Goal: Task Accomplishment & Management: Manage account settings

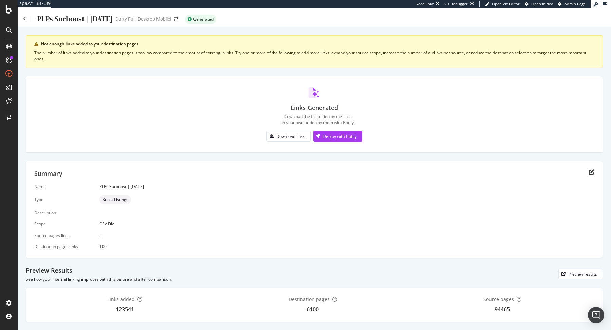
click at [26, 18] on div "PLPs Surboost | September 2025" at bounding box center [68, 19] width 90 height 11
click at [25, 19] on icon at bounding box center [24, 19] width 3 height 5
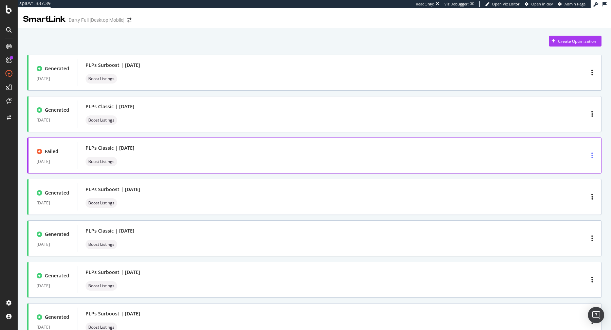
click at [593, 155] on div "button" at bounding box center [592, 155] width 7 height 12
click at [582, 168] on div "Delete" at bounding box center [582, 168] width 13 height 6
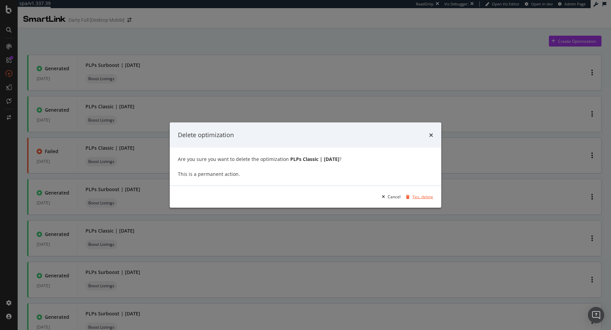
click at [425, 196] on div "Yes, delete" at bounding box center [422, 197] width 21 height 6
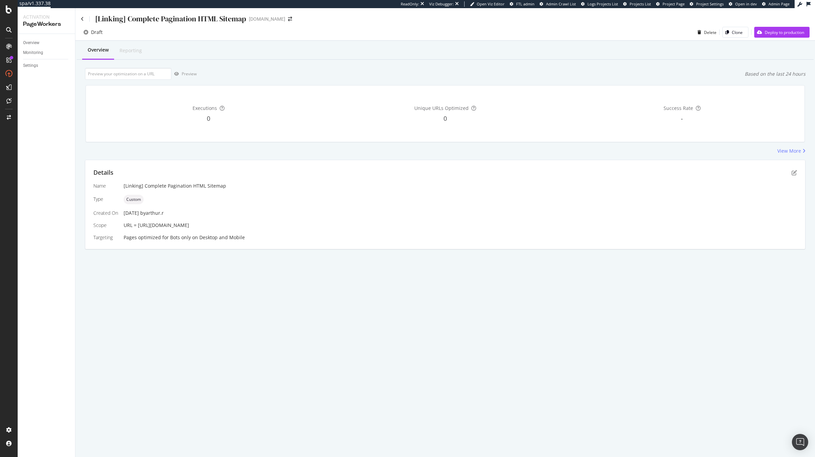
click at [84, 20] on div "[Linking] Complete Pagination HTML Sitemap" at bounding box center [163, 19] width 165 height 11
click at [82, 18] on icon at bounding box center [82, 19] width 3 height 5
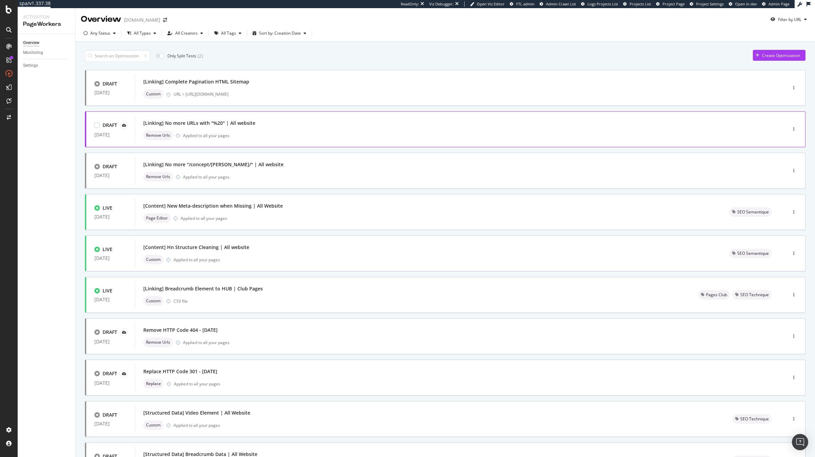
click at [769, 124] on div "DRAFT 09 Sep. 2025 [Linking] No more URLs with "%20" | All website Remove Urls …" at bounding box center [434, 129] width 696 height 27
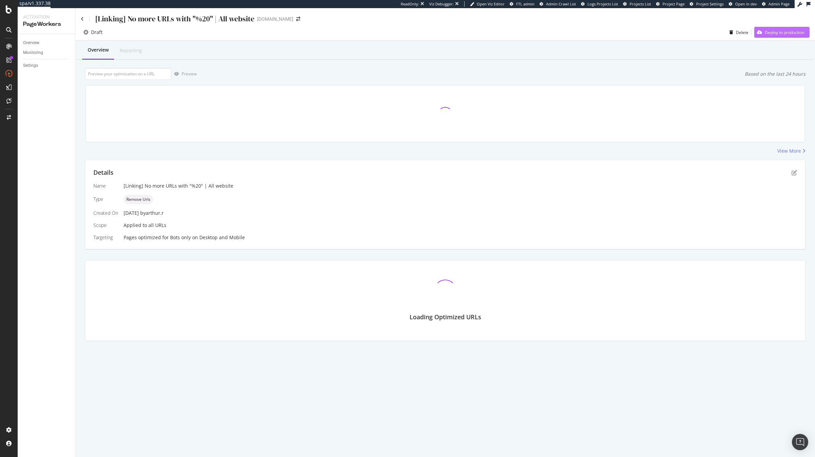
click at [778, 34] on div "Deploy to production" at bounding box center [783, 33] width 39 height 6
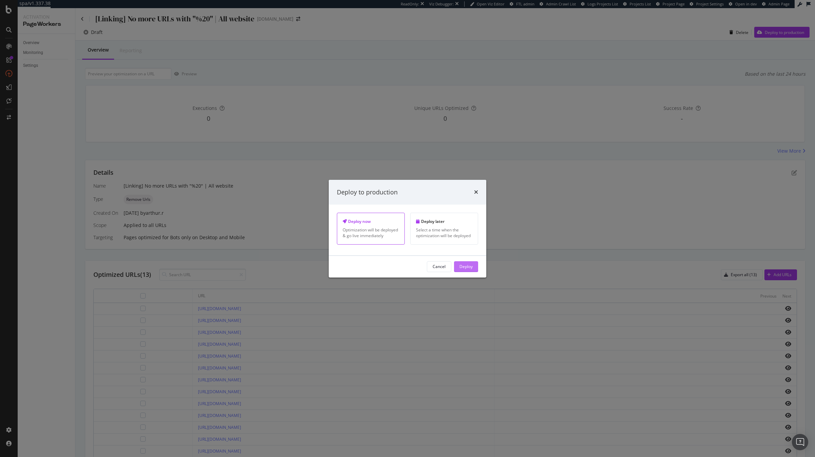
click at [469, 270] on div "Deploy" at bounding box center [465, 267] width 13 height 6
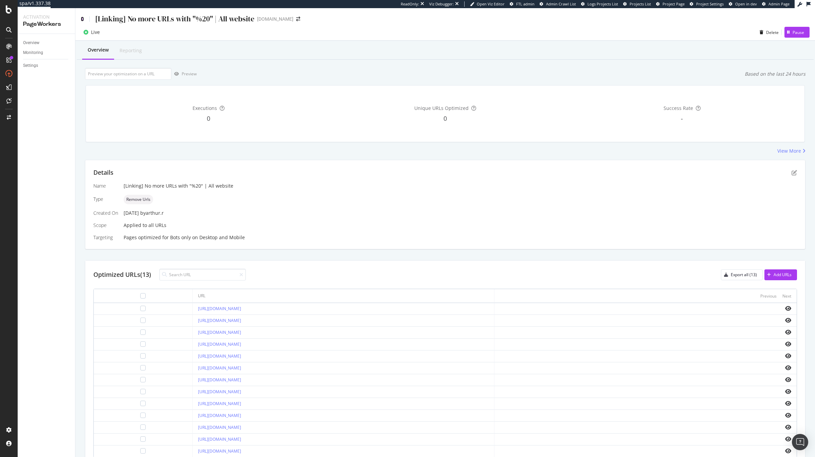
click at [82, 19] on icon at bounding box center [82, 19] width 3 height 5
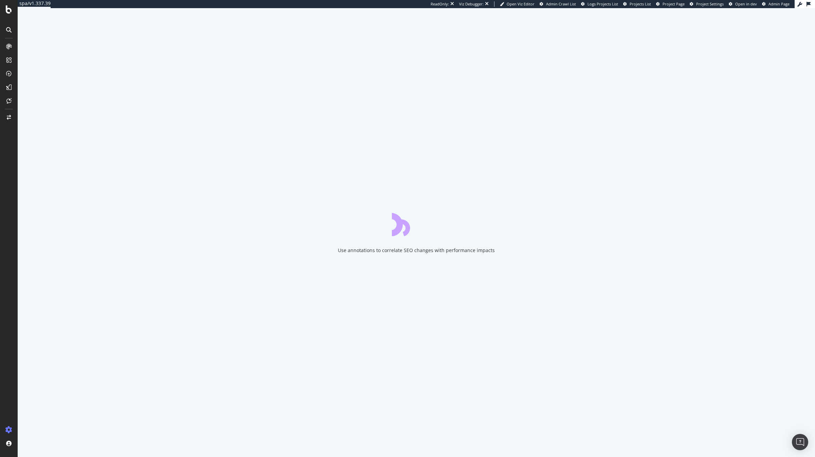
click at [82, 169] on div "Use annotations to correlate SEO changes with performance impacts" at bounding box center [416, 232] width 797 height 449
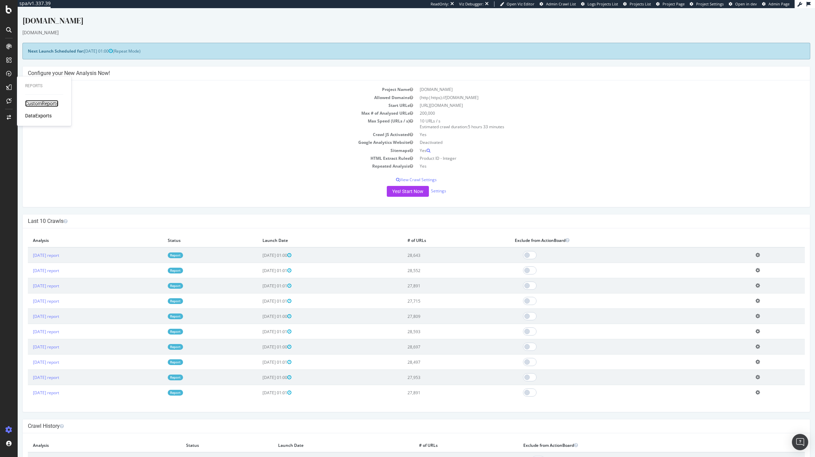
click at [48, 105] on div "CustomReports" at bounding box center [41, 103] width 33 height 7
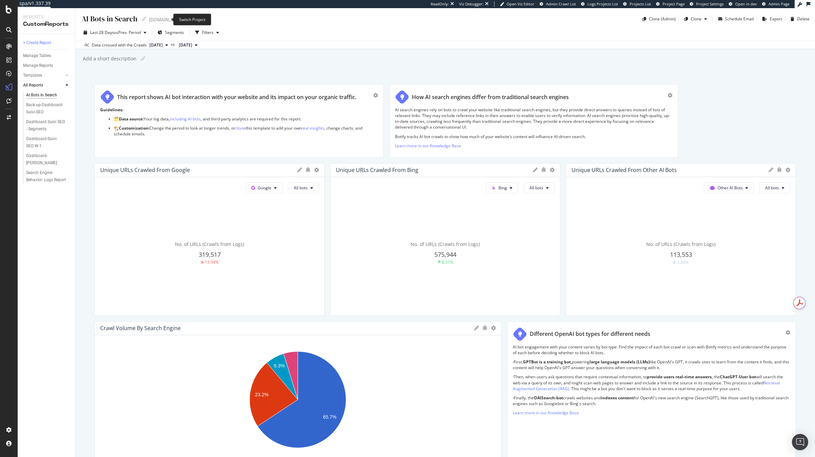
click at [185, 20] on span at bounding box center [190, 19] width 10 height 5
click at [188, 19] on icon "arrow-right-arrow-left" at bounding box center [190, 19] width 4 height 5
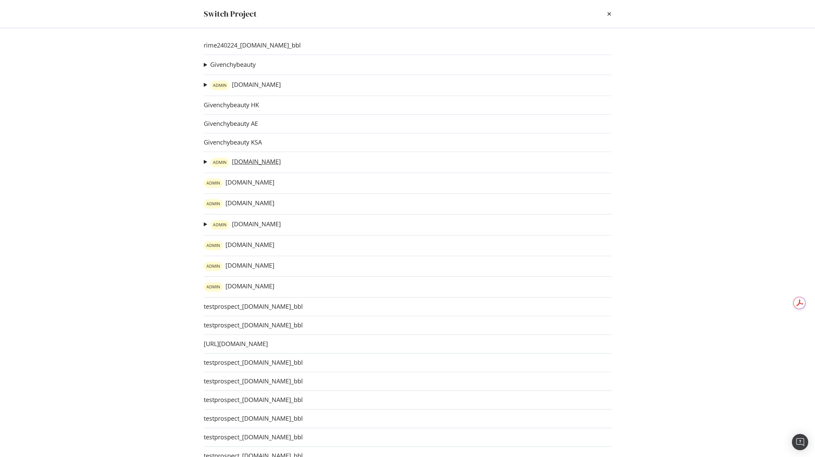
click at [240, 162] on link "ADMIN irun.it" at bounding box center [245, 163] width 71 height 10
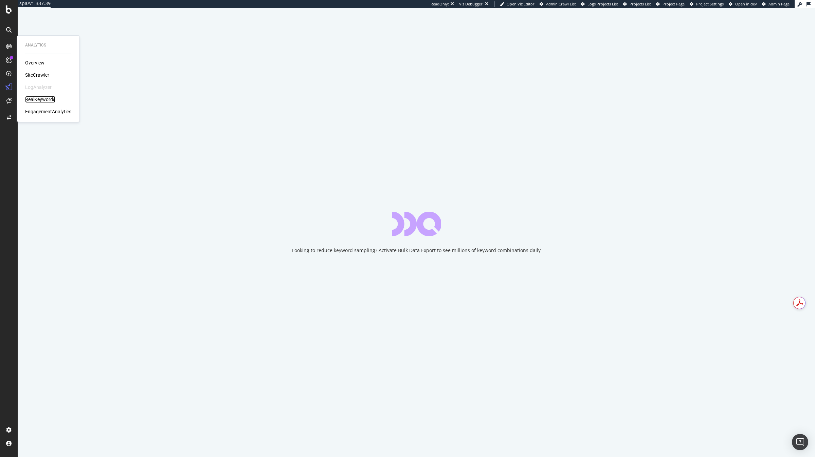
click at [45, 97] on div "RealKeywords" at bounding box center [40, 99] width 30 height 7
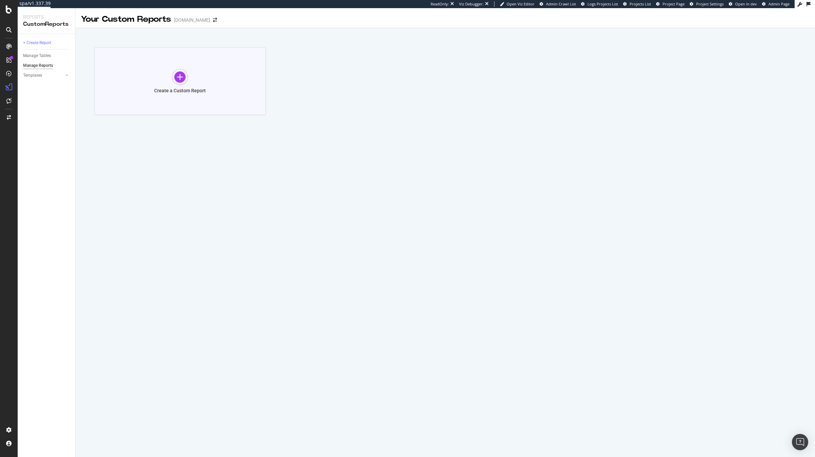
click at [177, 83] on div at bounding box center [180, 77] width 16 height 16
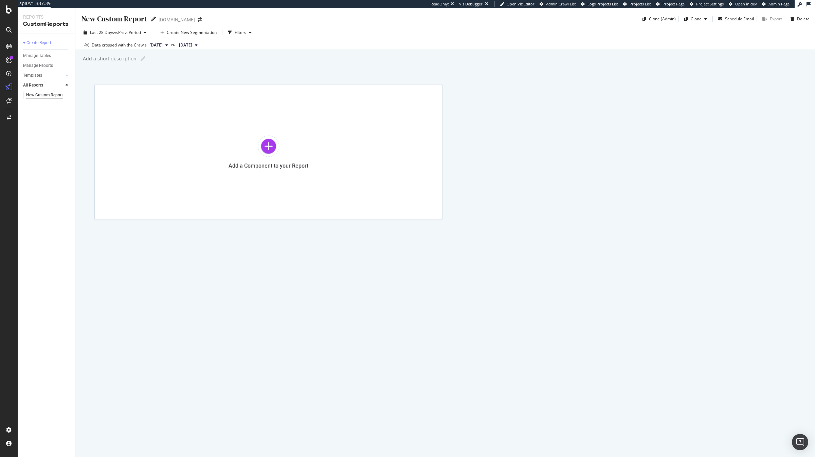
click at [151, 20] on icon at bounding box center [153, 19] width 5 height 5
type input "Dashboard-Suivi-SEO W-1"
click at [292, 65] on div "Dashboard-Suivi-SEO W-1 Dashboard-Suivi-SEO W-1 irun.it Clone (Admin) Clone Sch…" at bounding box center [444, 232] width 739 height 449
click at [218, 121] on div "Add a Component to your Report" at bounding box center [268, 152] width 348 height 136
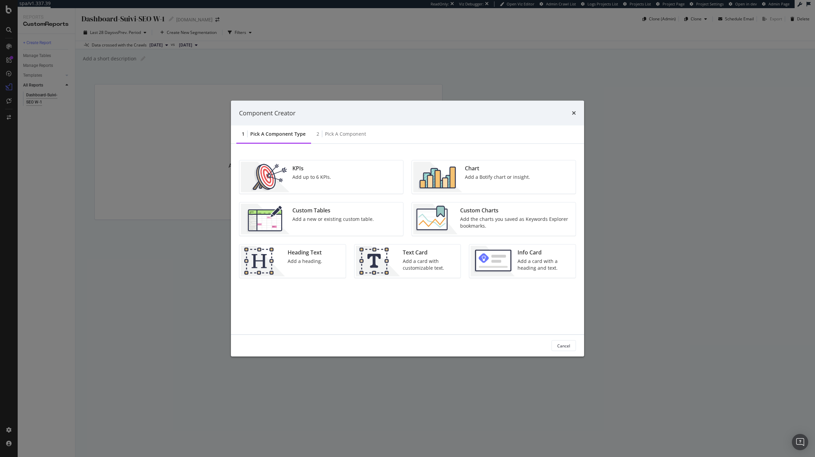
click at [438, 216] on img "modal" at bounding box center [435, 219] width 44 height 31
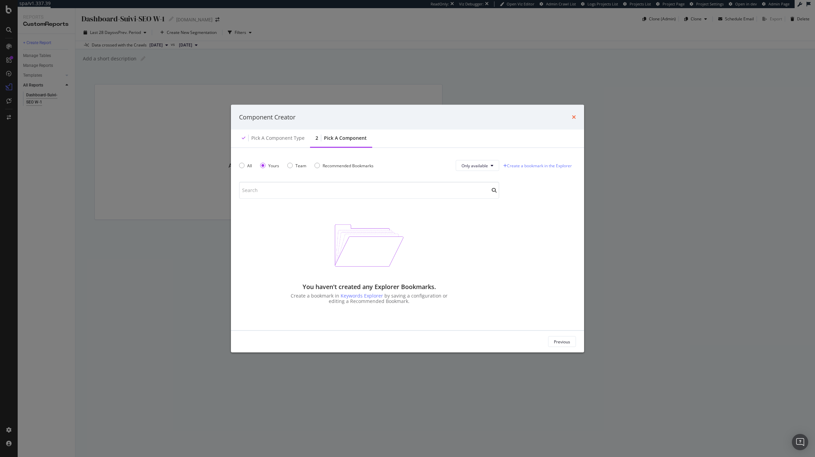
click at [573, 116] on icon "times" at bounding box center [574, 116] width 4 height 5
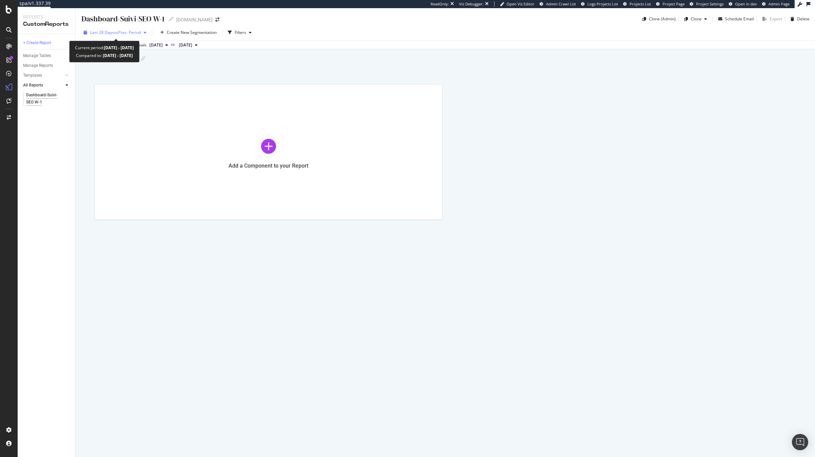
click at [121, 32] on span "vs Prev. Period" at bounding box center [127, 33] width 27 height 6
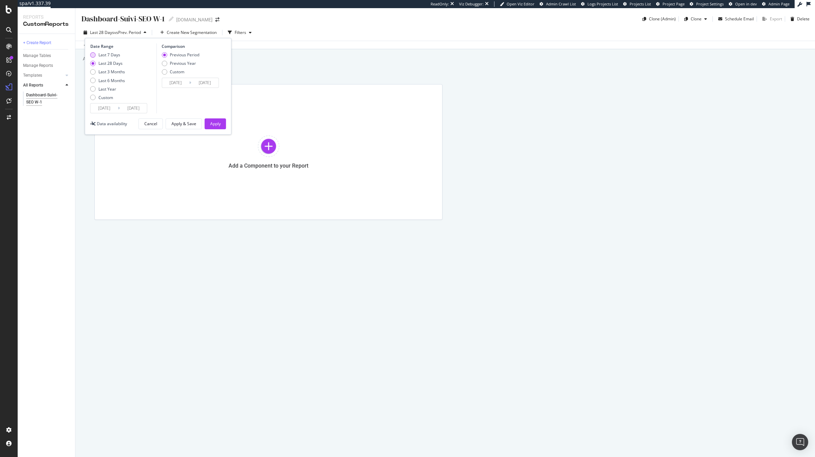
click at [111, 55] on div "Last 7 Days" at bounding box center [109, 55] width 22 height 6
type input "2025/09/14"
type input "2025/09/07"
type input "2025/09/13"
click at [185, 127] on div "Apply & Save" at bounding box center [183, 124] width 25 height 10
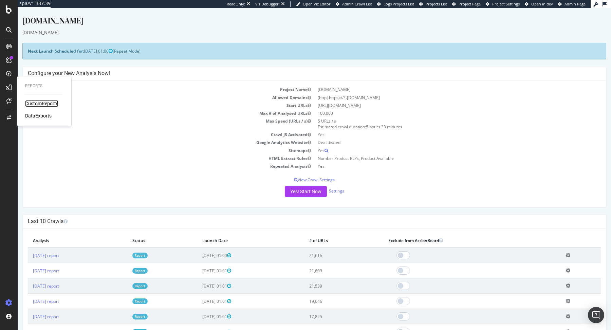
click at [36, 105] on div "CustomReports" at bounding box center [41, 103] width 33 height 7
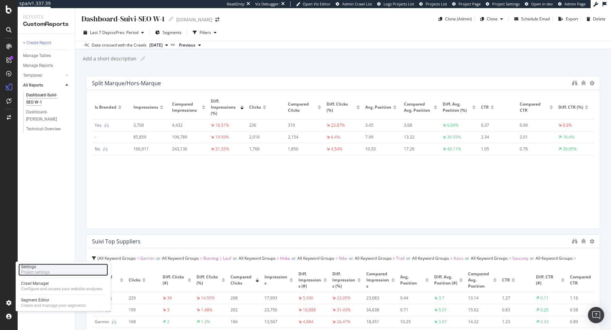
click at [58, 267] on div "Settings Project settings" at bounding box center [63, 269] width 90 height 12
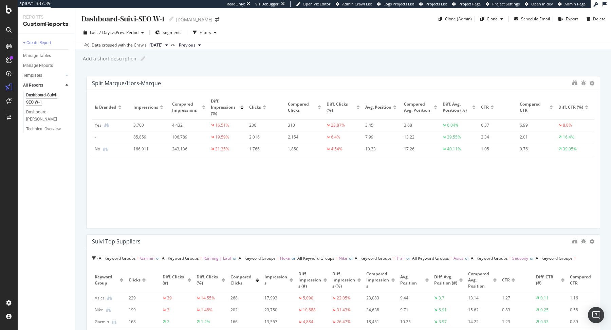
drag, startPoint x: 173, startPoint y: 81, endPoint x: 95, endPoint y: 82, distance: 77.4
click at [95, 82] on div "Split Marque/Hors-marque" at bounding box center [330, 83] width 477 height 7
click at [95, 82] on div "Split Marque/Hors-marque" at bounding box center [126, 83] width 69 height 7
click at [593, 83] on icon at bounding box center [592, 83] width 5 height 5
click at [495, 76] on div "Split Marque/Hors-marque" at bounding box center [343, 83] width 513 height 14
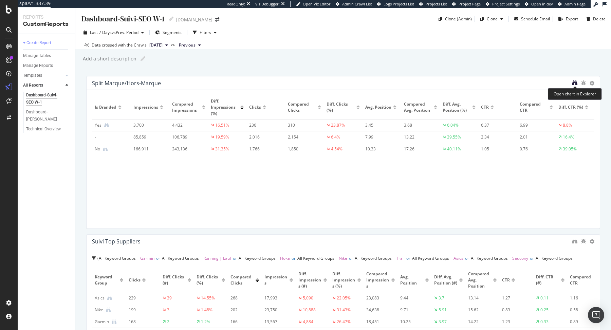
click at [574, 82] on icon "binoculars" at bounding box center [574, 82] width 5 height 5
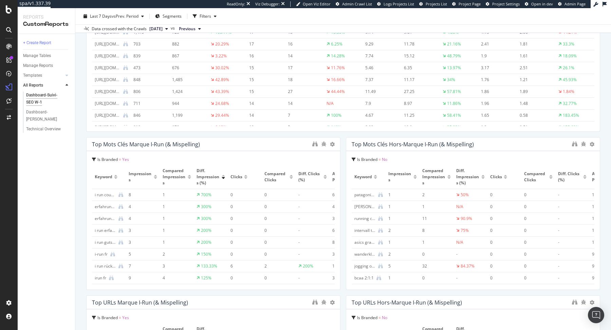
scroll to position [414, 0]
click at [315, 144] on icon "binoculars" at bounding box center [314, 142] width 5 height 5
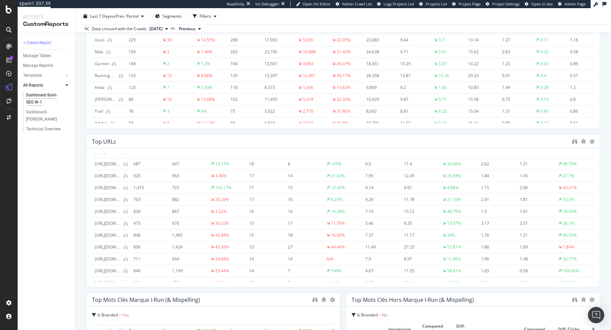
scroll to position [0, 0]
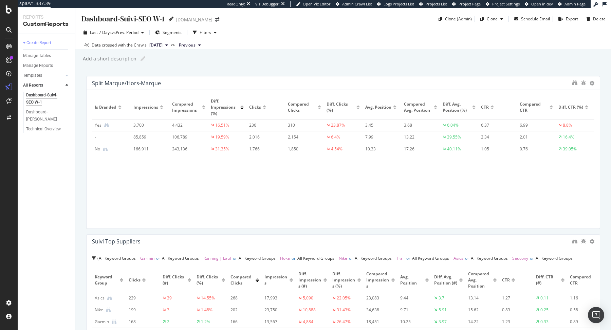
click at [169, 21] on icon at bounding box center [171, 19] width 5 height 5
click at [338, 19] on div "Dashboard-Suivi-SEO W-1 Dashboard-Suivi-SEO W-1 irun.de Clone (Admin) Clone Sch…" at bounding box center [343, 16] width 536 height 16
click at [4, 305] on div at bounding box center [9, 302] width 16 height 11
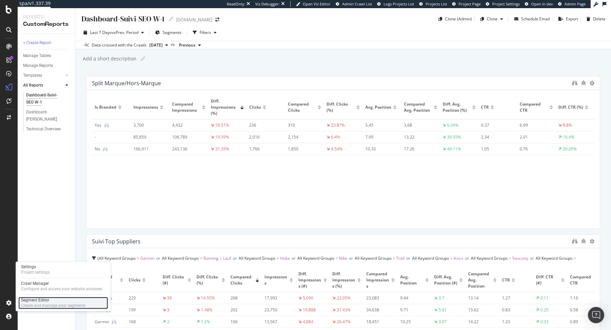
click at [48, 303] on div "Segment Editor" at bounding box center [53, 299] width 64 height 5
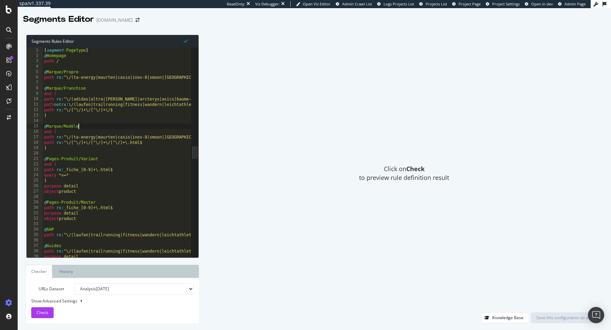
type textarea ") #--- End of Static_Resources segment ---#"
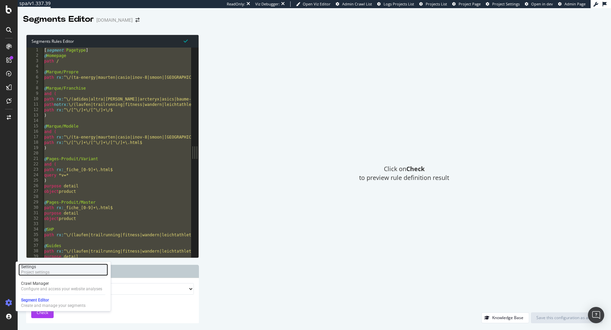
click at [49, 266] on div "Settings Project settings" at bounding box center [63, 269] width 90 height 12
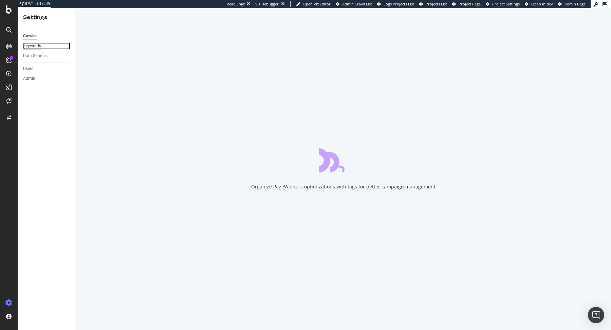
click at [39, 46] on div "Keywords" at bounding box center [32, 45] width 18 height 7
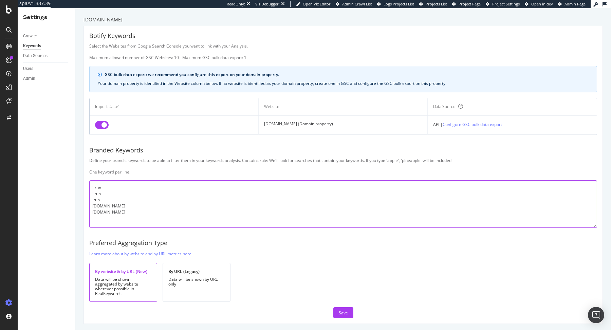
click at [353, 210] on textarea "i-run i run irun [DOMAIN_NAME] [DOMAIN_NAME]" at bounding box center [343, 204] width 508 height 48
click at [302, 41] on div "Botify Keywords Select the Websites from Google Search Console you want to link…" at bounding box center [343, 174] width 519 height 297
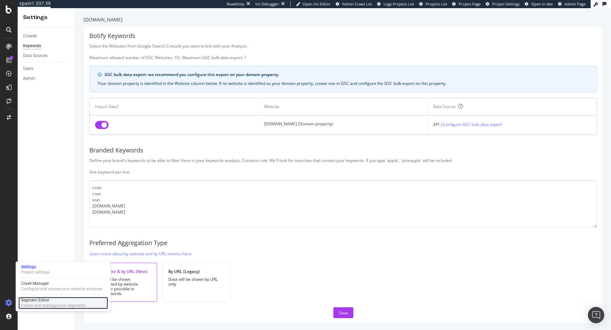
click at [31, 307] on div "Create and manage your segments" at bounding box center [53, 305] width 64 height 5
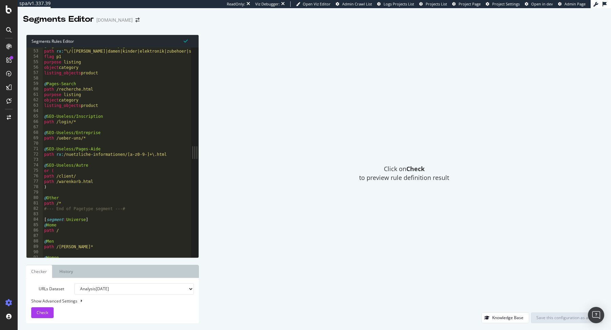
scroll to position [279, 0]
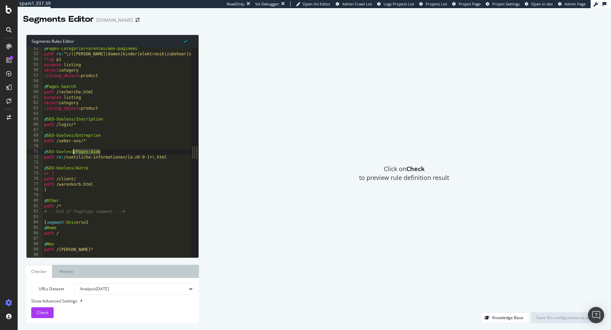
drag, startPoint x: 106, startPoint y: 152, endPoint x: 72, endPoint y: 152, distance: 33.3
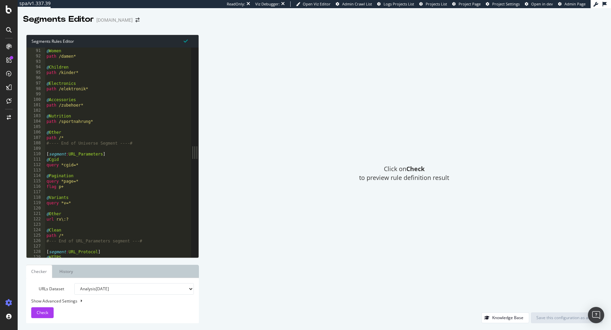
scroll to position [490, 0]
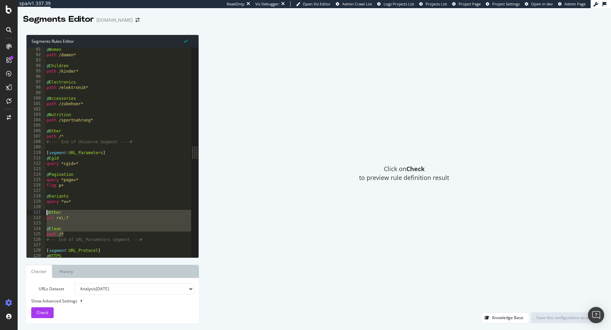
drag, startPoint x: 69, startPoint y: 232, endPoint x: 45, endPoint y: 210, distance: 32.7
paste textarea "url rx:\?{0}"
type textarea "url rx:\?{0}"
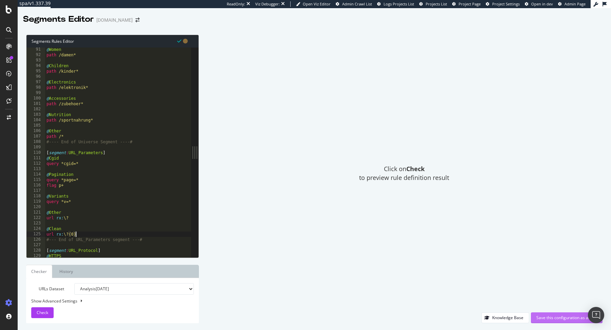
click at [539, 315] on div "Save this configuration as active" at bounding box center [566, 318] width 61 height 6
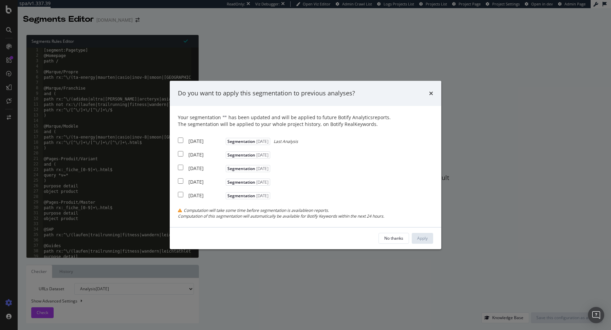
click at [208, 143] on div "[DATE]" at bounding box center [206, 141] width 36 height 7
checkbox input "true"
click at [206, 154] on div "[DATE]" at bounding box center [206, 154] width 36 height 7
checkbox input "true"
click at [201, 167] on div "[DATE]" at bounding box center [206, 168] width 36 height 7
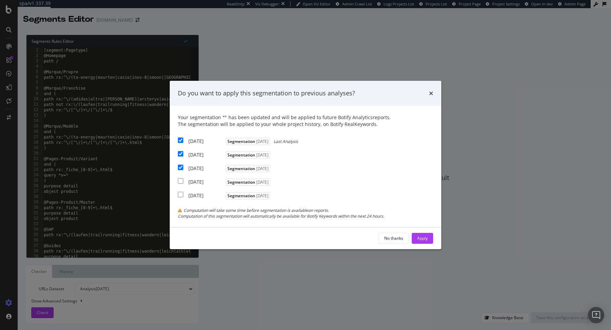
checkbox input "true"
click at [428, 240] on button "Apply" at bounding box center [422, 238] width 21 height 11
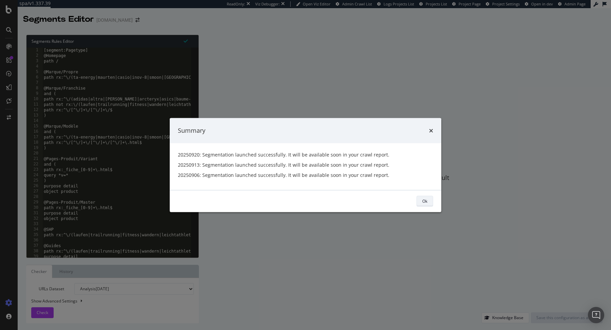
click at [426, 202] on div "Ok" at bounding box center [424, 201] width 5 height 6
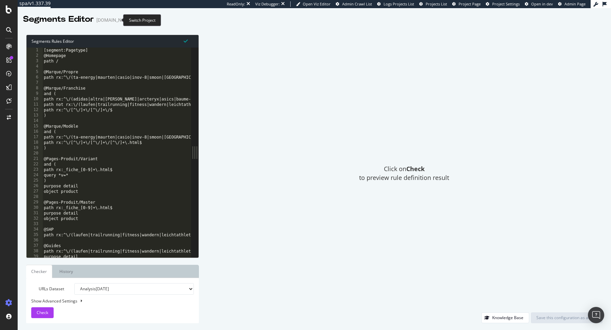
click at [135, 20] on icon "arrow-right-arrow-left" at bounding box center [137, 20] width 4 height 5
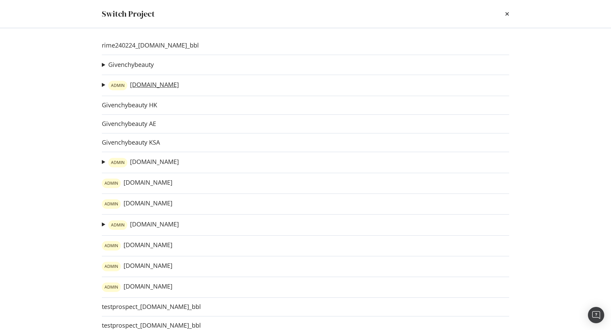
click at [141, 85] on link "ADMIN irun.fr" at bounding box center [143, 86] width 71 height 10
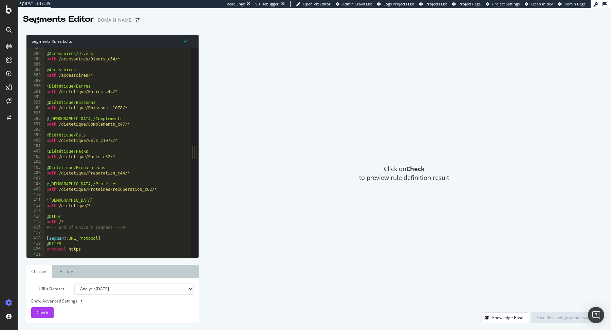
scroll to position [2078, 0]
click at [135, 19] on icon "arrow-right-arrow-left" at bounding box center [137, 20] width 4 height 5
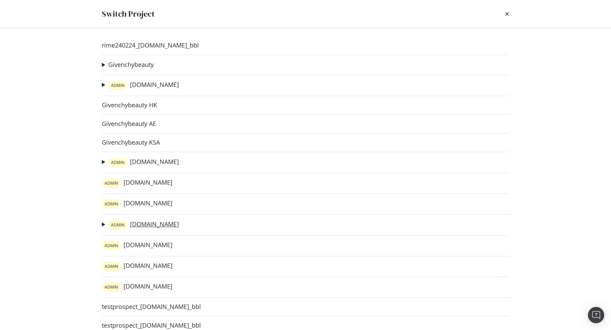
click at [144, 225] on link "ADMIN irun.com" at bounding box center [143, 225] width 71 height 10
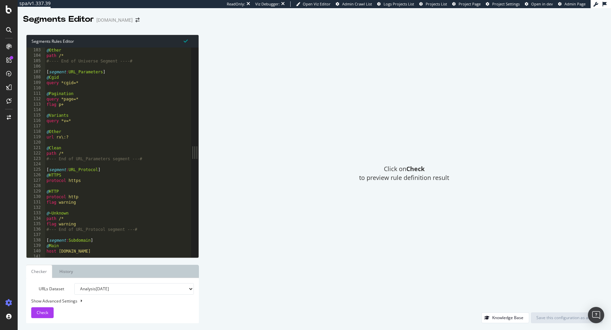
scroll to position [557, 0]
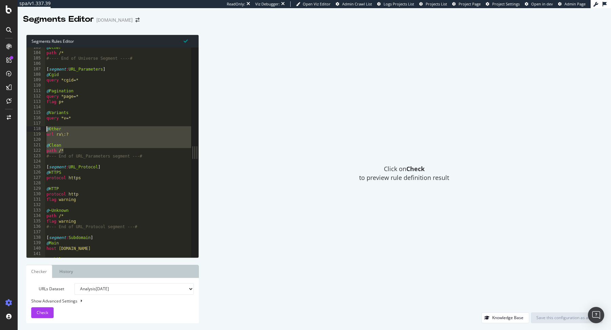
drag, startPoint x: 74, startPoint y: 149, endPoint x: 38, endPoint y: 129, distance: 41.3
click at [38, 129] on div "path /* 103 104 105 106 107 108 109 110 111 112 113 114 115 116 117 118 119 120…" at bounding box center [108, 153] width 165 height 210
paste textarea "url rx:\?{0}"
type textarea "url rx:\?{0}"
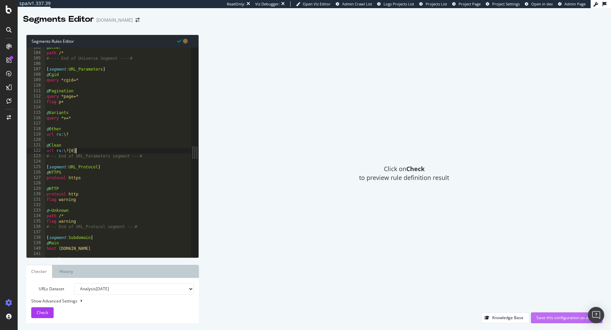
click at [564, 319] on div "Save this configuration as active" at bounding box center [566, 318] width 61 height 6
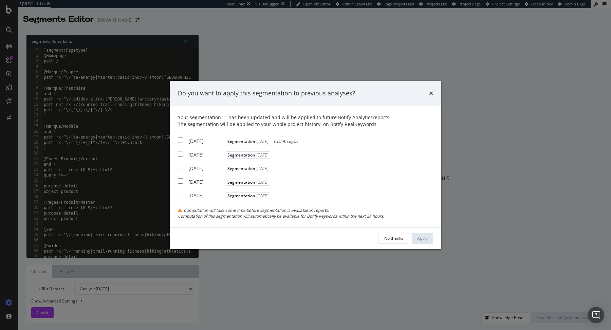
click at [210, 140] on div "[DATE]" at bounding box center [206, 141] width 36 height 7
checkbox input "true"
click at [205, 153] on div "[DATE]" at bounding box center [206, 154] width 36 height 7
checkbox input "true"
click at [199, 166] on div "[DATE]" at bounding box center [206, 168] width 36 height 7
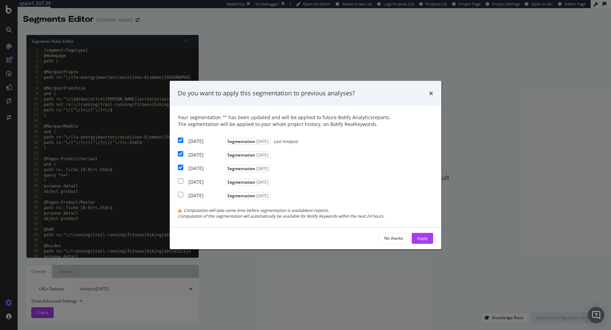
checkbox input "true"
click at [424, 237] on div "Apply" at bounding box center [422, 238] width 11 height 6
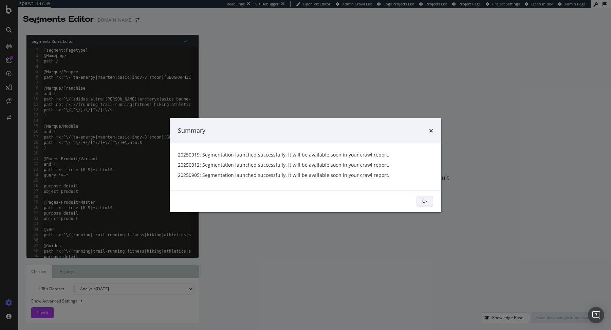
click at [423, 198] on div "Ok" at bounding box center [424, 201] width 5 height 6
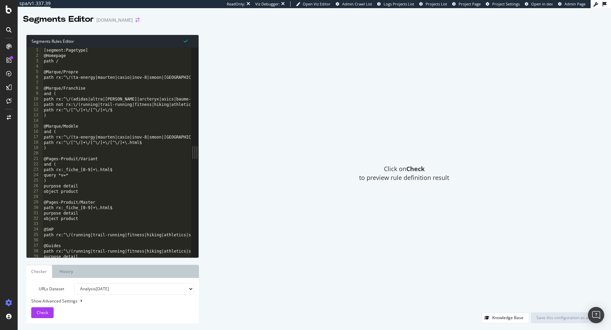
click at [135, 22] on icon "arrow-right-arrow-left" at bounding box center [137, 20] width 4 height 5
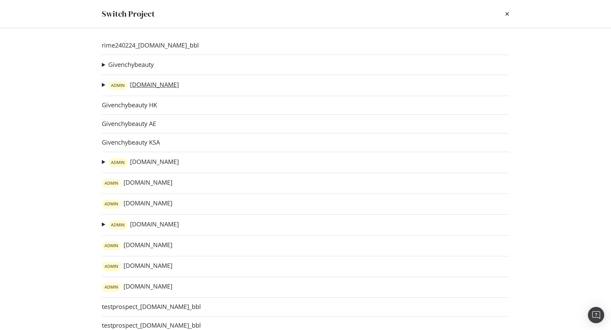
click at [137, 81] on link "ADMIN irun.fr" at bounding box center [143, 86] width 71 height 10
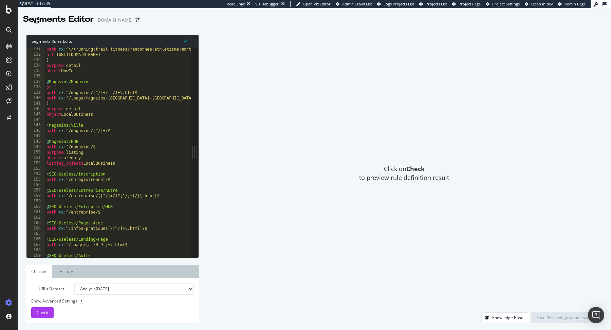
scroll to position [707, 0]
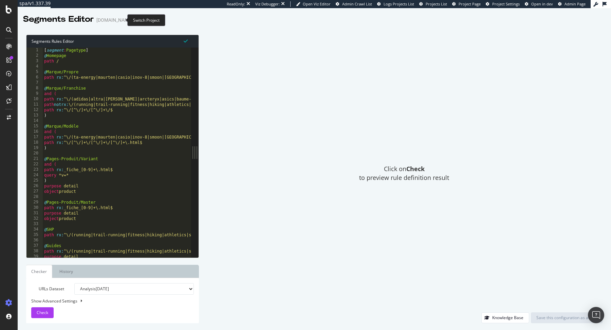
click at [135, 20] on icon "arrow-right-arrow-left" at bounding box center [137, 20] width 4 height 5
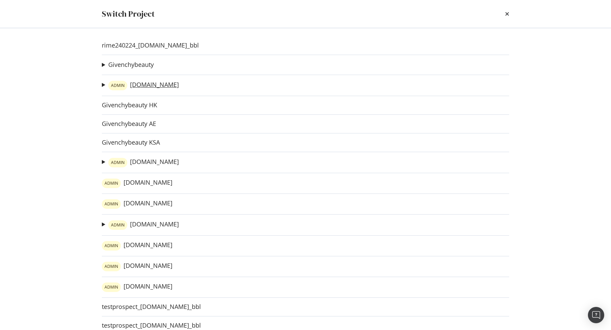
click at [135, 85] on link "ADMIN irun.fr" at bounding box center [143, 86] width 71 height 10
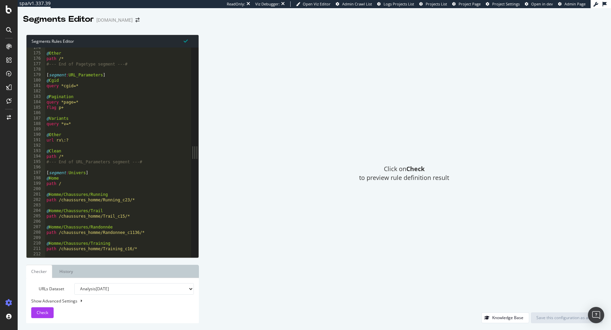
scroll to position [937, 0]
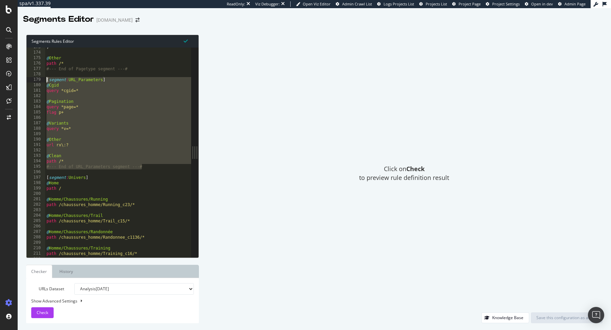
drag, startPoint x: 148, startPoint y: 167, endPoint x: 35, endPoint y: 78, distance: 144.0
click at [35, 78] on div "#--- End of URL_Parameters segment ---# 173 174 175 176 177 178 179 180 181 182…" at bounding box center [108, 153] width 165 height 210
paste textarea "#--- End of URL_Parameters segment ---#"
type textarea "#--- End of URL_Parameters segment ---#"
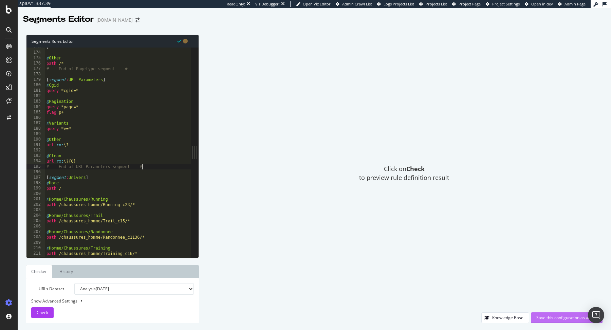
click at [548, 314] on div "Save this configuration as active" at bounding box center [566, 318] width 61 height 10
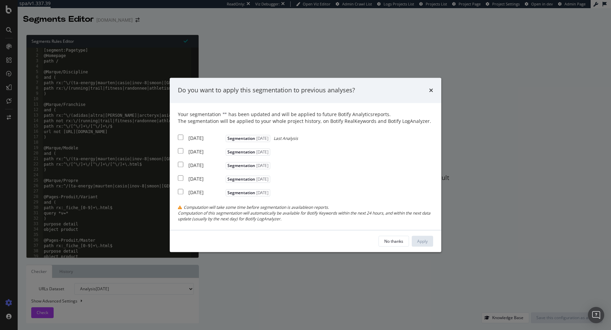
click at [204, 140] on div "2025 Sep. 21st" at bounding box center [206, 138] width 36 height 7
checkbox input "true"
click at [203, 151] on div "2025 Sep. 14th" at bounding box center [206, 151] width 36 height 7
checkbox input "true"
click at [201, 161] on div "2025 Sep. 7th Segmentation 2025-08-06" at bounding box center [225, 164] width 94 height 8
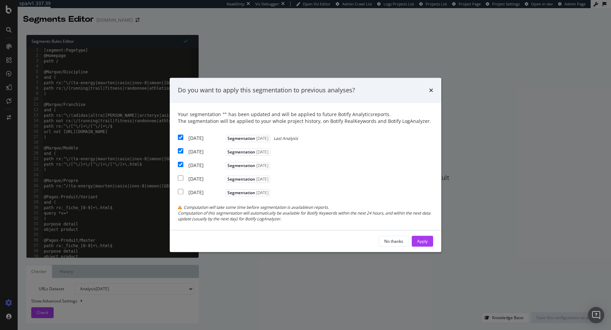
checkbox input "true"
click at [421, 246] on div "Apply" at bounding box center [422, 241] width 11 height 10
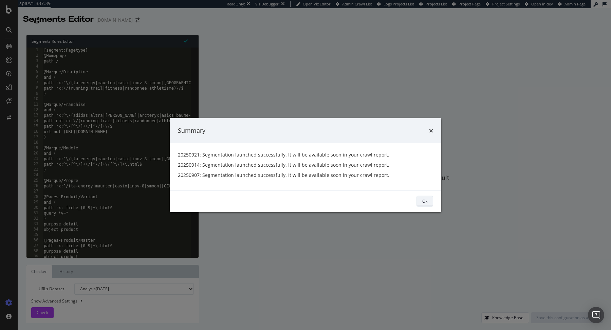
click at [421, 203] on button "Ok" at bounding box center [425, 201] width 17 height 11
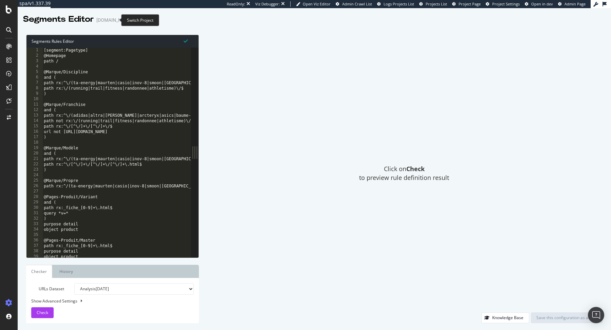
click at [135, 19] on icon "arrow-right-arrow-left" at bounding box center [137, 20] width 4 height 5
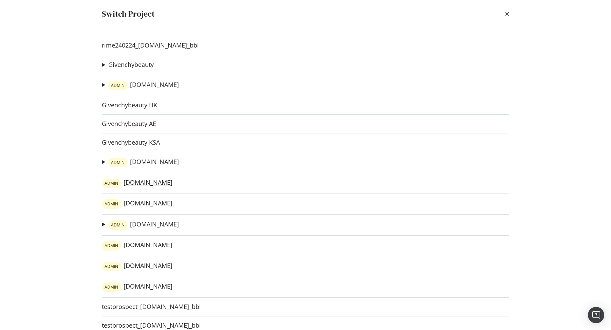
click at [133, 183] on link "ADMIN irun.de" at bounding box center [137, 184] width 71 height 10
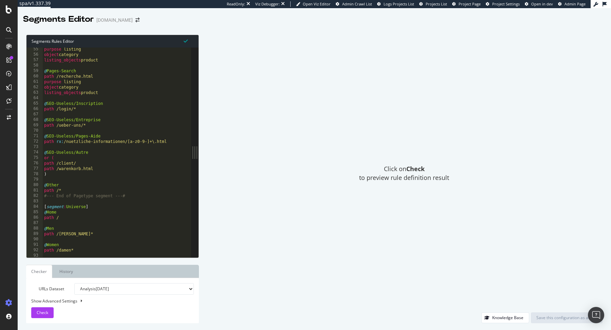
scroll to position [294, 0]
drag, startPoint x: 98, startPoint y: 125, endPoint x: 36, endPoint y: 118, distance: 62.5
click at [36, 118] on div "path /ueber-uns/* 55 56 57 58 59 60 61 62 63 64 65 66 67 68 69 70 71 72 73 74 7…" at bounding box center [108, 153] width 165 height 210
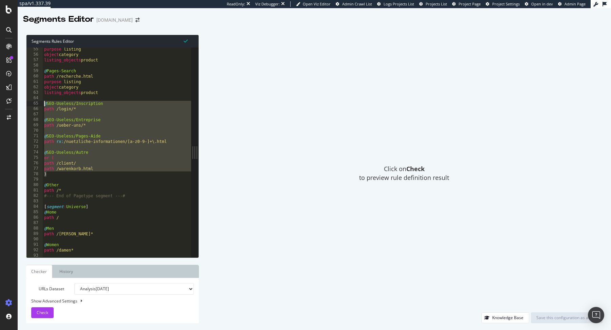
drag, startPoint x: 66, startPoint y: 176, endPoint x: 36, endPoint y: 103, distance: 79.5
click at [36, 103] on div "@SEO-Useless/Entreprise path /ueber-uns/* 55 56 57 58 59 60 61 62 63 64 65 66 6…" at bounding box center [108, 153] width 165 height 210
type textarea "path /warenkorb.html"
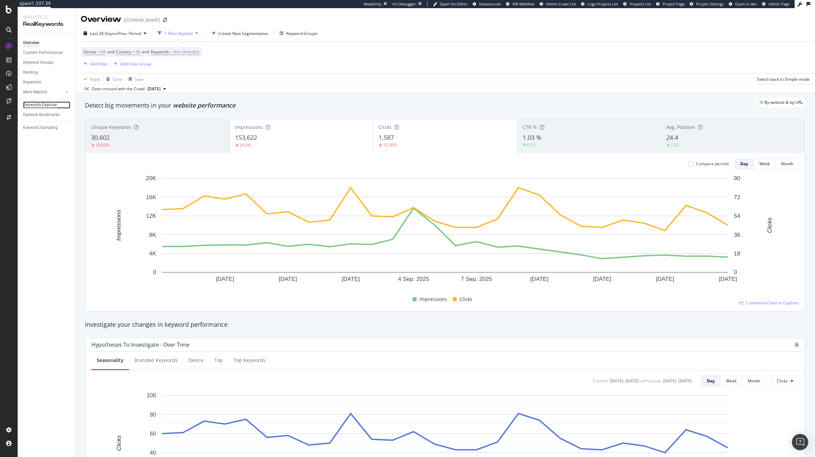
click at [47, 106] on div "Keywords Explorer" at bounding box center [40, 104] width 34 height 7
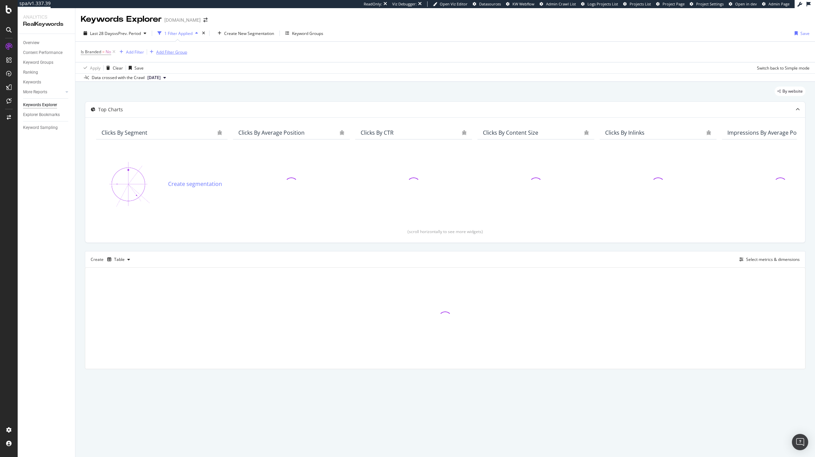
click at [111, 54] on icon at bounding box center [114, 52] width 6 height 7
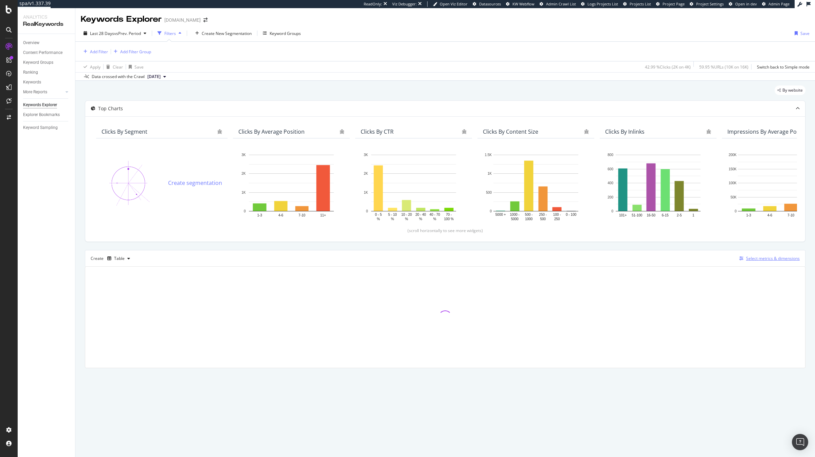
click at [754, 261] on div "Select metrics & dimensions" at bounding box center [773, 259] width 54 height 6
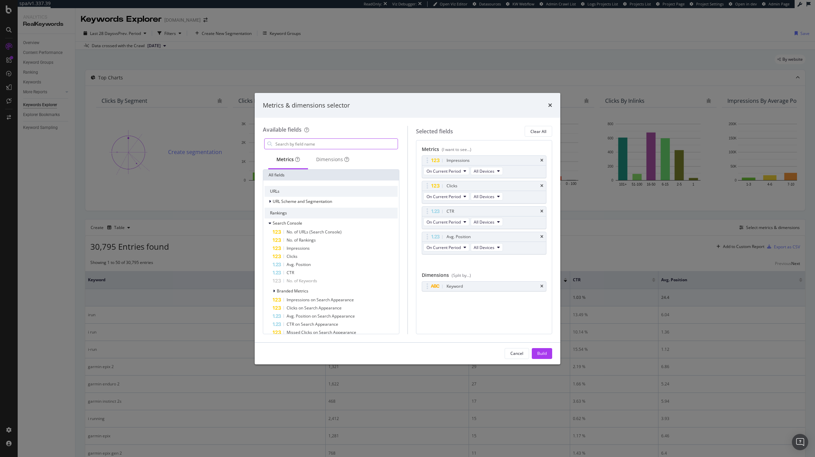
click at [360, 144] on input "modal" at bounding box center [336, 144] width 123 height 10
click at [342, 163] on div "Dimensions" at bounding box center [332, 159] width 33 height 7
click at [332, 141] on input "modal" at bounding box center [336, 144] width 123 height 10
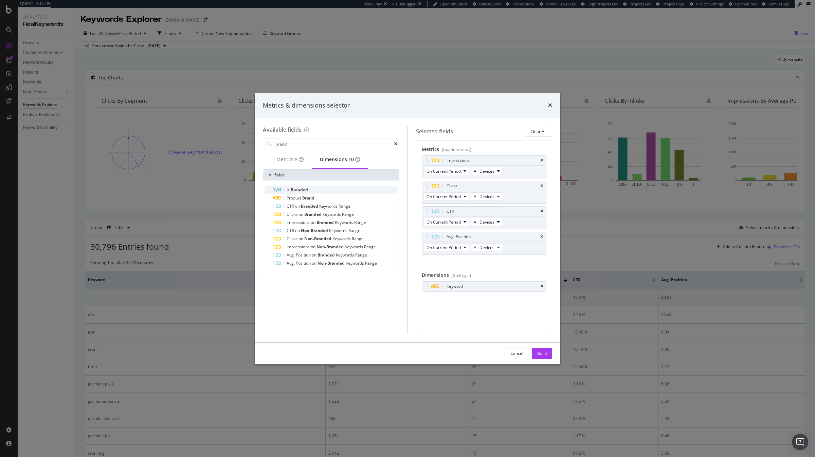
click at [328, 191] on div "Is Branded" at bounding box center [335, 190] width 125 height 8
click at [542, 285] on icon "times" at bounding box center [541, 286] width 3 height 4
click at [296, 160] on div "8" at bounding box center [296, 159] width 3 height 7
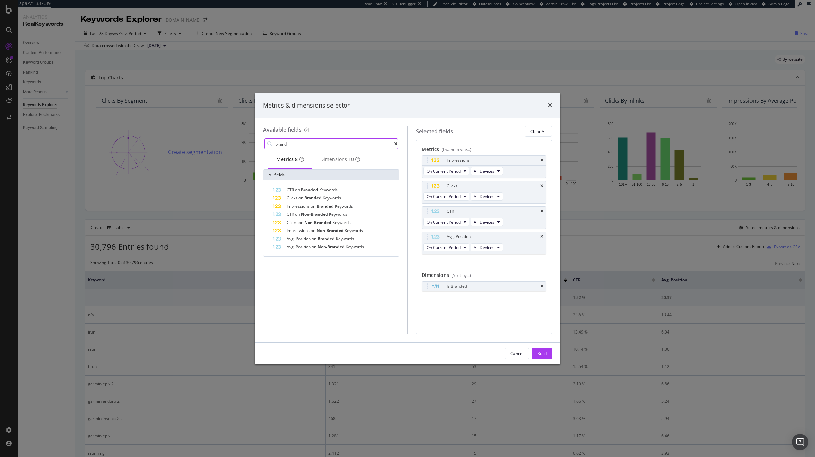
click at [316, 144] on input "brand" at bounding box center [334, 144] width 119 height 10
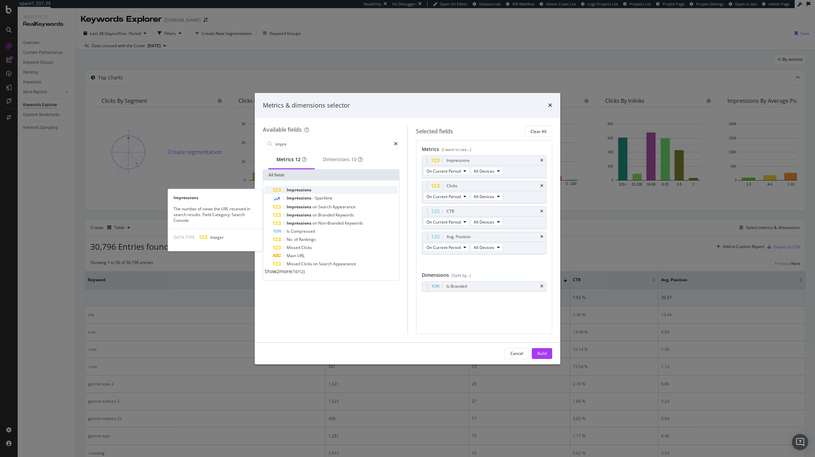
click at [312, 189] on div "Impressions" at bounding box center [335, 190] width 125 height 8
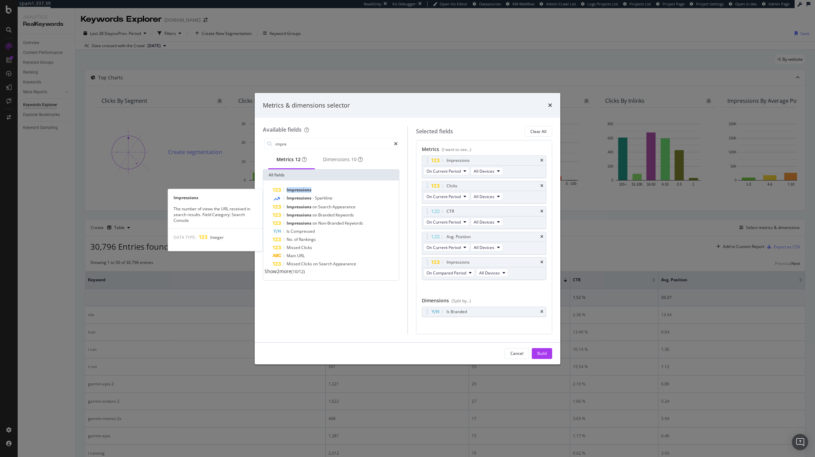
click at [312, 189] on div "Impressions" at bounding box center [335, 190] width 125 height 8
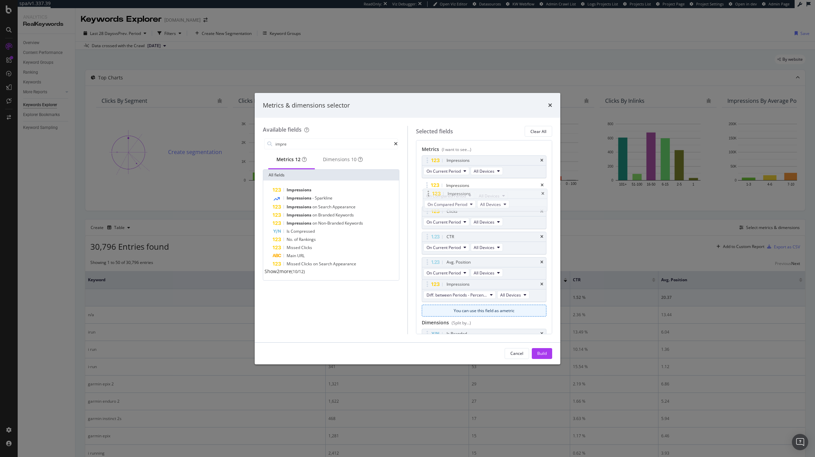
drag, startPoint x: 427, startPoint y: 264, endPoint x: 428, endPoint y: 188, distance: 75.7
click at [428, 188] on body "spa/v1.337.39 ReadOnly: Viz Debugger: Open Viz Editor Datasources KW Webflow Ad…" at bounding box center [407, 228] width 815 height 457
drag, startPoint x: 429, startPoint y: 289, endPoint x: 448, endPoint y: 181, distance: 109.9
click at [448, 180] on body "spa/v1.337.39 ReadOnly: Viz Debugger: Open Viz Editor Datasources KW Webflow Ad…" at bounding box center [407, 228] width 815 height 457
click at [369, 192] on div "Impressions" at bounding box center [335, 190] width 125 height 8
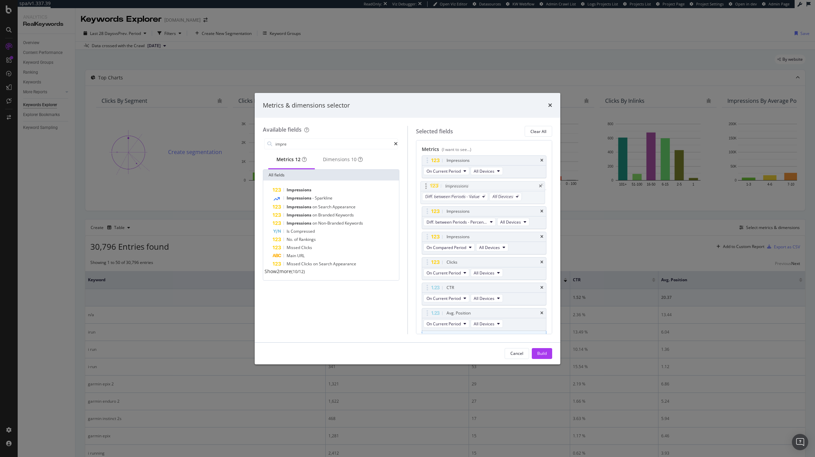
drag, startPoint x: 429, startPoint y: 314, endPoint x: 427, endPoint y: 185, distance: 128.7
click at [427, 185] on body "spa/v1.337.39 ReadOnly: Viz Debugger: Open Viz Editor Datasources KW Webflow Ad…" at bounding box center [407, 228] width 815 height 457
click at [326, 145] on input "impre" at bounding box center [334, 144] width 119 height 10
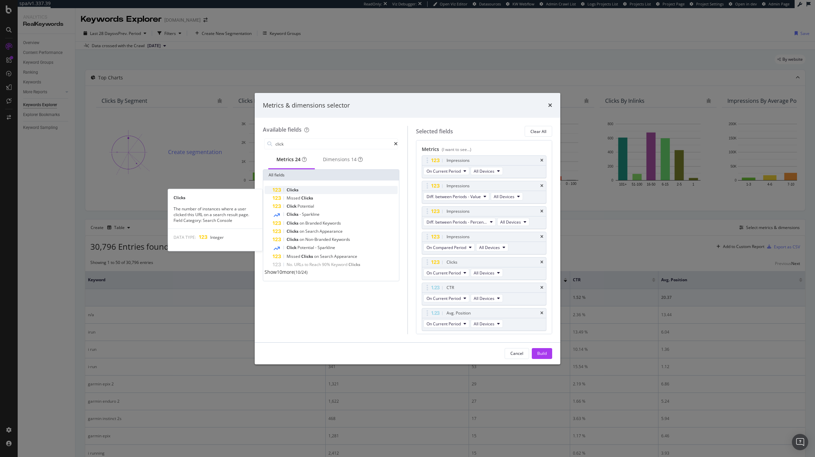
click at [310, 192] on div "Clicks" at bounding box center [335, 190] width 125 height 8
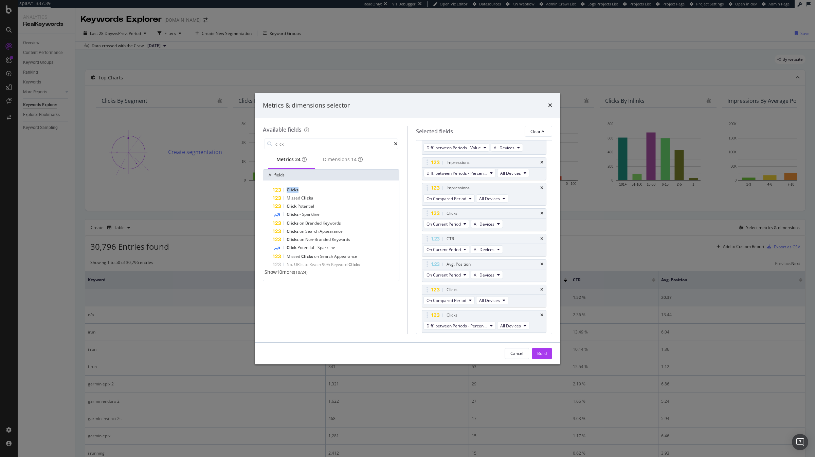
click at [310, 192] on div "Clicks" at bounding box center [335, 190] width 125 height 8
drag, startPoint x: 428, startPoint y: 214, endPoint x: 428, endPoint y: 311, distance: 97.1
drag, startPoint x: 428, startPoint y: 282, endPoint x: 428, endPoint y: 258, distance: 24.1
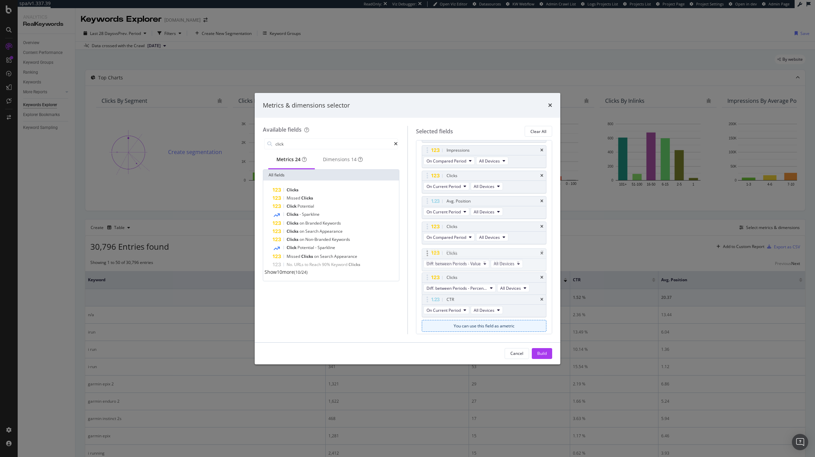
click at [428, 258] on body "spa/v1.337.39 ReadOnly: Viz Debugger: Open Viz Editor Datasources KW Webflow Ad…" at bounding box center [407, 228] width 815 height 457
drag, startPoint x: 427, startPoint y: 227, endPoint x: 429, endPoint y: 278, distance: 50.6
drag, startPoint x: 428, startPoint y: 201, endPoint x: 428, endPoint y: 282, distance: 81.5
click at [298, 145] on div "24 metrics match your search" at bounding box center [300, 146] width 68 height 12
click at [353, 145] on input "click" at bounding box center [334, 144] width 119 height 10
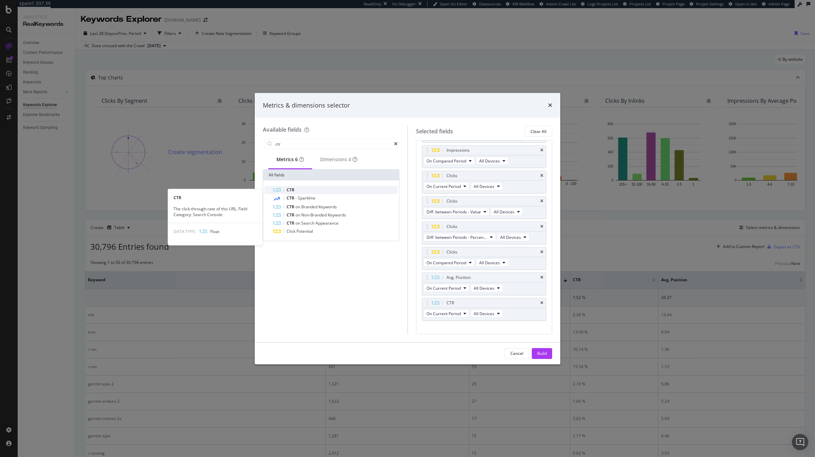
click at [310, 193] on div "CTR" at bounding box center [335, 190] width 125 height 8
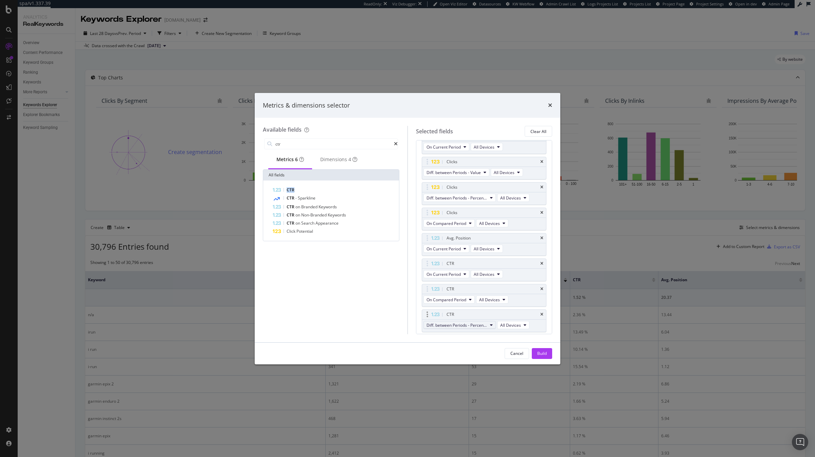
click at [457, 324] on span "Diff. between Periods - Percentage" at bounding box center [456, 325] width 61 height 6
click at [399, 329] on div "Available fields ctr Metrics 6 Dimensions 4 All fields CTR CTR - Sparkline CTR …" at bounding box center [335, 230] width 145 height 208
drag, startPoint x: 428, startPoint y: 315, endPoint x: 428, endPoint y: 294, distance: 21.0
click at [428, 294] on body "spa/v1.337.39 ReadOnly: Viz Debugger: Open Viz Editor Datasources KW Webflow Ad…" at bounding box center [407, 228] width 815 height 457
click at [317, 141] on input "ctr" at bounding box center [334, 144] width 119 height 10
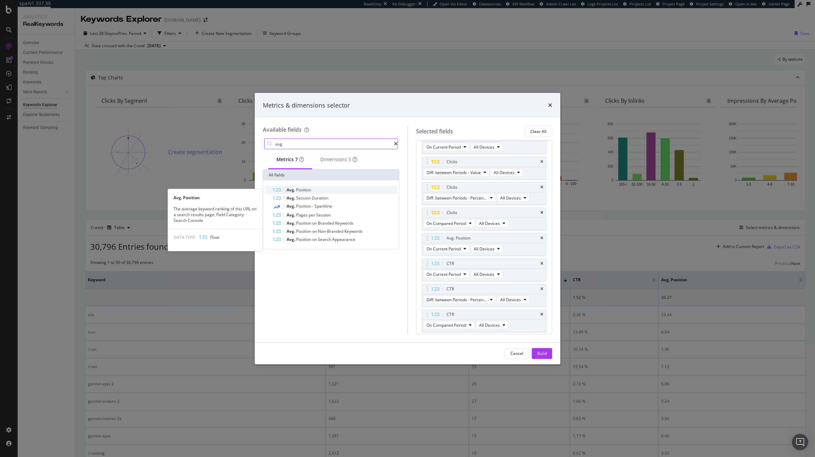
type input "avg"
click at [325, 191] on div "Avg. Position" at bounding box center [335, 190] width 125 height 8
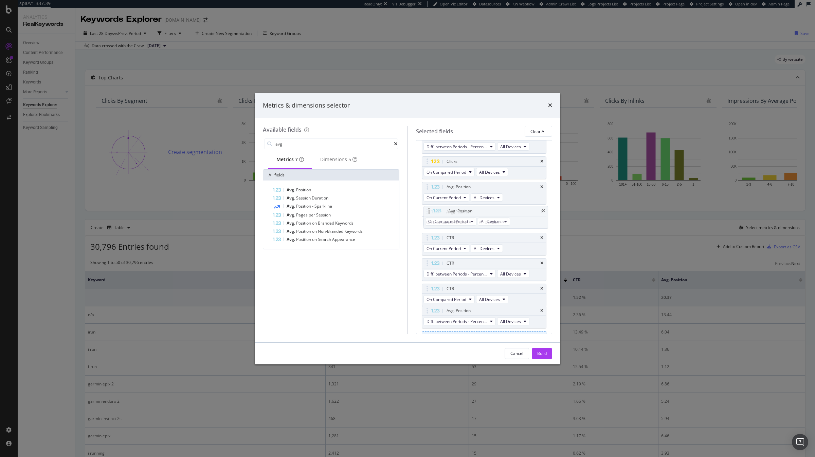
drag, startPoint x: 426, startPoint y: 291, endPoint x: 428, endPoint y: 211, distance: 79.5
click at [428, 211] on body "spa/v1.337.39 ReadOnly: Viz Debugger: Open Viz Editor Datasources KW Webflow Ad…" at bounding box center [407, 228] width 815 height 457
click at [447, 328] on span "Diff. between Periods - Percentage" at bounding box center [456, 325] width 61 height 6
click at [468, 372] on div "Diff. between Periods - Value" at bounding box center [463, 377] width 78 height 10
drag, startPoint x: 428, startPoint y: 316, endPoint x: 430, endPoint y: 208, distance: 108.0
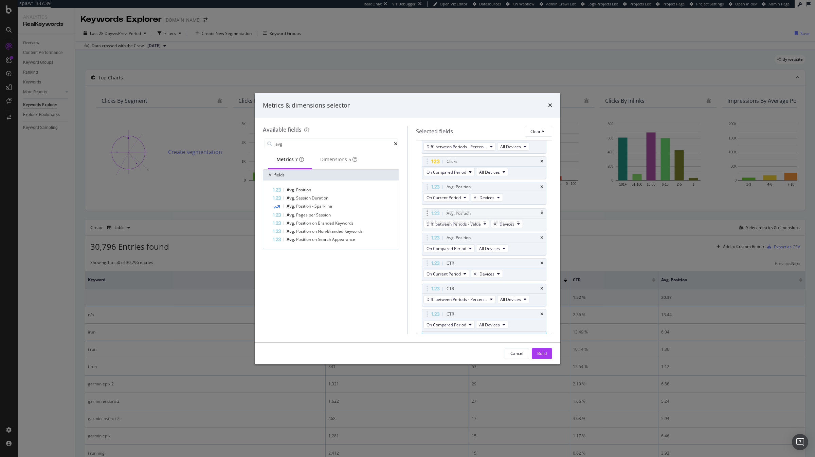
click at [430, 208] on body "spa/v1.337.39 ReadOnly: Viz Debugger: Open Viz Editor Datasources KW Webflow Ad…" at bounding box center [407, 228] width 815 height 457
click at [461, 298] on span "Diff. between Periods - Percentage" at bounding box center [456, 300] width 61 height 6
click at [465, 347] on div "Diff. between Periods - Value" at bounding box center [463, 351] width 78 height 10
click at [394, 143] on icon "modal" at bounding box center [396, 144] width 4 height 5
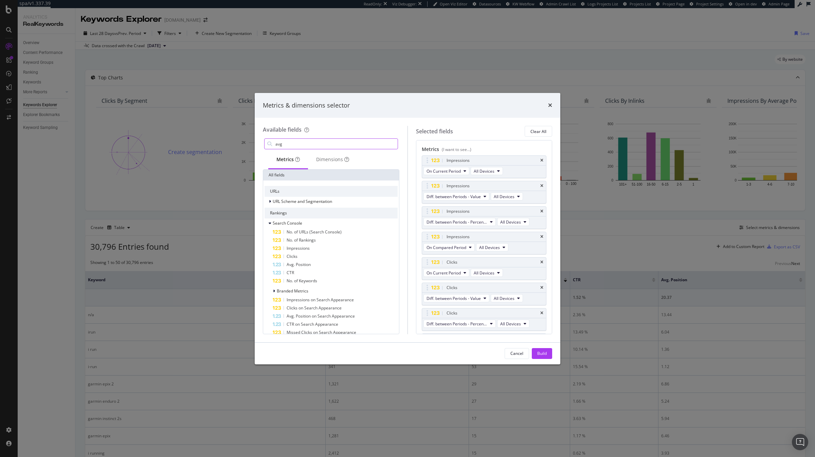
scroll to position [238, 0]
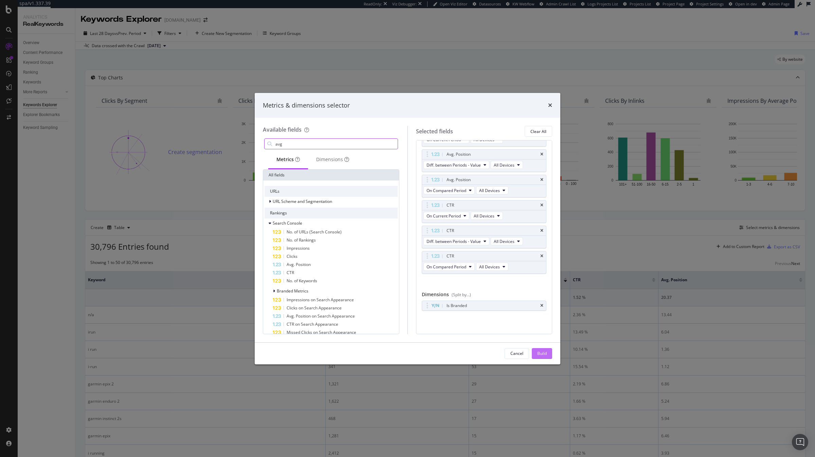
click at [537, 351] on div "Build" at bounding box center [542, 354] width 10 height 6
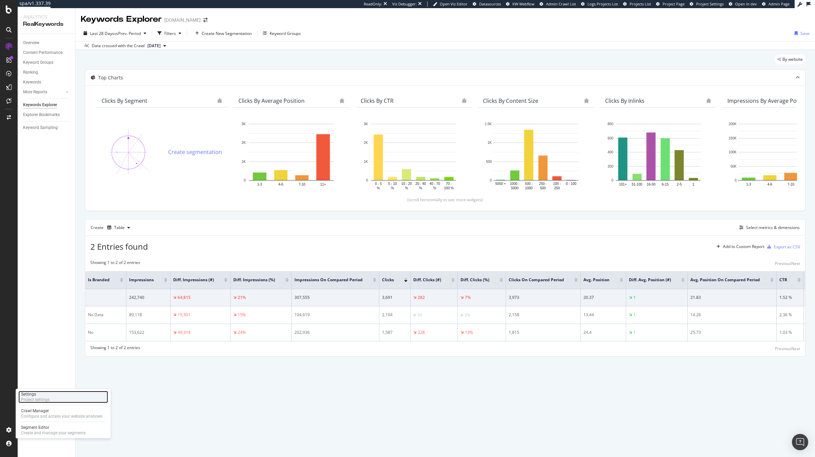
click at [50, 401] on div "Settings Project settings" at bounding box center [63, 397] width 90 height 12
click at [465, 24] on div "Keywords Explorer irun.it" at bounding box center [444, 16] width 739 height 17
click at [797, 33] on icon "button" at bounding box center [795, 33] width 3 height 4
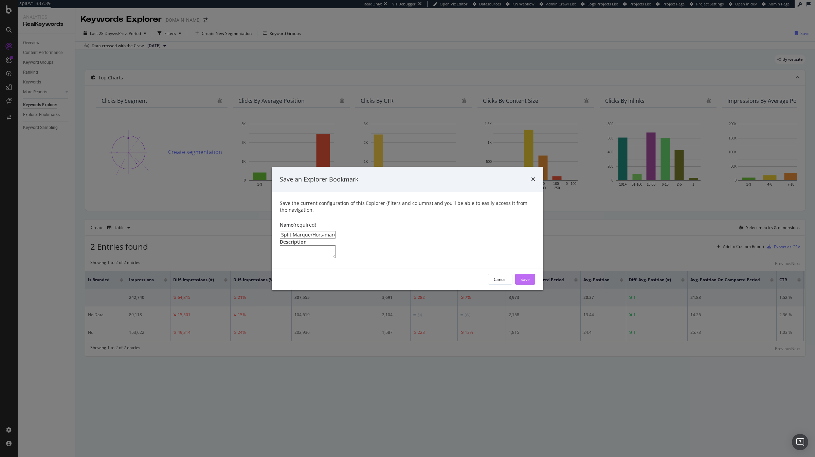
type input "Split Marque/Hors-marque"
click at [528, 282] on div "Save" at bounding box center [524, 280] width 9 height 6
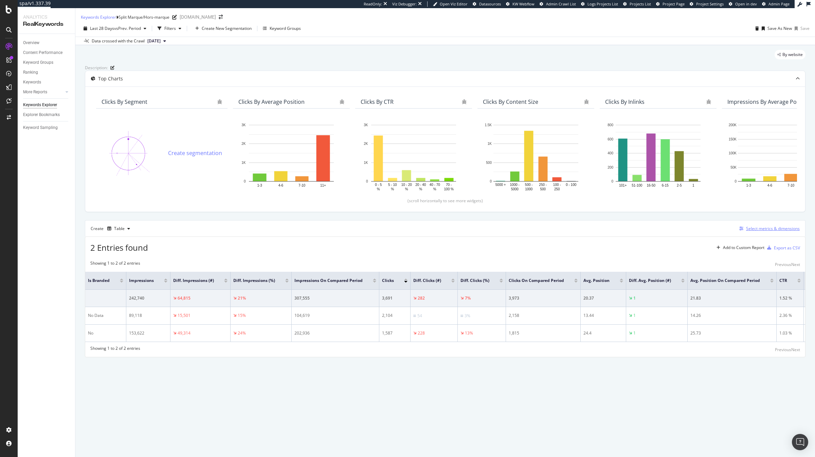
click at [762, 232] on div "Select metrics & dimensions" at bounding box center [773, 229] width 54 height 6
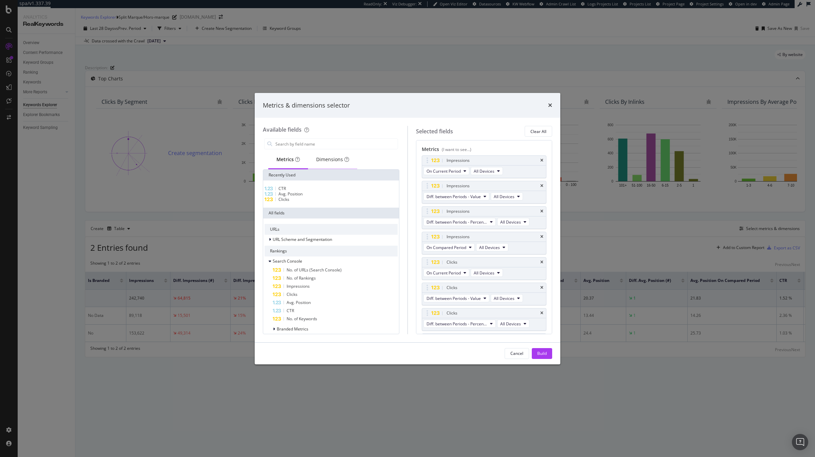
click at [338, 155] on div "Dimensions" at bounding box center [332, 160] width 49 height 19
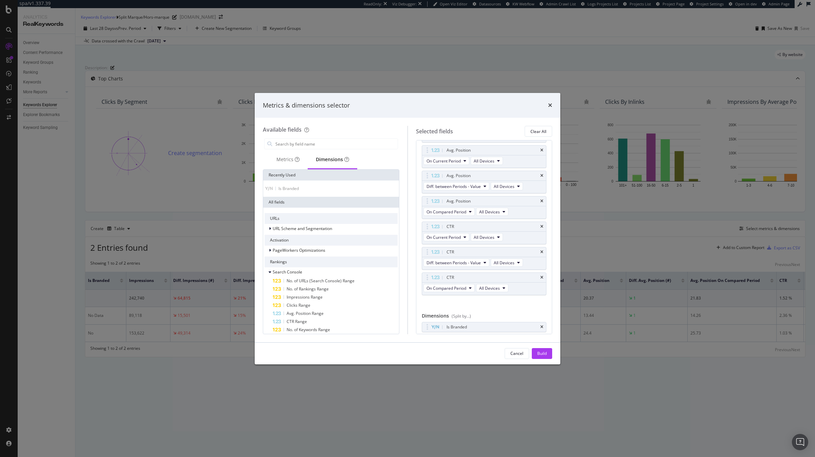
scroll to position [238, 0]
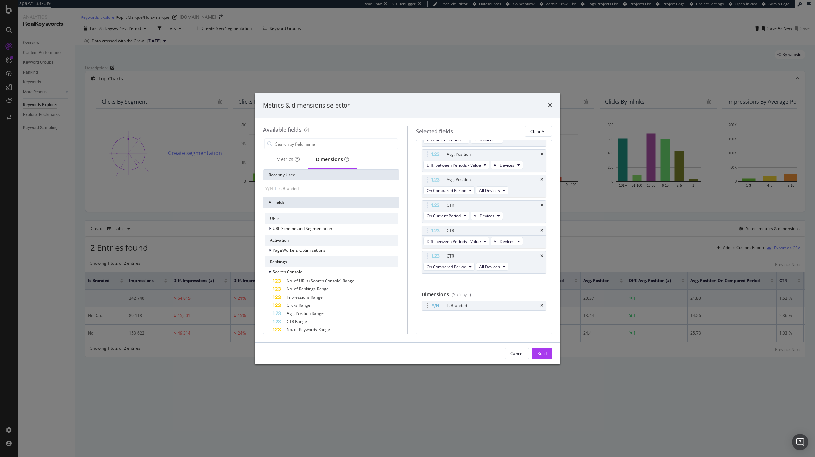
click at [543, 306] on div "Is Branded" at bounding box center [484, 306] width 124 height 10
click at [541, 304] on icon "times" at bounding box center [541, 306] width 3 height 4
click at [342, 141] on input "modal" at bounding box center [336, 144] width 123 height 10
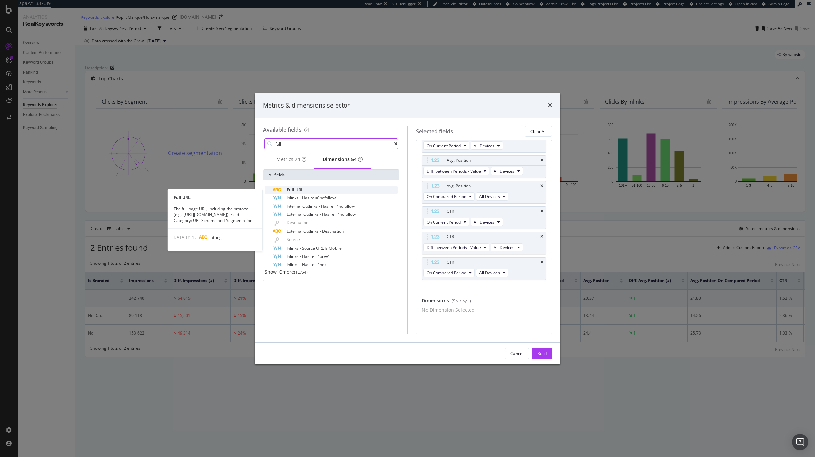
type input "full"
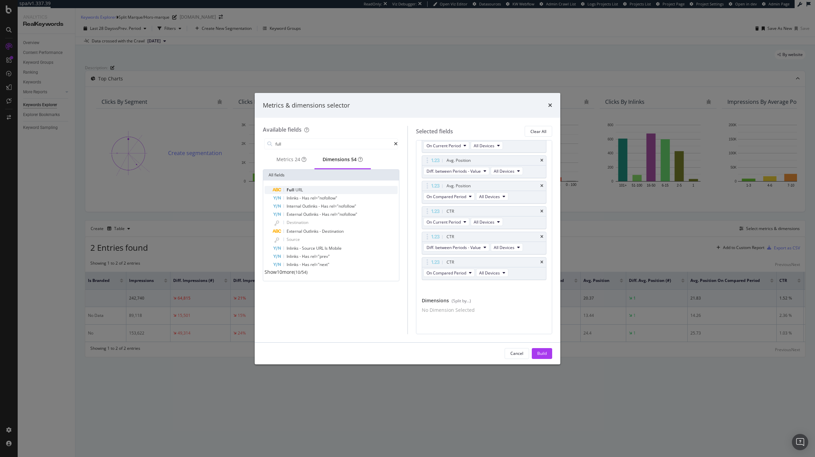
click at [324, 192] on div "Full URL" at bounding box center [335, 190] width 125 height 8
click at [540, 353] on div "Build" at bounding box center [542, 354] width 10 height 6
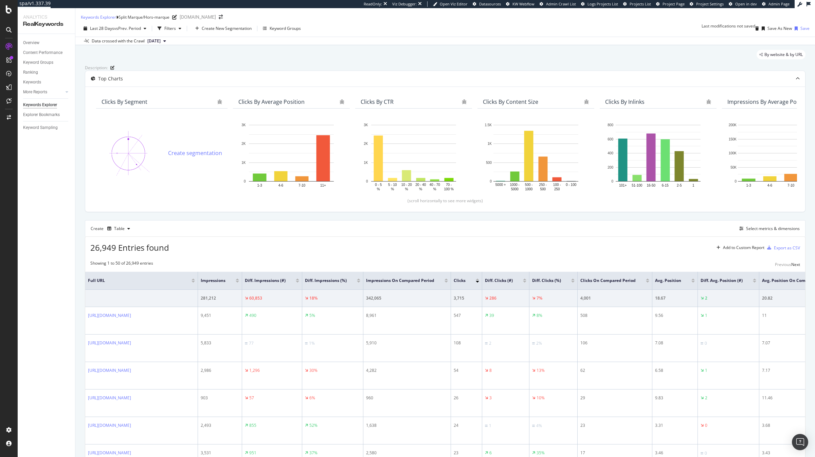
click at [479, 283] on div at bounding box center [477, 282] width 3 height 2
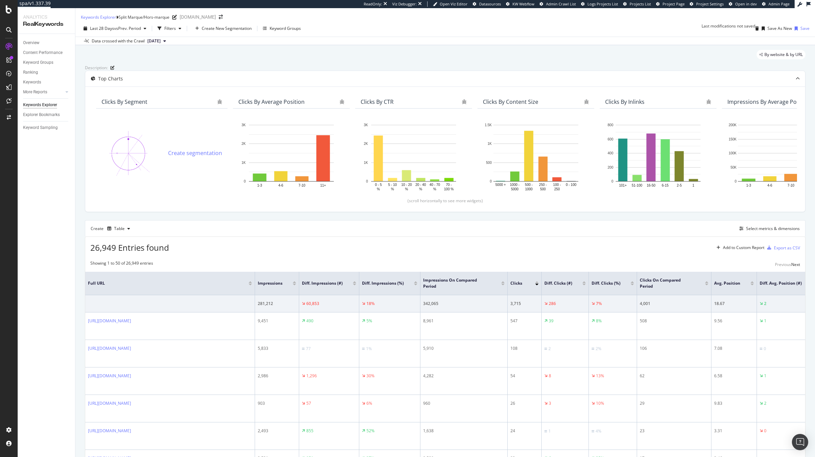
click at [536, 285] on div at bounding box center [536, 285] width 3 height 2
click at [773, 31] on div "Save As New" at bounding box center [779, 28] width 24 height 6
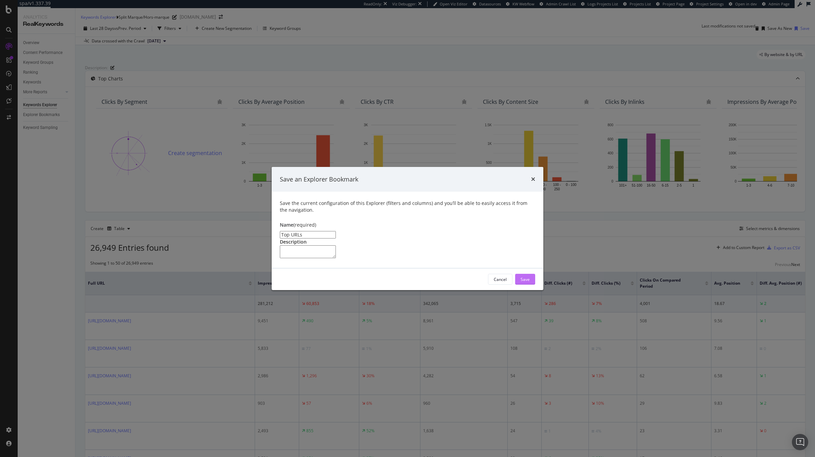
type input "Top URLs"
click at [531, 285] on button "Save" at bounding box center [525, 279] width 20 height 11
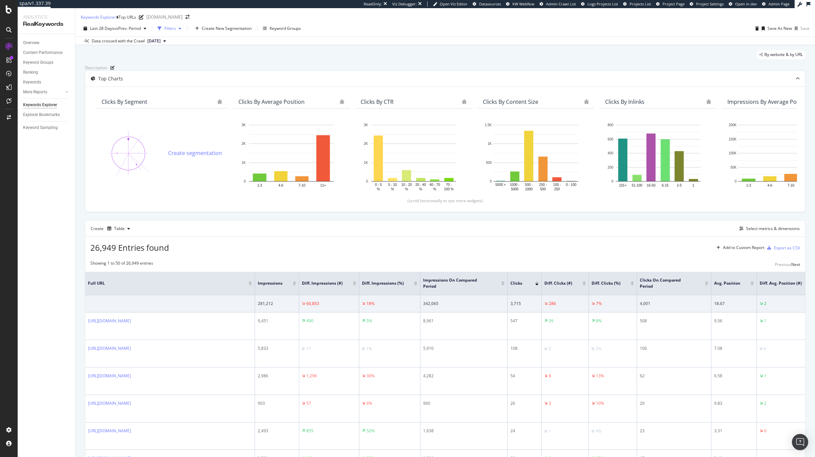
click at [174, 31] on div "Filters" at bounding box center [170, 28] width 12 height 6
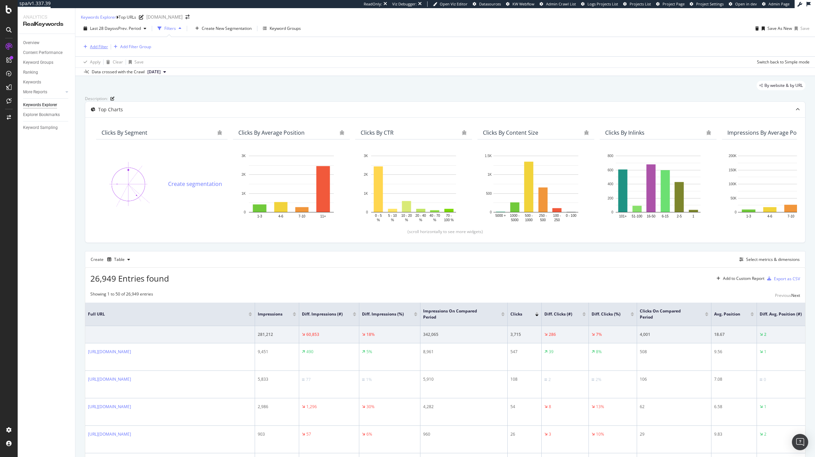
click at [101, 50] on div "Add Filter" at bounding box center [99, 47] width 18 height 6
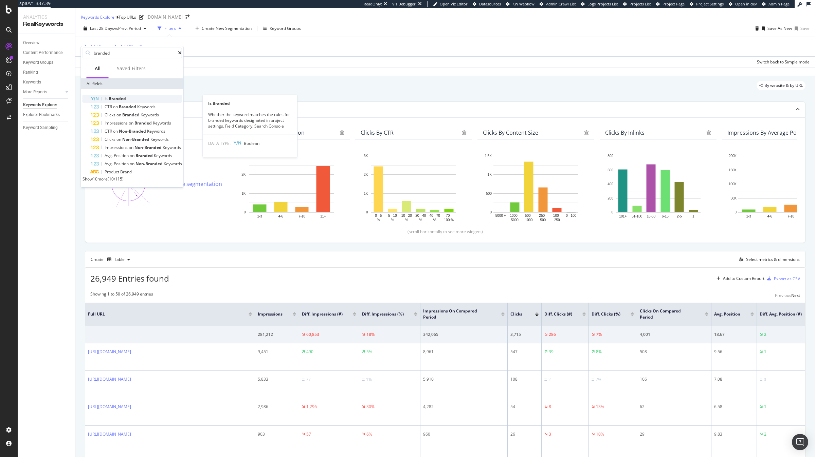
type input "branded"
click at [116, 97] on span "Branded" at bounding box center [117, 99] width 17 height 6
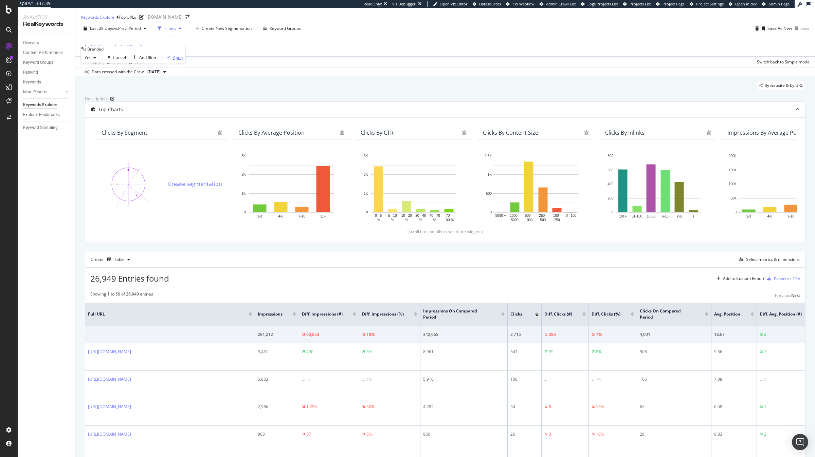
click at [173, 60] on div "Apply" at bounding box center [178, 58] width 11 height 6
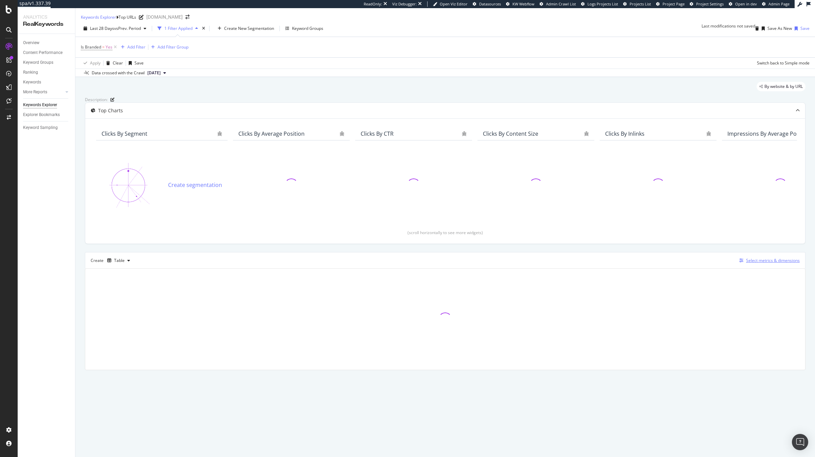
click at [763, 263] on div "Select metrics & dimensions" at bounding box center [773, 261] width 54 height 6
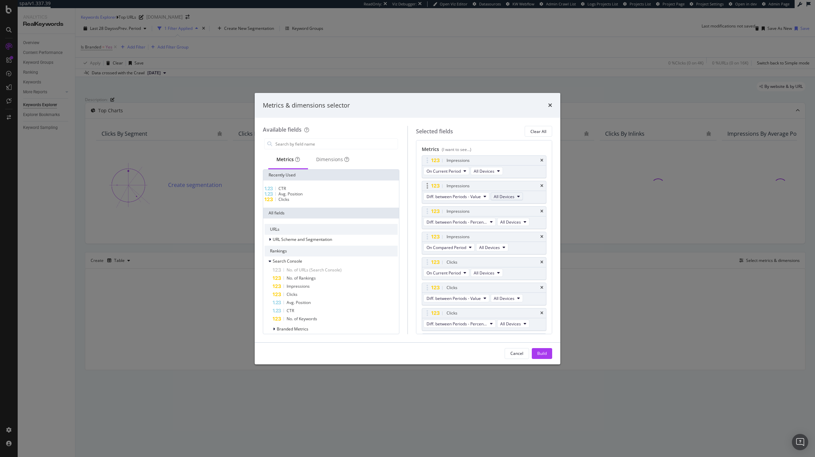
scroll to position [238, 0]
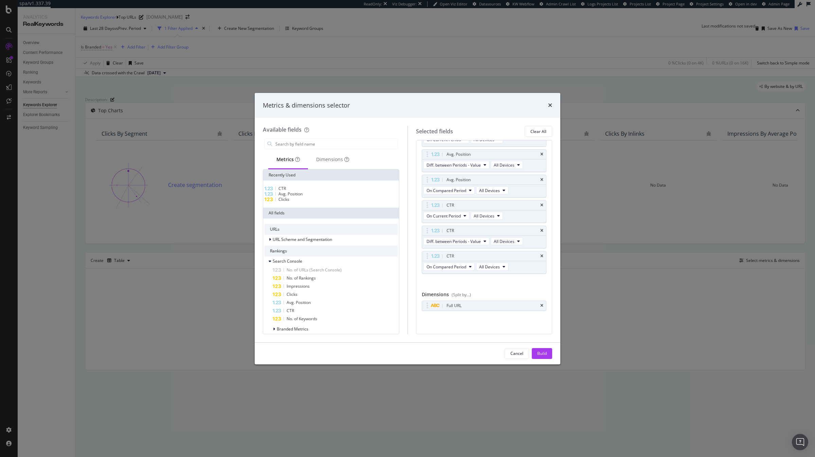
click at [355, 170] on div "Recently Used" at bounding box center [331, 175] width 136 height 11
click at [338, 164] on div "Dimensions" at bounding box center [332, 160] width 49 height 19
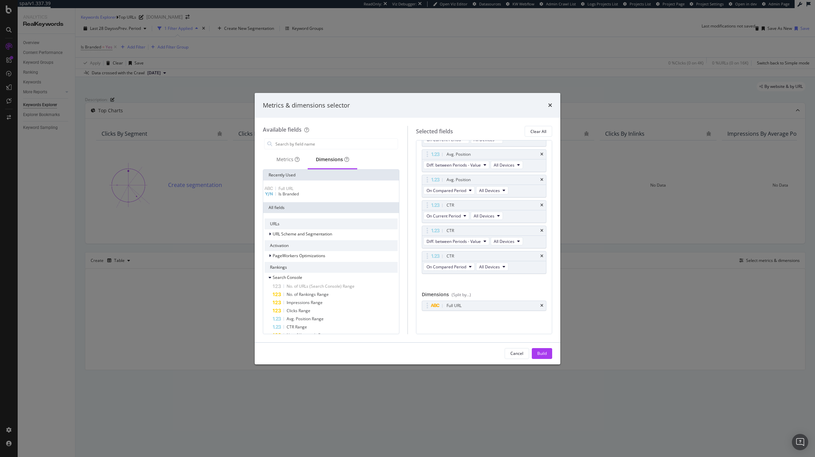
click at [310, 135] on div "Available fields Metrics Dimensions Recently Used Full URL Is Branded All field…" at bounding box center [335, 230] width 145 height 208
click at [310, 145] on input "modal" at bounding box center [336, 144] width 123 height 10
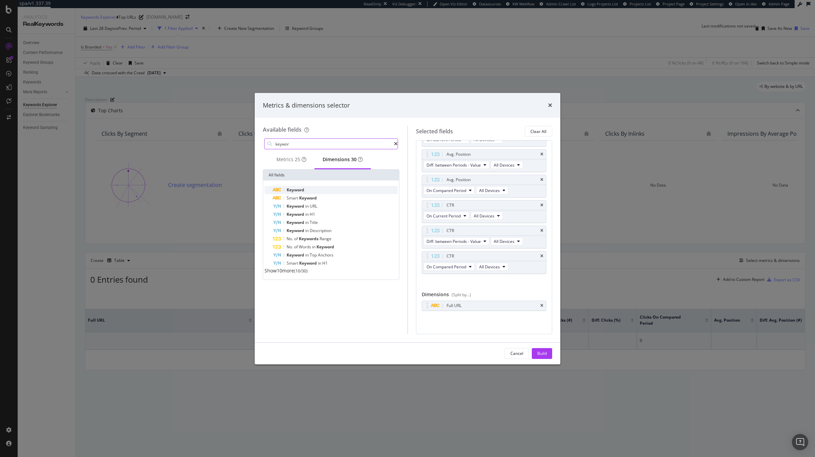
type input "keywor"
click at [309, 189] on div "Keyword" at bounding box center [335, 190] width 125 height 8
click at [542, 306] on icon "times" at bounding box center [541, 303] width 3 height 4
click at [542, 353] on div "Build" at bounding box center [542, 354] width 10 height 6
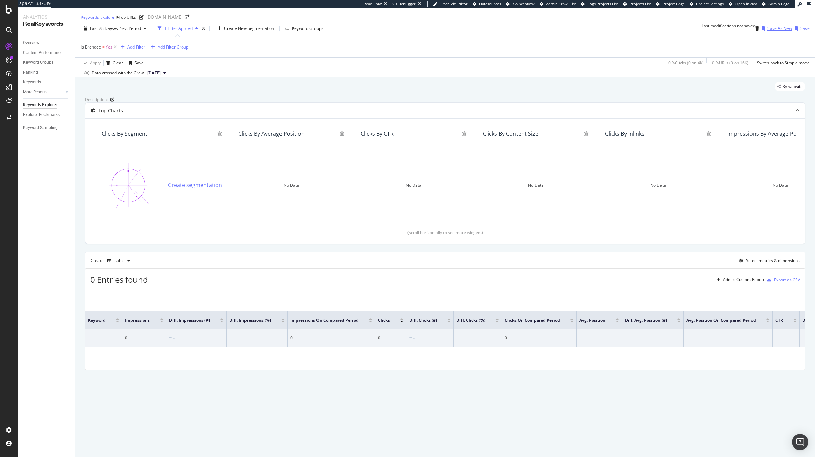
click at [776, 34] on div "Save As New" at bounding box center [775, 28] width 33 height 10
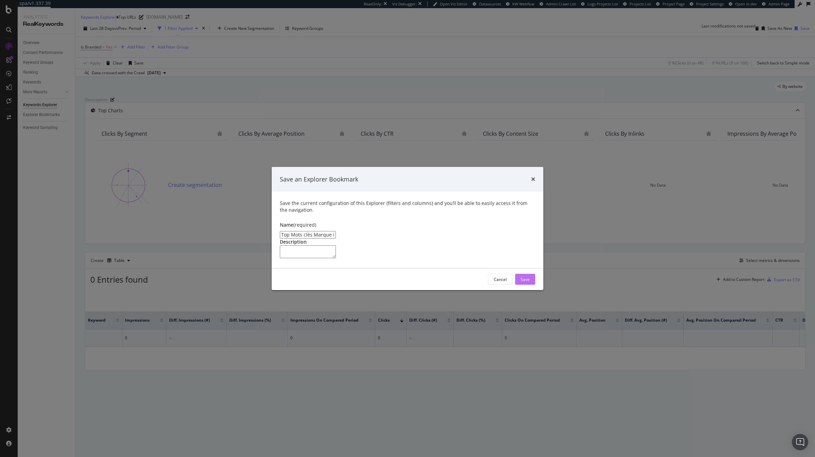
type input "Top Mots clés Marque i-Run (& mispelling)"
click at [527, 282] on div "Save" at bounding box center [524, 280] width 9 height 6
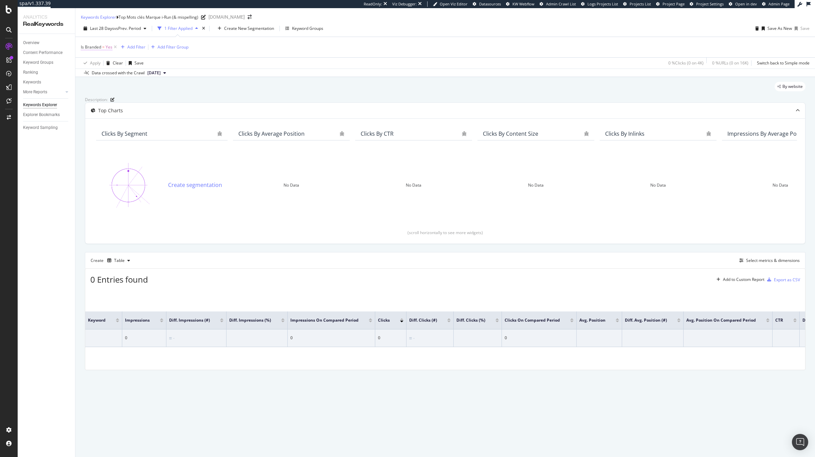
click at [90, 49] on span "Is Branded" at bounding box center [91, 47] width 20 height 6
click at [96, 59] on icon at bounding box center [93, 57] width 5 height 4
click at [96, 76] on div "No" at bounding box center [91, 72] width 21 height 7
click at [171, 59] on div "Apply" at bounding box center [176, 57] width 11 height 6
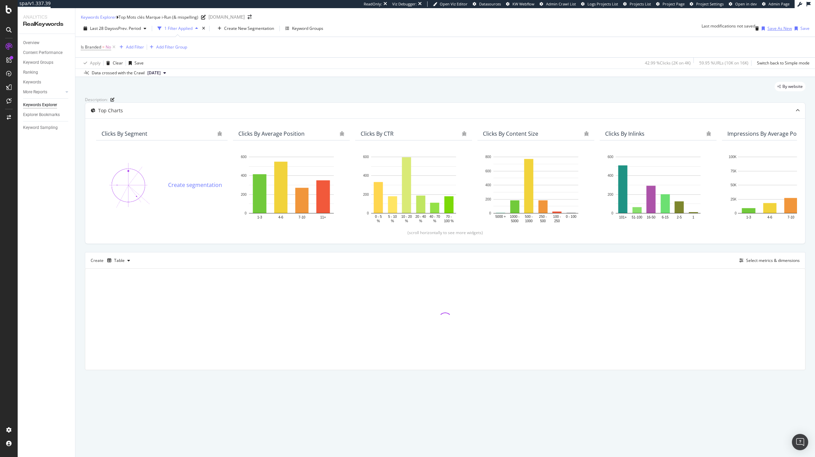
click at [762, 34] on div "Save As New" at bounding box center [775, 28] width 33 height 10
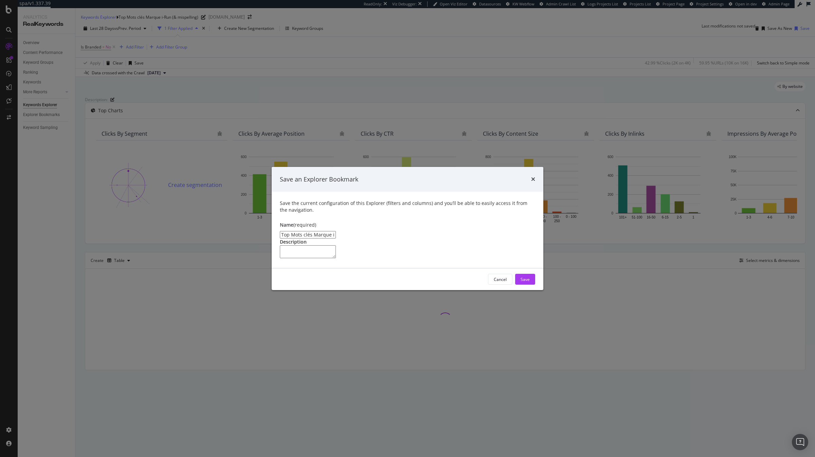
click at [310, 231] on input "Top Mots clés Marque i-Run (& mispelling) Clone" at bounding box center [308, 234] width 56 height 7
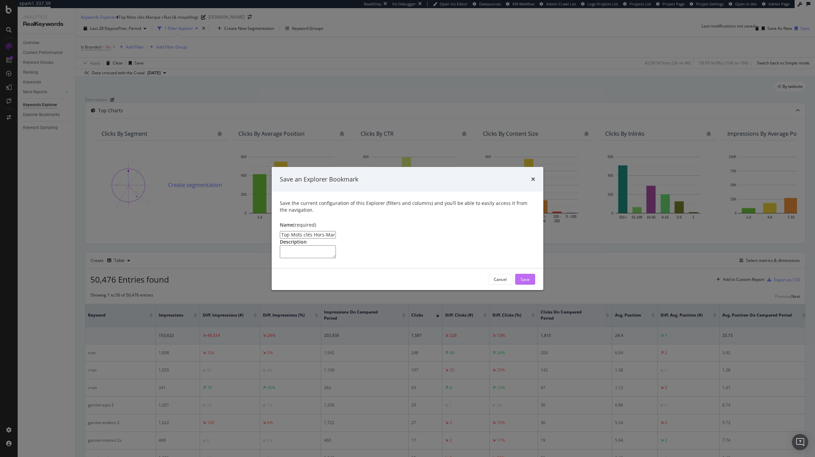
type input "Top Mots clés Hors-Marque i-Run (& mispelling) Clone"
click at [524, 282] on div "Save" at bounding box center [524, 280] width 9 height 6
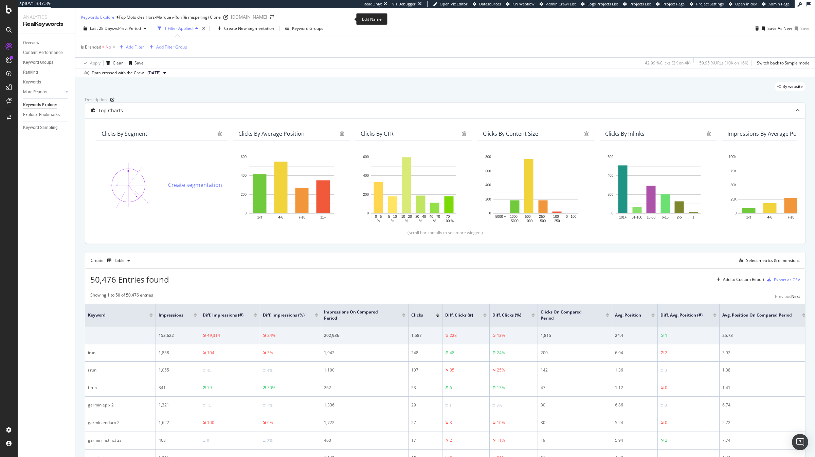
click at [228, 20] on icon at bounding box center [225, 17] width 5 height 5
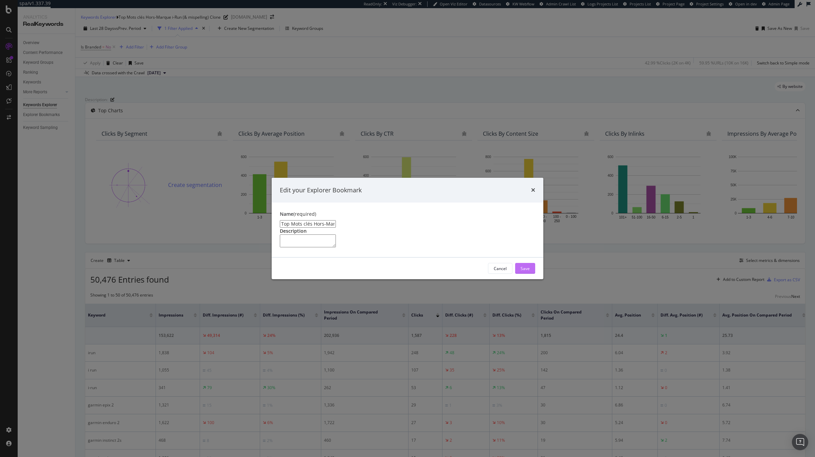
type input "Top Mots clés Hors-Marque i-Run (& mispelling)"
click at [524, 272] on div "Save" at bounding box center [524, 269] width 9 height 6
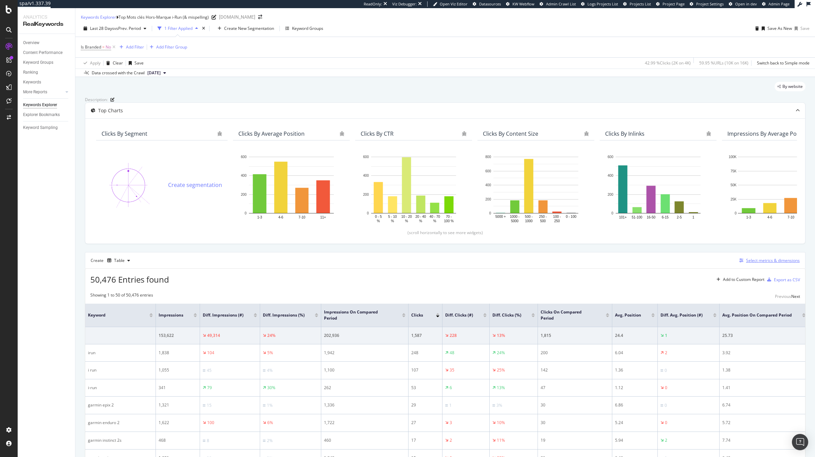
click at [752, 263] on div "Select metrics & dimensions" at bounding box center [773, 261] width 54 height 6
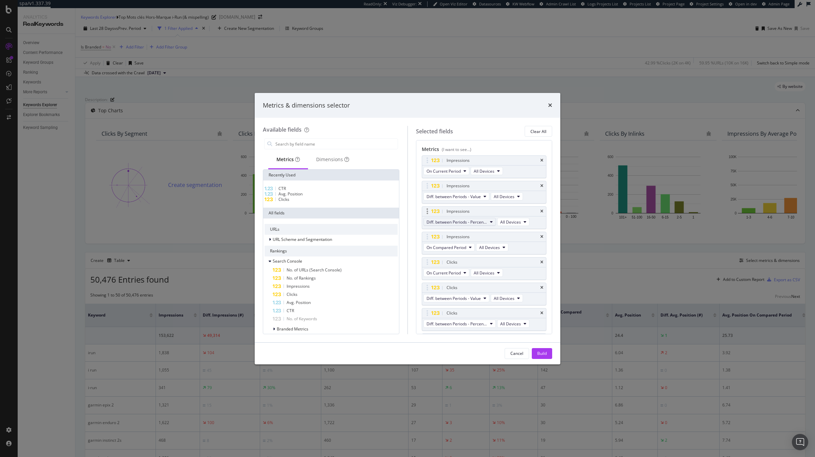
scroll to position [238, 0]
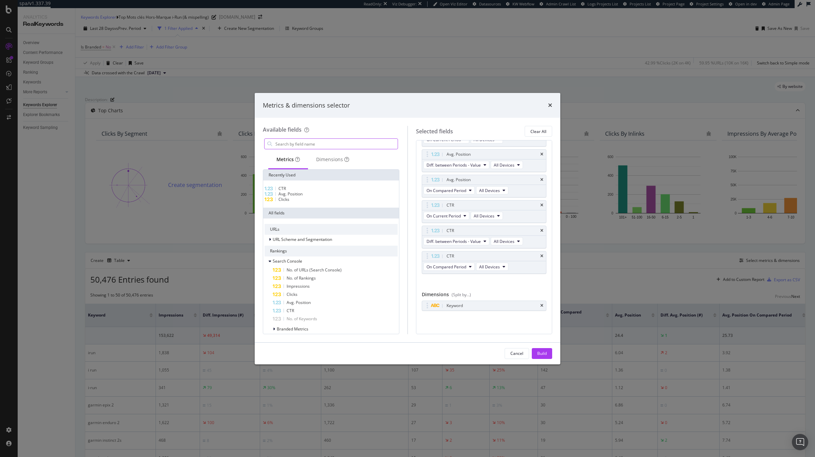
click at [334, 147] on input "modal" at bounding box center [336, 144] width 123 height 10
click at [328, 163] on div "Dimensions" at bounding box center [332, 159] width 33 height 7
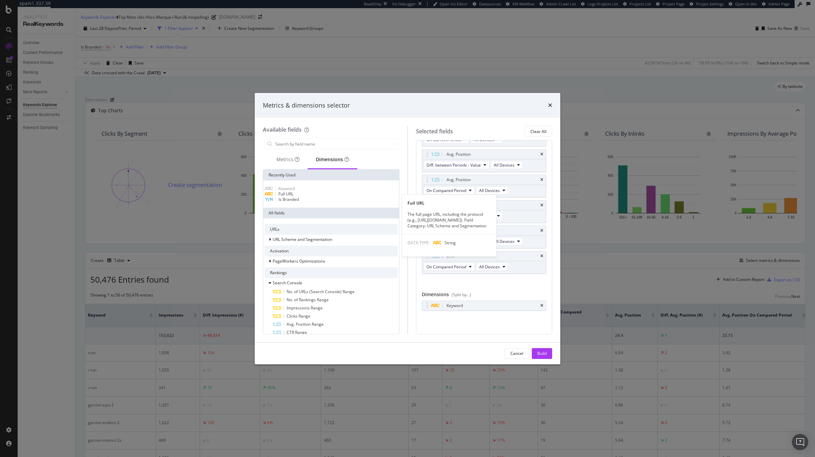
click at [308, 196] on div "Full URL" at bounding box center [330, 193] width 133 height 5
click at [540, 306] on icon "times" at bounding box center [541, 303] width 3 height 4
drag, startPoint x: 543, startPoint y: 352, endPoint x: 483, endPoint y: 260, distance: 109.6
click at [543, 352] on div "Build" at bounding box center [542, 354] width 10 height 6
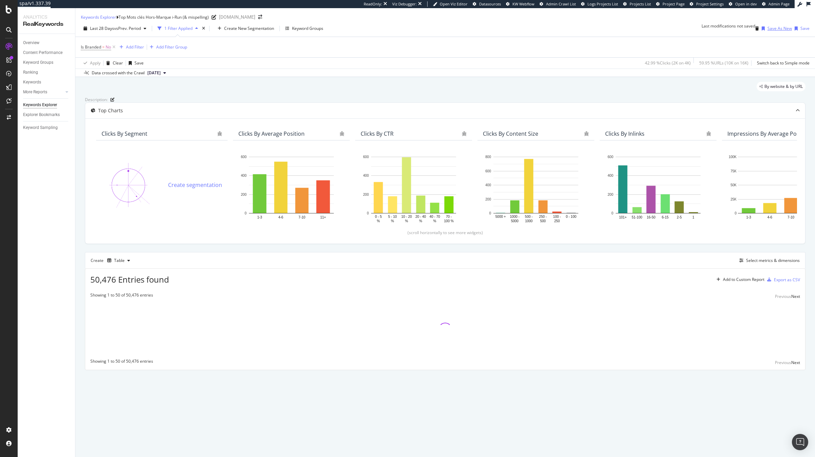
click at [767, 31] on div "Save As New" at bounding box center [779, 28] width 24 height 6
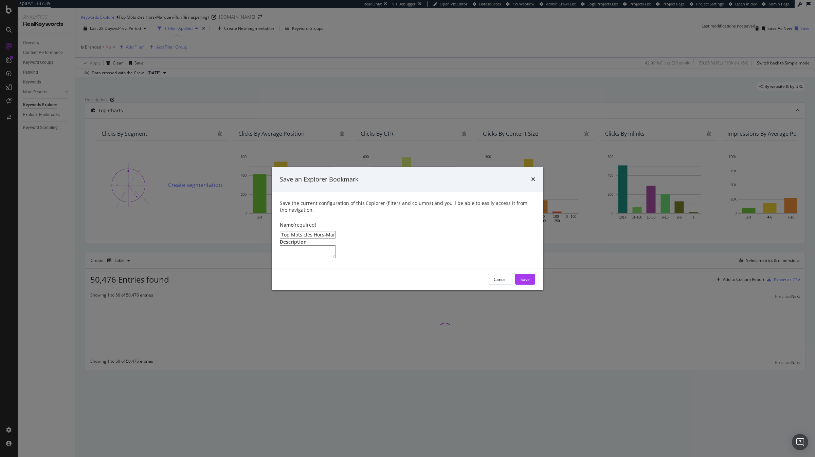
click at [308, 231] on input "Top Mots clés Hors-Marque i-Run (& mispelling) Clone" at bounding box center [308, 234] width 56 height 7
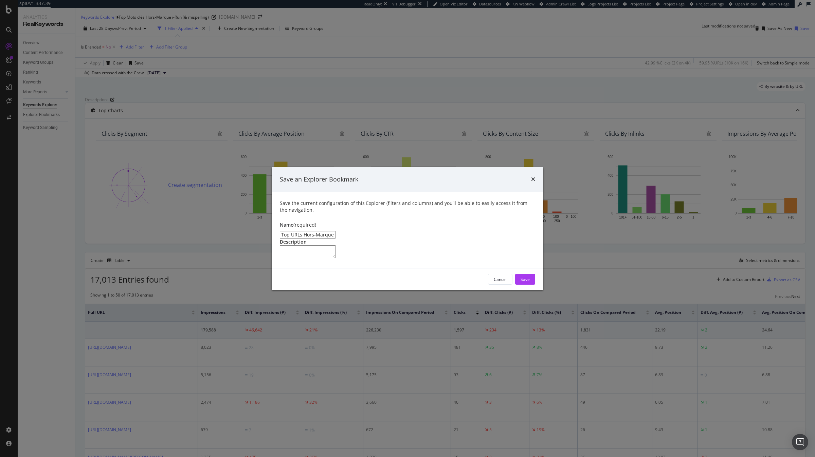
click at [336, 231] on input "Top URLs Hors-Marque i-Run (& mispelling) Clone" at bounding box center [308, 234] width 56 height 7
type input "Top URLs Hors-Marque i-Run (& mispelling)"
click at [530, 285] on button "Save" at bounding box center [525, 279] width 20 height 11
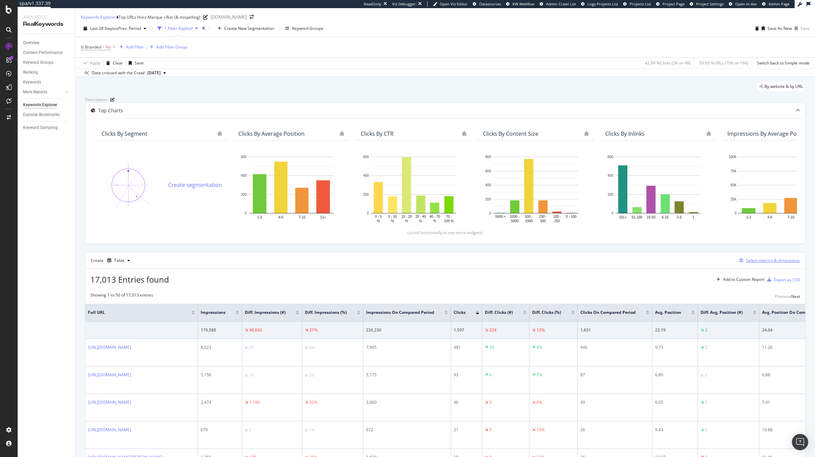
click at [759, 263] on div "Select metrics & dimensions" at bounding box center [773, 261] width 54 height 6
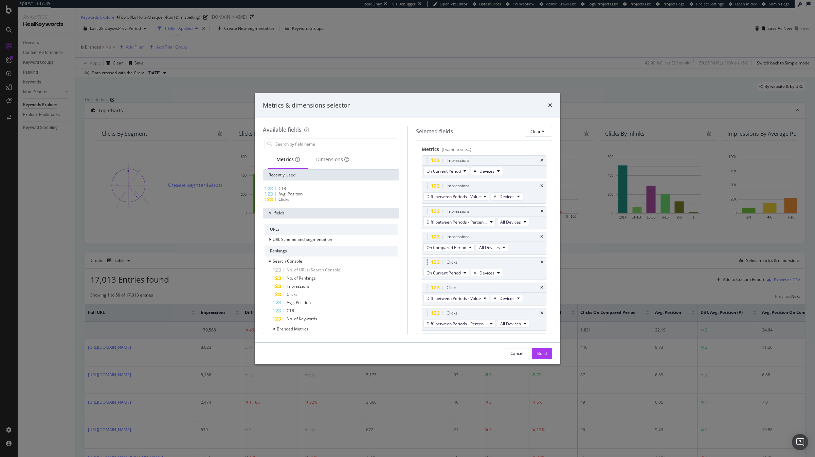
scroll to position [238, 0]
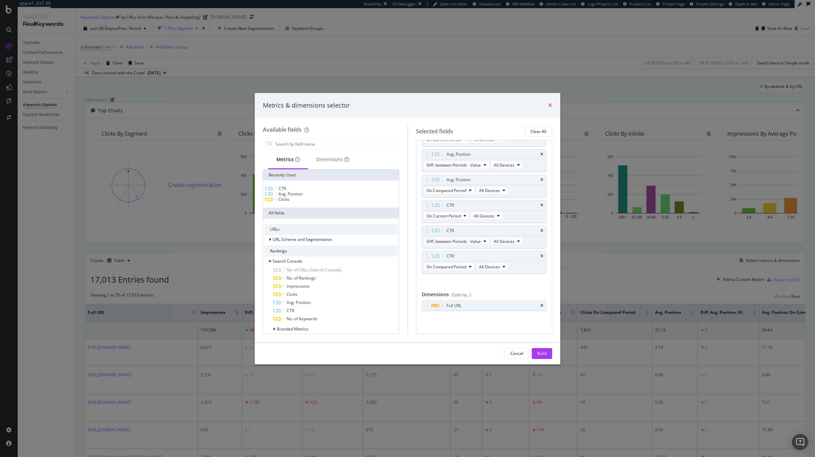
click at [551, 103] on icon "times" at bounding box center [550, 105] width 4 height 5
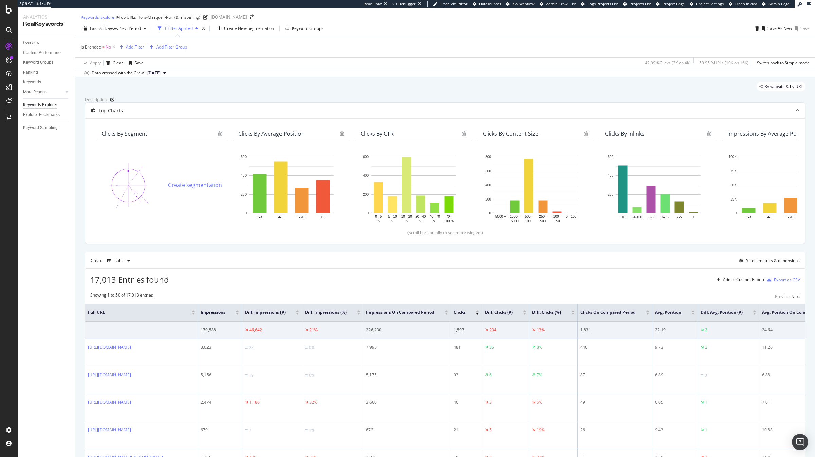
click at [96, 50] on span "Is Branded" at bounding box center [91, 47] width 20 height 6
click at [99, 62] on div "No" at bounding box center [91, 56] width 20 height 11
click at [98, 69] on div "Yes" at bounding box center [90, 65] width 19 height 7
click at [173, 59] on div "Apply" at bounding box center [178, 57] width 11 height 6
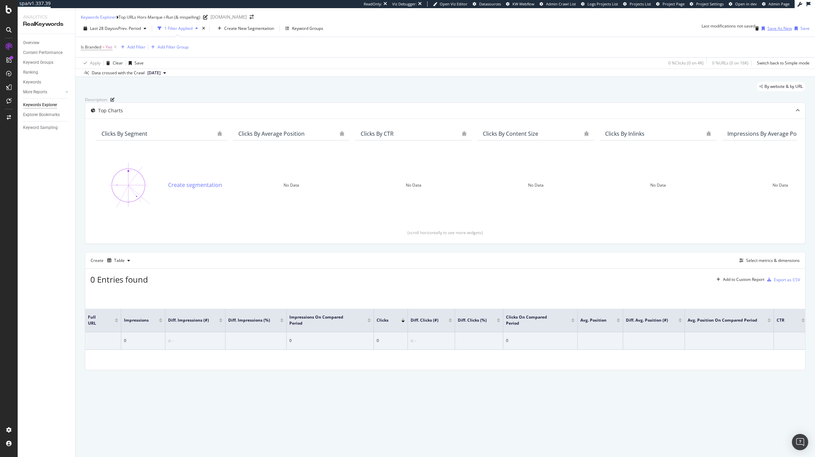
click at [768, 31] on div "Save As New" at bounding box center [779, 28] width 24 height 6
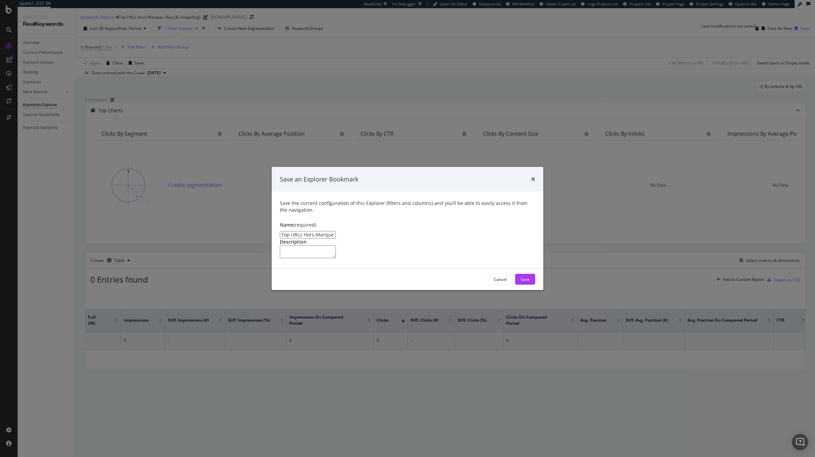
click at [310, 231] on input "Top URLs Hors-Marque i-Run (& mispelling)" at bounding box center [308, 234] width 56 height 7
type input "Top URLs Marque i-Run (& mispelling)"
click at [526, 282] on div "Save" at bounding box center [524, 280] width 9 height 6
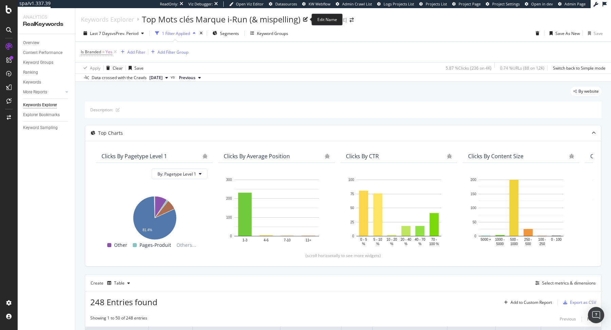
click at [305, 21] on icon at bounding box center [305, 19] width 5 height 5
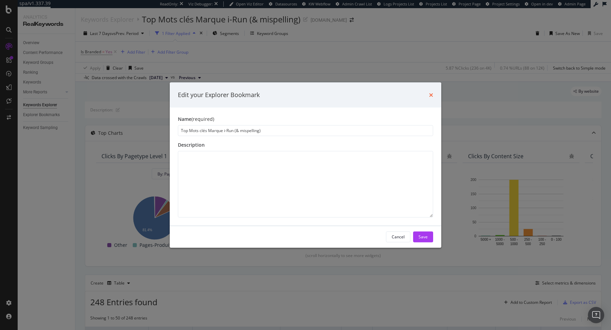
click at [431, 94] on icon "times" at bounding box center [431, 94] width 4 height 5
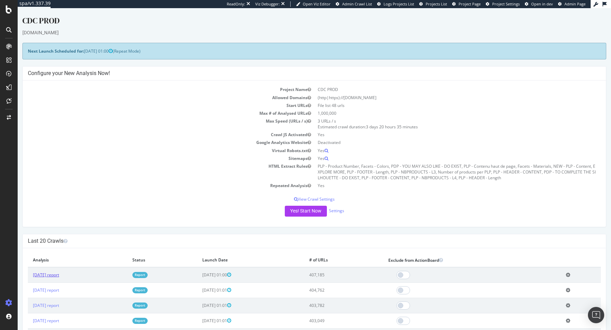
click at [59, 272] on link "[DATE] report" at bounding box center [46, 275] width 26 height 6
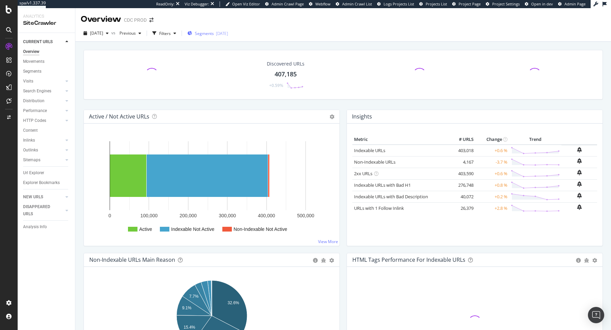
click at [210, 36] on div "Segments [DATE]" at bounding box center [207, 33] width 41 height 10
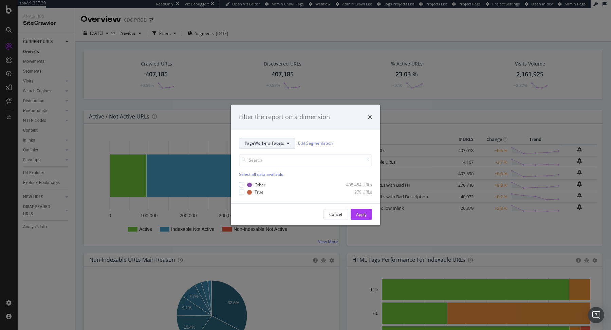
click at [277, 146] on span "PageWorkers_Facets" at bounding box center [264, 144] width 39 height 6
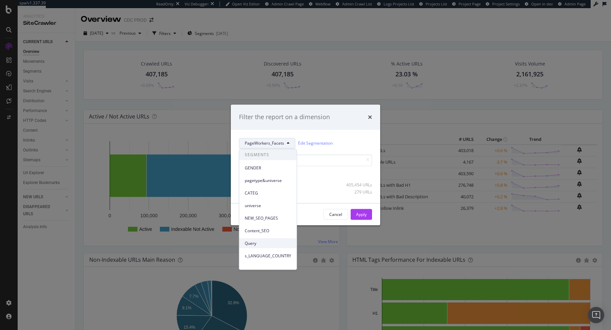
drag, startPoint x: 269, startPoint y: 168, endPoint x: 271, endPoint y: 242, distance: 73.7
click at [271, 242] on div "SEGMENTS GENDER pagetype&universe CATEG universe NEW_SEO_PAGES Content_SEO Quer…" at bounding box center [267, 242] width 57 height 187
click at [264, 172] on span "pagetype&universe" at bounding box center [268, 171] width 47 height 6
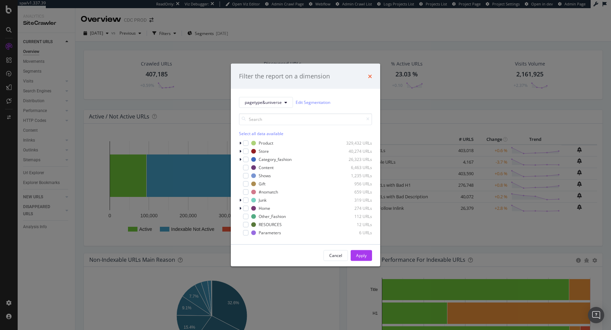
click at [371, 77] on icon "times" at bounding box center [370, 75] width 4 height 5
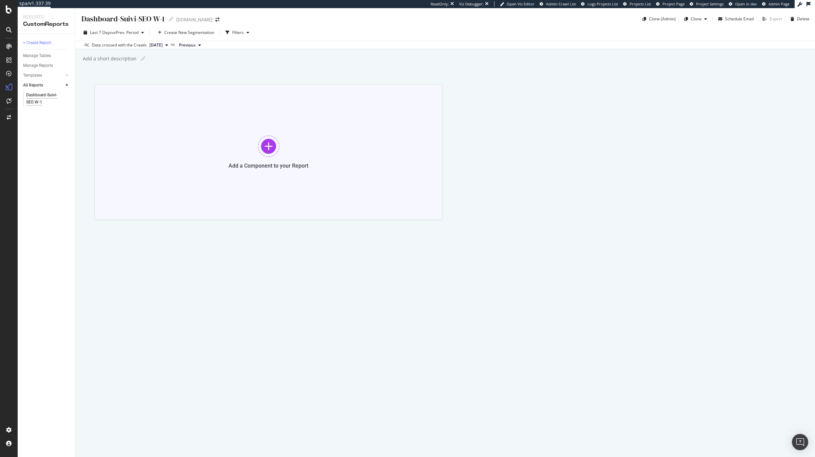
click at [165, 105] on div "Add a Component to your Report" at bounding box center [268, 152] width 348 height 136
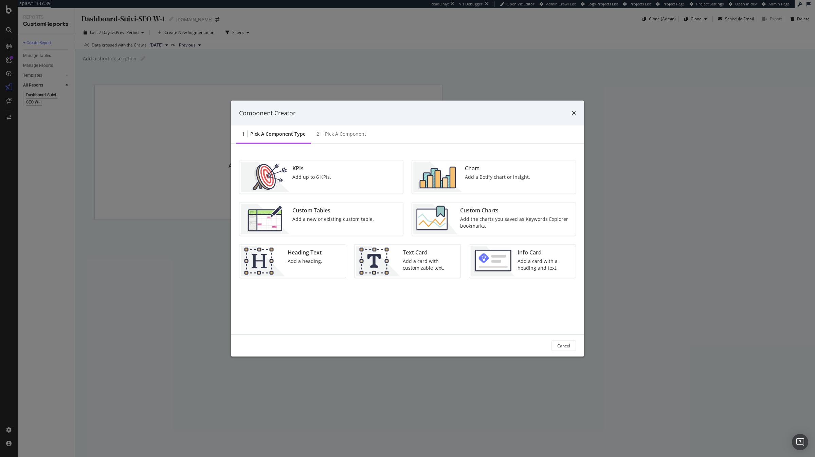
click at [442, 221] on img "modal" at bounding box center [435, 219] width 44 height 31
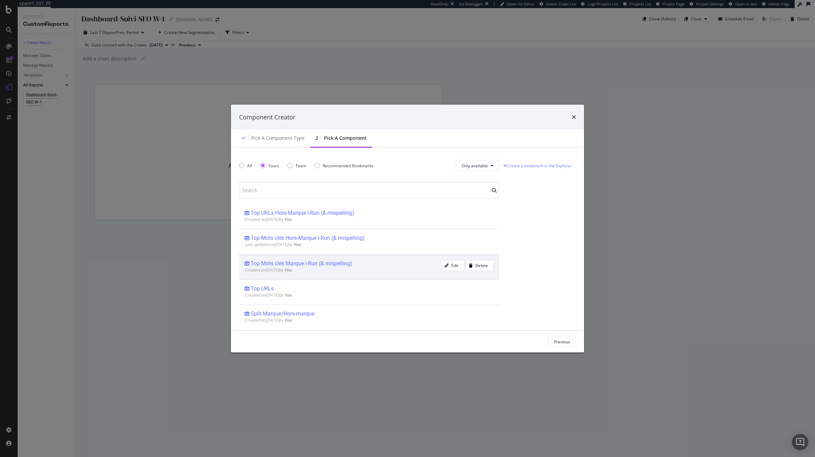
scroll to position [38, 0]
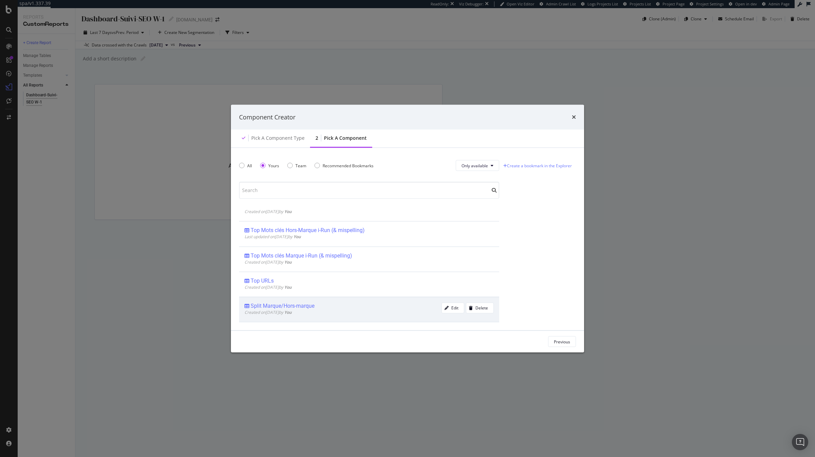
click at [325, 306] on div "Split Marque/Hors-marque" at bounding box center [342, 306] width 197 height 7
click at [540, 340] on div "Add Component" at bounding box center [555, 342] width 31 height 6
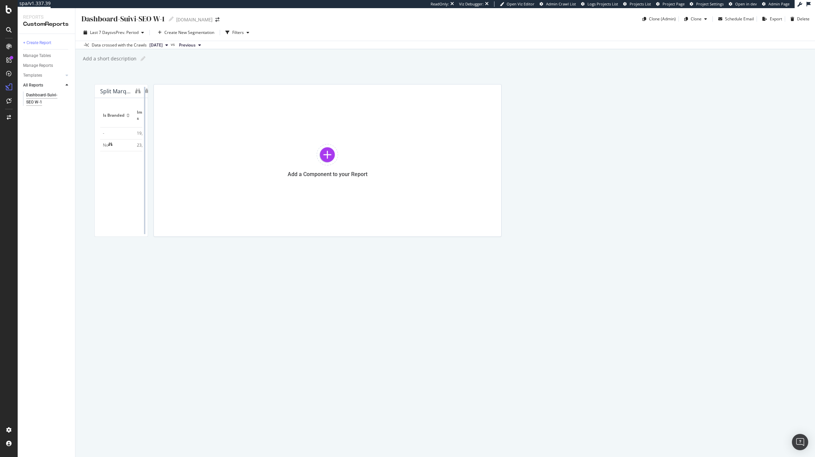
drag, startPoint x: 436, startPoint y: 187, endPoint x: 735, endPoint y: 175, distance: 299.7
click at [148, 175] on div at bounding box center [144, 160] width 7 height 153
drag, startPoint x: 735, startPoint y: 175, endPoint x: 814, endPoint y: 176, distance: 79.1
click at [814, 176] on div "Dashboard-Suivi-SEO W-1 Dashboard-Suivi-SEO W-1 irun.it Clone (Admin) Clone Sch…" at bounding box center [444, 232] width 739 height 449
click at [398, 237] on div "Add a Component to your Report" at bounding box center [327, 160] width 348 height 153
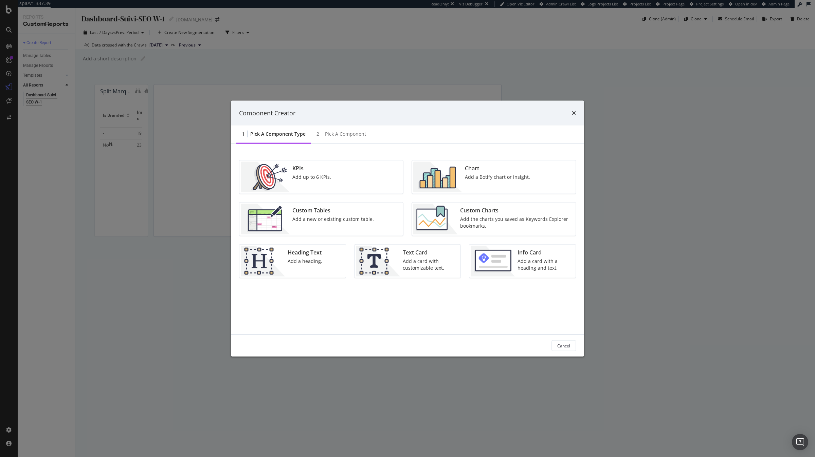
click at [466, 220] on div "Add the charts you saved as Keywords Explorer bookmarks." at bounding box center [515, 223] width 111 height 14
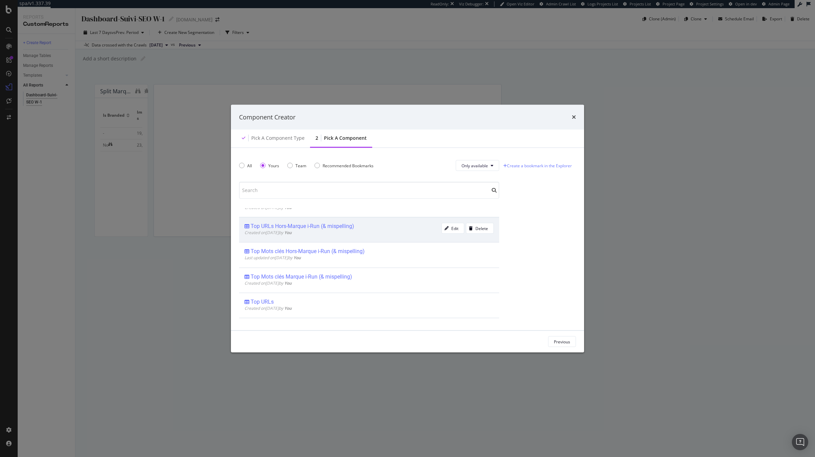
scroll to position [7, 0]
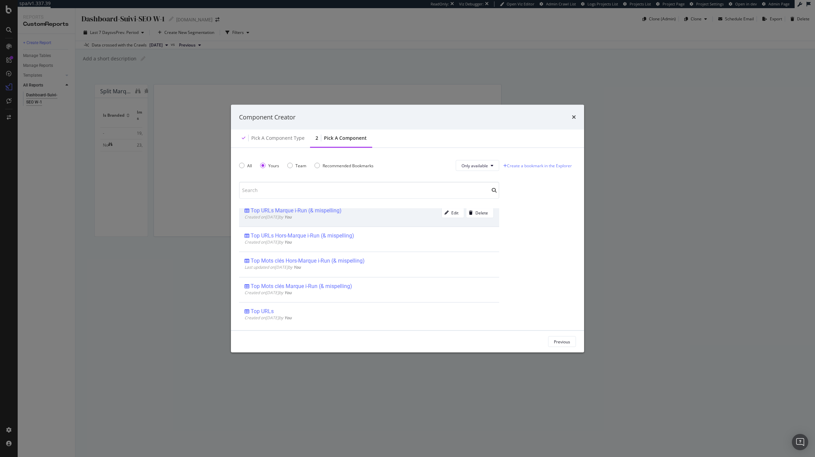
click at [338, 221] on div "Top URLs Marque i-Run (& mispelling) Created on 2025 Sep 23rd by You" at bounding box center [342, 214] width 197 height 14
click at [554, 344] on div "Add Component" at bounding box center [555, 342] width 31 height 6
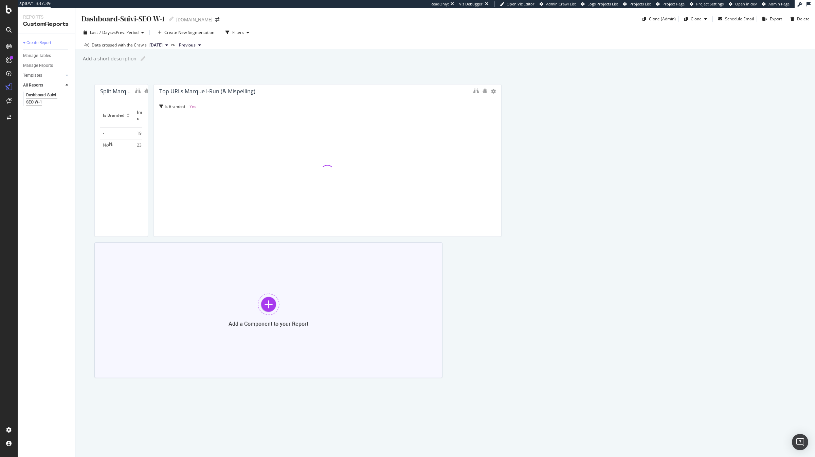
click at [442, 336] on div "Add a Component to your Report" at bounding box center [268, 310] width 348 height 136
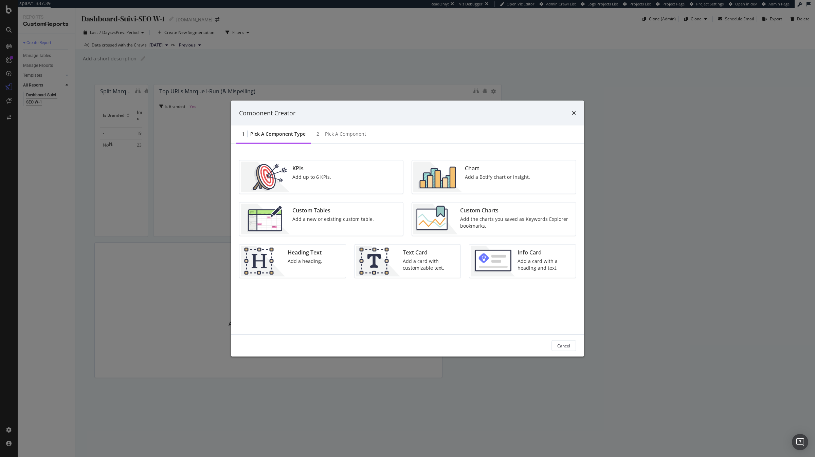
click at [448, 227] on img "modal" at bounding box center [435, 219] width 44 height 31
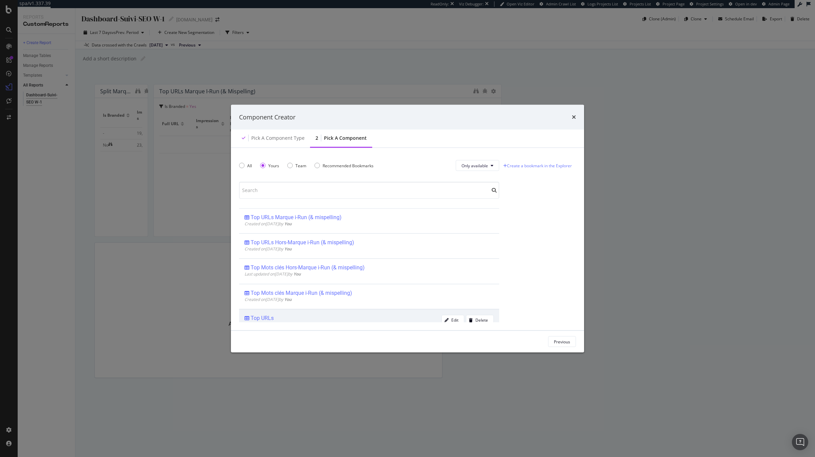
click at [284, 312] on div "Top URLs Created on 2025 Sep 23rd by You Edit Delete" at bounding box center [369, 321] width 260 height 25
click at [543, 339] on div "Add Component" at bounding box center [555, 342] width 31 height 6
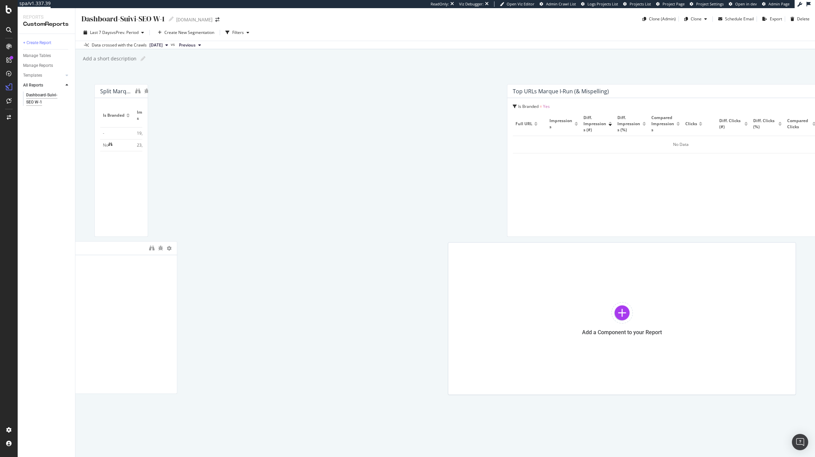
drag, startPoint x: 530, startPoint y: 305, endPoint x: 264, endPoint y: 304, distance: 265.5
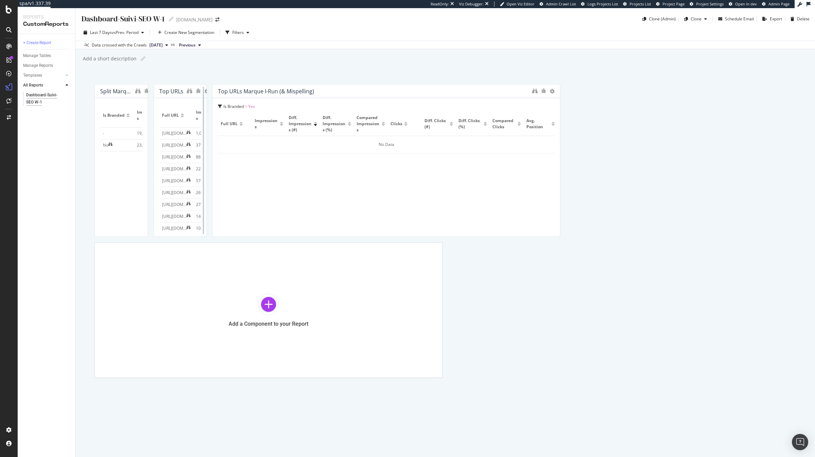
drag, startPoint x: 441, startPoint y: 315, endPoint x: 793, endPoint y: 316, distance: 351.3
click at [207, 237] on div at bounding box center [203, 160] width 7 height 153
click at [442, 348] on div "Add a Component to your Report" at bounding box center [268, 310] width 348 height 136
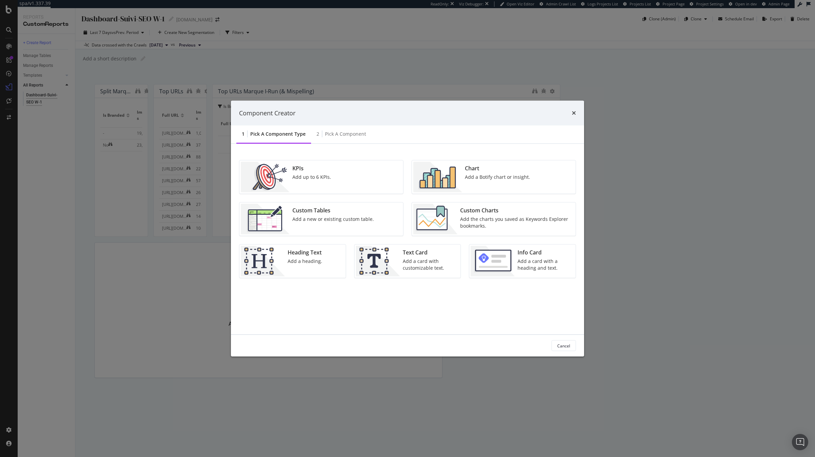
click at [506, 225] on div "Add the charts you saved as Keywords Explorer bookmarks." at bounding box center [515, 223] width 111 height 14
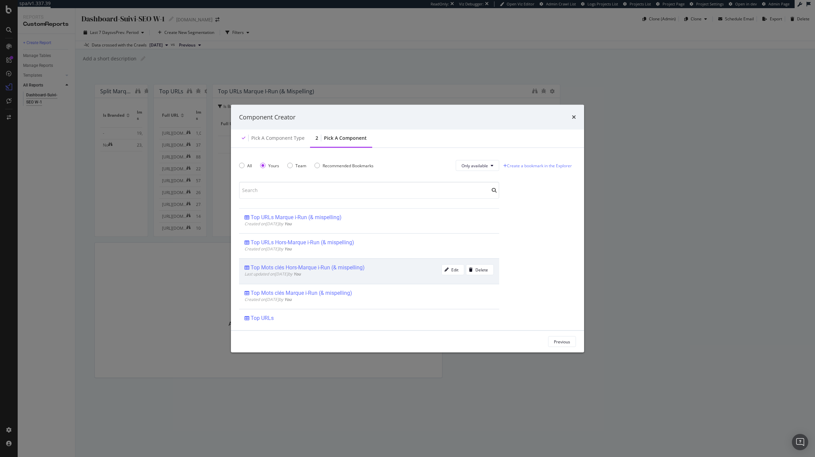
click at [328, 277] on div "Last updated on 2025 Sep 23rd by You" at bounding box center [342, 274] width 197 height 6
click at [557, 340] on div "Add Component" at bounding box center [555, 342] width 31 height 6
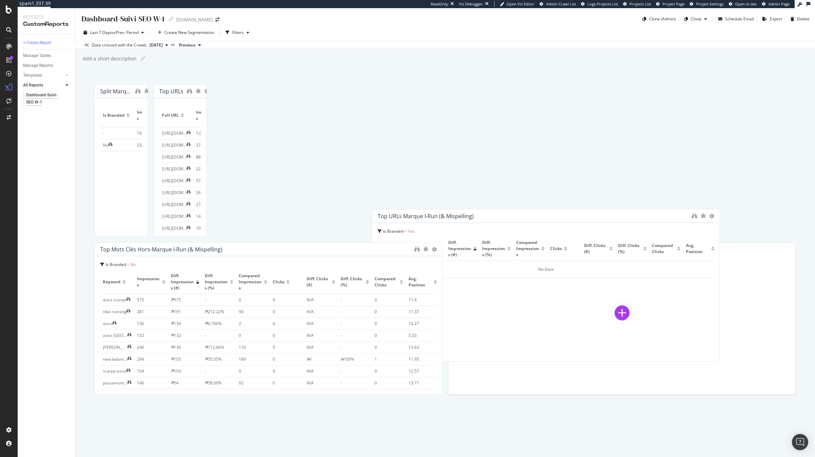
scroll to position [239, 0]
drag, startPoint x: 361, startPoint y: 292, endPoint x: 528, endPoint y: 403, distance: 200.4
click at [528, 356] on div "Full URL Impressions Diff. Impressions (#) Diff. Impressions (%) Compared Impre…" at bounding box center [545, 296] width 336 height 119
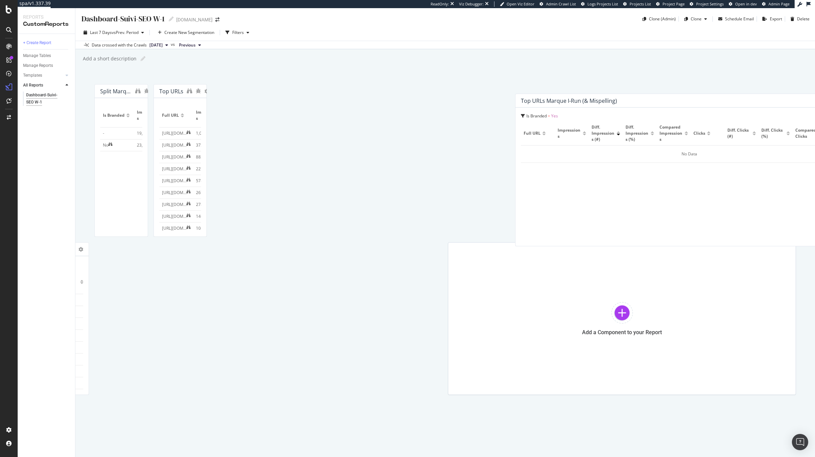
drag, startPoint x: 383, startPoint y: 266, endPoint x: 636, endPoint y: 275, distance: 253.4
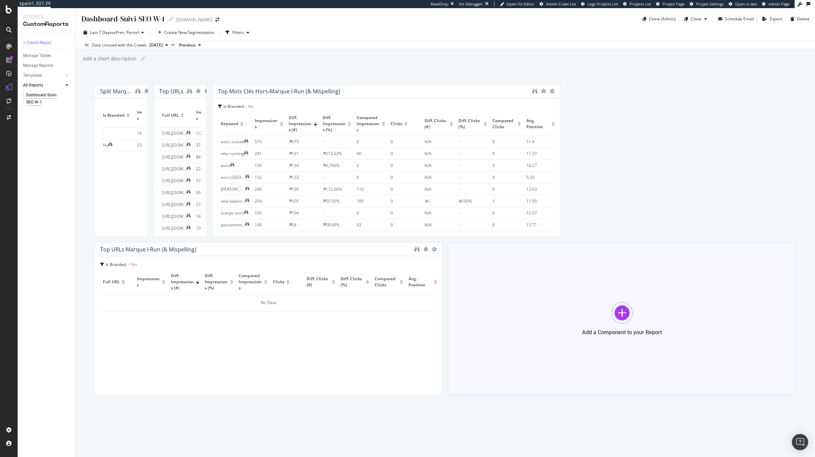
click at [448, 353] on div "Add a Component to your Report" at bounding box center [622, 318] width 348 height 153
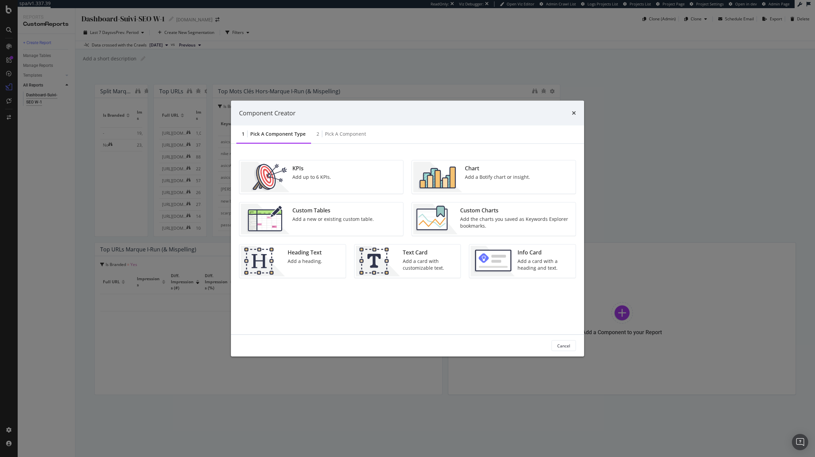
click at [454, 217] on img "modal" at bounding box center [435, 219] width 44 height 31
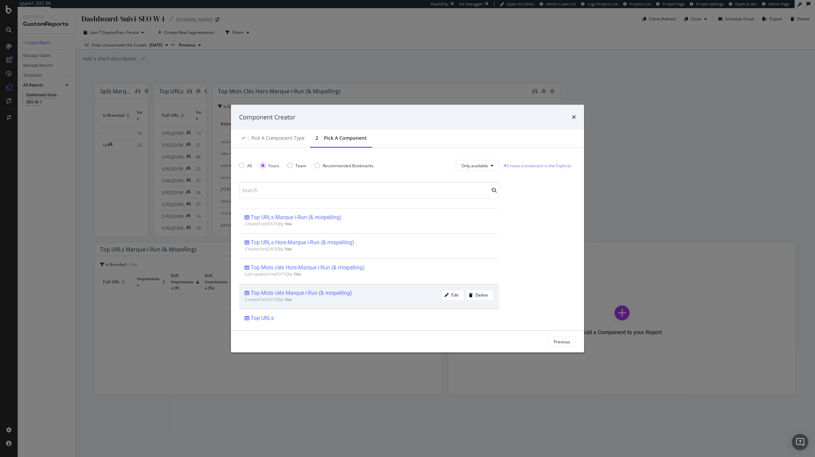
click at [332, 294] on div "Top Mots clés Marque i-Run (& mispelling)" at bounding box center [301, 293] width 101 height 7
click at [550, 342] on div "Add Component" at bounding box center [555, 342] width 31 height 6
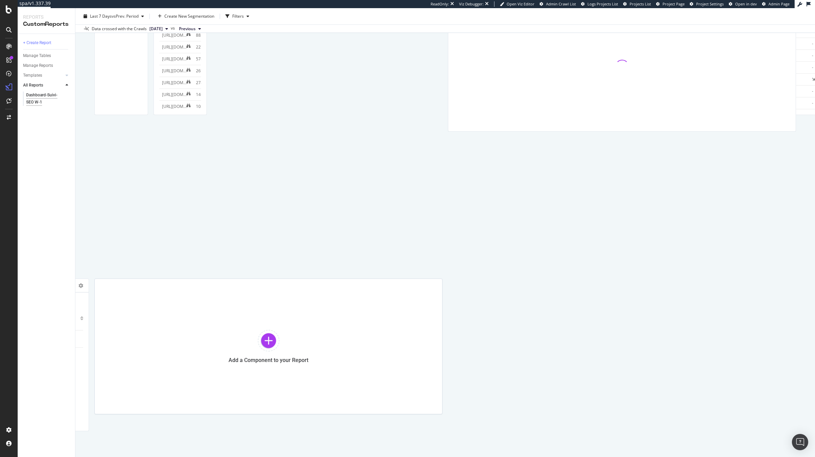
drag, startPoint x: 325, startPoint y: 357, endPoint x: 240, endPoint y: 214, distance: 166.0
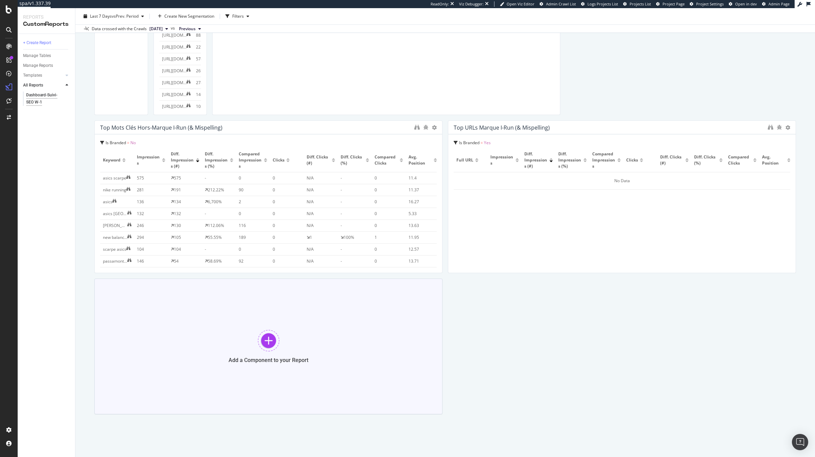
click at [442, 348] on div "Add a Component to your Report" at bounding box center [268, 347] width 348 height 136
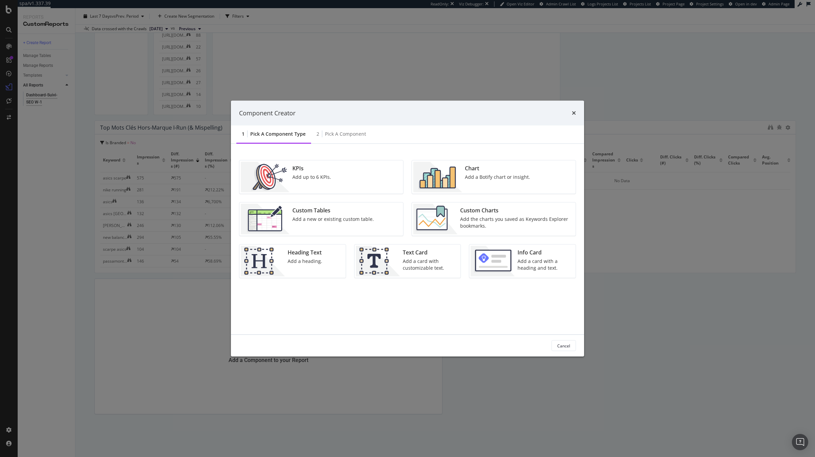
click at [448, 209] on img "modal" at bounding box center [435, 219] width 44 height 31
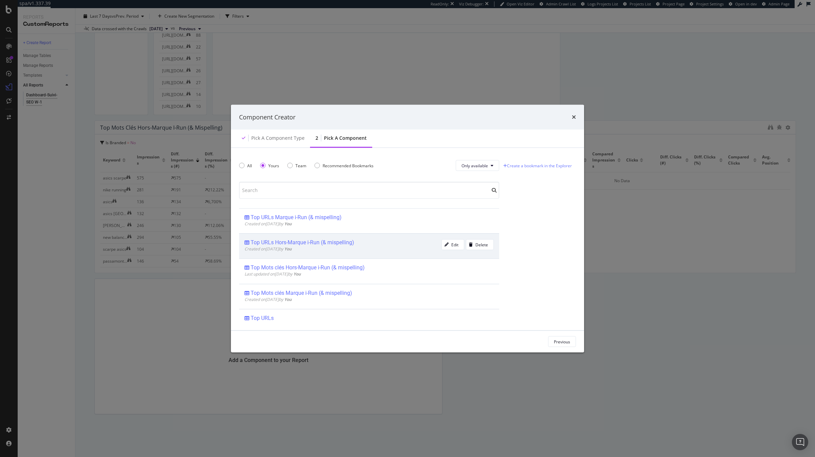
click at [379, 244] on div "Top URLs Hors-Marque i-Run (& mispelling)" at bounding box center [342, 242] width 197 height 7
click at [558, 338] on div "Add Component" at bounding box center [555, 342] width 31 height 10
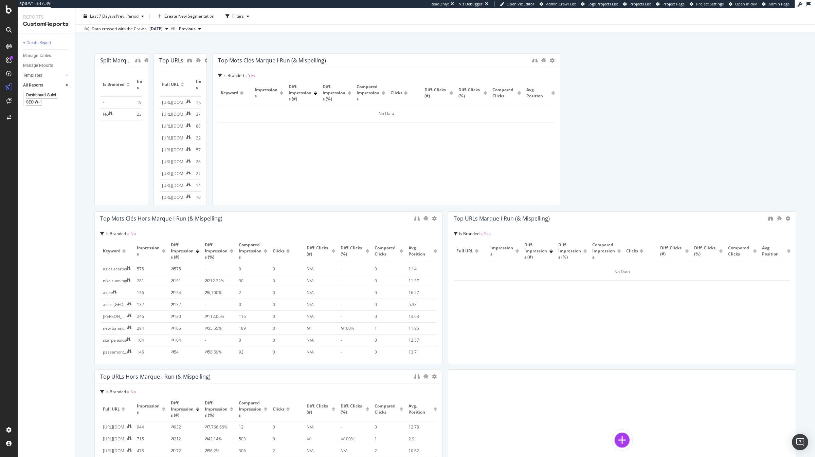
scroll to position [0, 0]
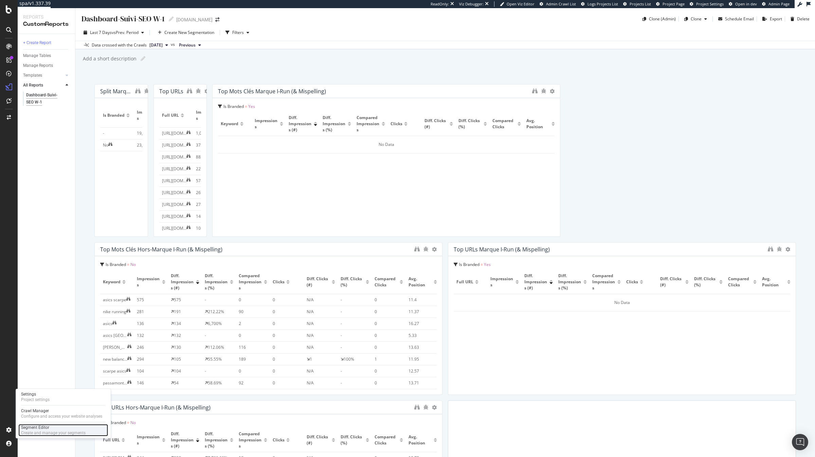
click at [35, 431] on div "Create and manage your segments" at bounding box center [53, 432] width 64 height 5
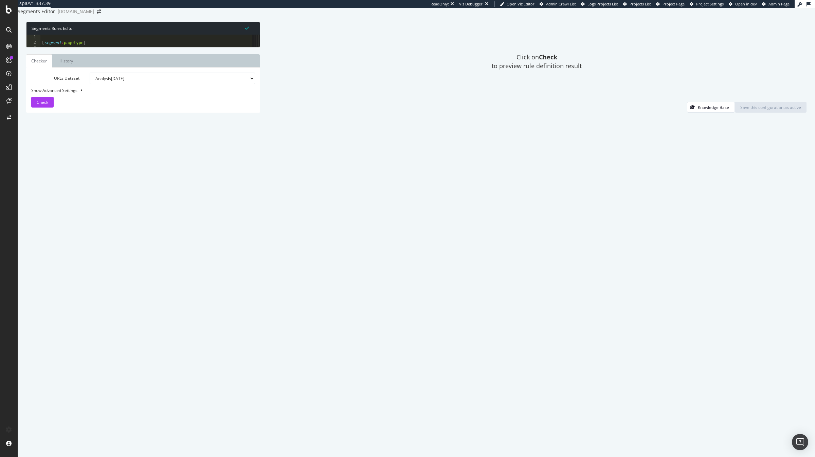
click at [159, 152] on div "[ segment : pagetype ] @ home path / @ unknown path /*" at bounding box center [146, 209] width 212 height 348
paste textarea "#--- End of Static_Resources segment ---#"
click at [99, 277] on div "path /zubehoer* @ Nutrition path /sportnahrung* @ Other path /* #---- End of Un…" at bounding box center [643, 207] width 1196 height 348
click at [91, 295] on div "path /zubehoer* @ Nutrition path /sportnahrung* @ Other path /* #---- End of Un…" at bounding box center [643, 207] width 1196 height 348
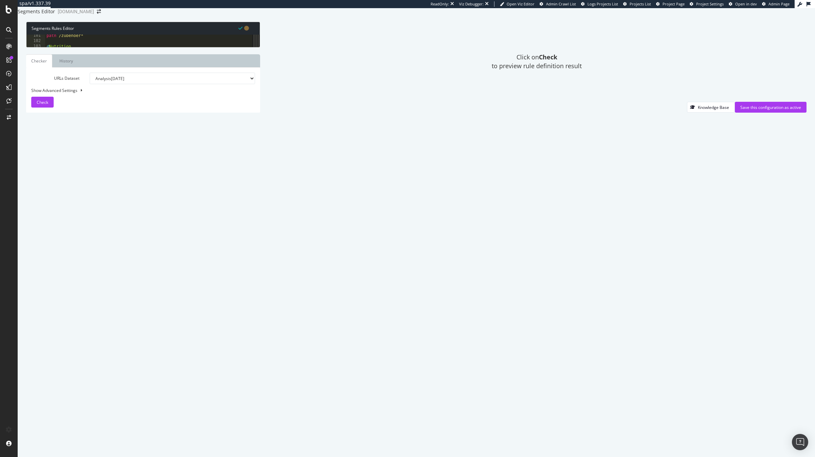
scroll to position [0, 2]
click at [104, 316] on div "path /zubehoer* @ Nutrition path /sportnahrung* @ Other path /* #---- End of Un…" at bounding box center [643, 207] width 1196 height 348
click at [107, 220] on div "path rx : /nuetzliche-informationen/[a-z0-9-]+\.html @ SEO-Useless/Autre or ( p…" at bounding box center [643, 204] width 1196 height 348
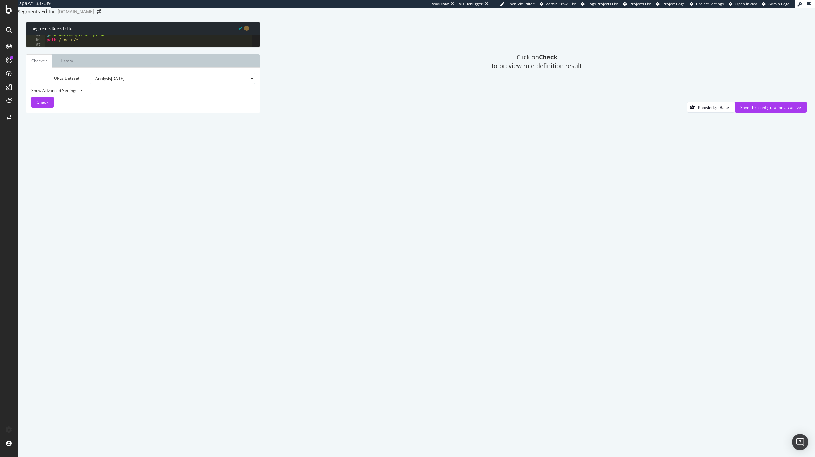
click at [46, 172] on div "@ SEO-Useless/Inscription path /login/* @ SEO-Useless/Entreprise path /ueber-un…" at bounding box center [643, 206] width 1196 height 348
type textarea "@Men path /herren*"
click at [64, 182] on div "flag p1 purpose listing object category listing_objects product @ Pages-Search …" at bounding box center [643, 207] width 1196 height 348
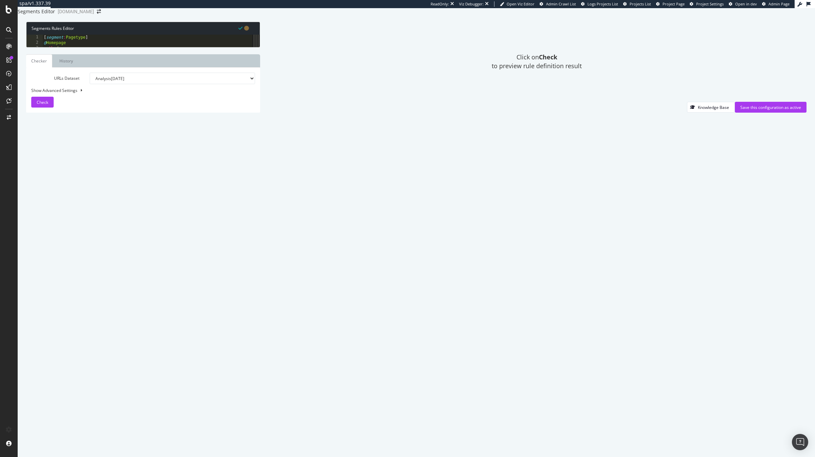
type textarea ")"
click at [45, 71] on div "[ segment : Pagetype ] @ Homepage path / @ Marque/Propre path rx : ^\/(ta-energ…" at bounding box center [640, 209] width 1196 height 348
click at [146, 186] on div "path /failover/* path *.flv path *.gif path *.ico path *.ids path *.ief path *.…" at bounding box center [148, 208] width 207 height 348
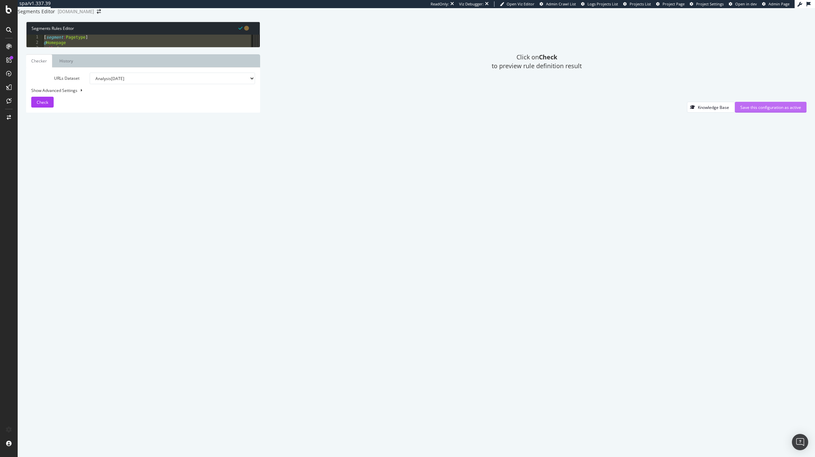
type textarea ") #--- End of Static_Resources segment ---#"
click at [761, 110] on div "Save this configuration as active" at bounding box center [770, 108] width 61 height 6
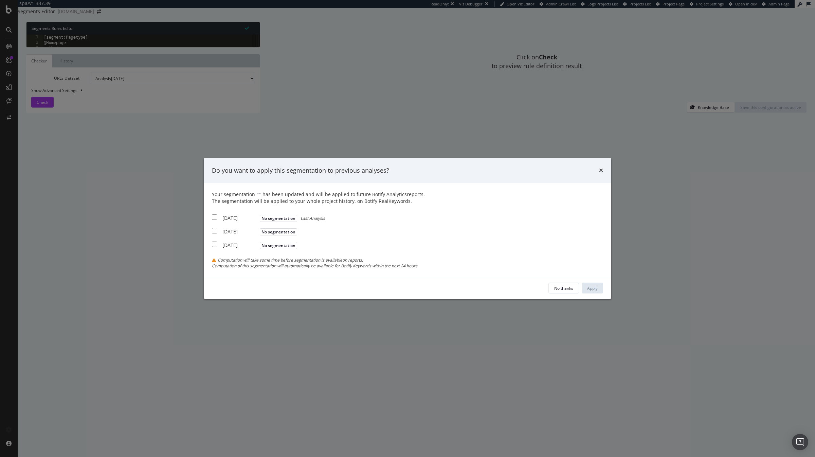
click at [258, 220] on div "[DATE]" at bounding box center [240, 218] width 36 height 7
checkbox input "true"
click at [258, 232] on div "[DATE]" at bounding box center [240, 231] width 36 height 7
checkbox input "true"
click at [300, 249] on div "Your segmentation " " has been updated and will be applied to future Botify Ana…" at bounding box center [407, 230] width 391 height 78
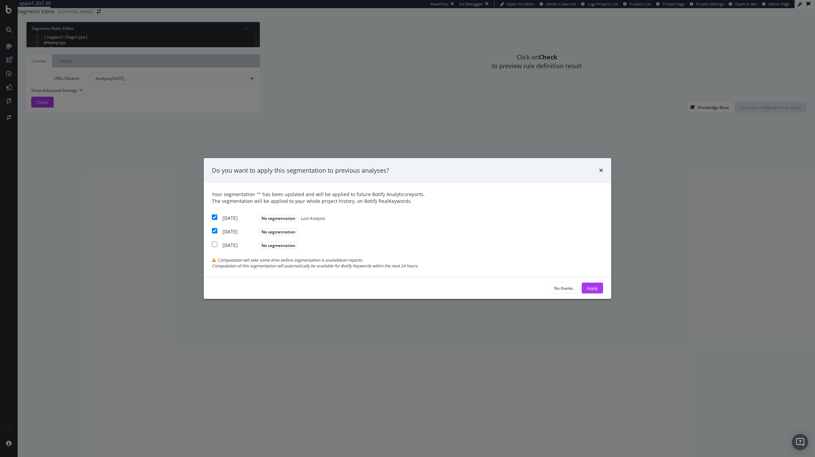
click at [258, 245] on div "[DATE]" at bounding box center [240, 245] width 36 height 7
checkbox input "true"
click at [587, 291] on div "Apply" at bounding box center [592, 288] width 11 height 6
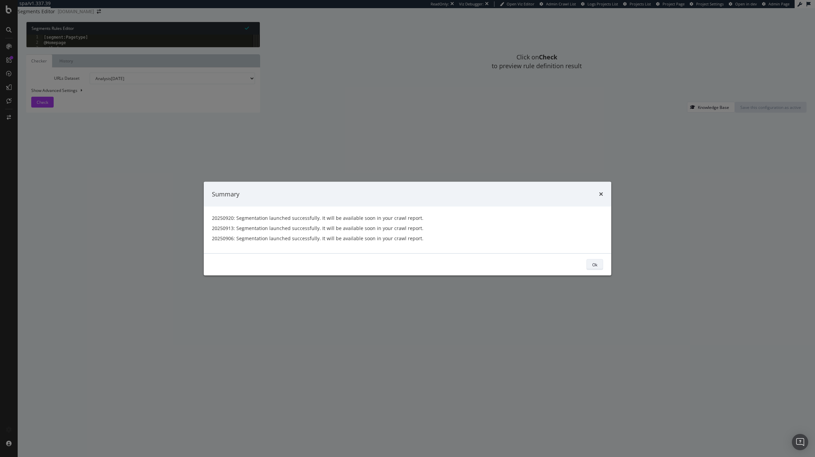
click at [592, 267] on div "Ok" at bounding box center [594, 265] width 5 height 6
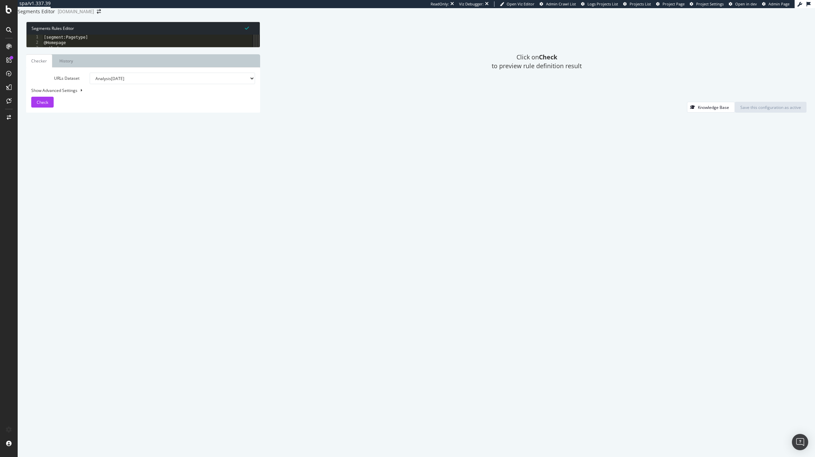
click at [108, 15] on div "Segments Editor irun.it" at bounding box center [63, 11] width 90 height 7
click at [101, 14] on icon "arrow-right-arrow-left" at bounding box center [99, 11] width 4 height 5
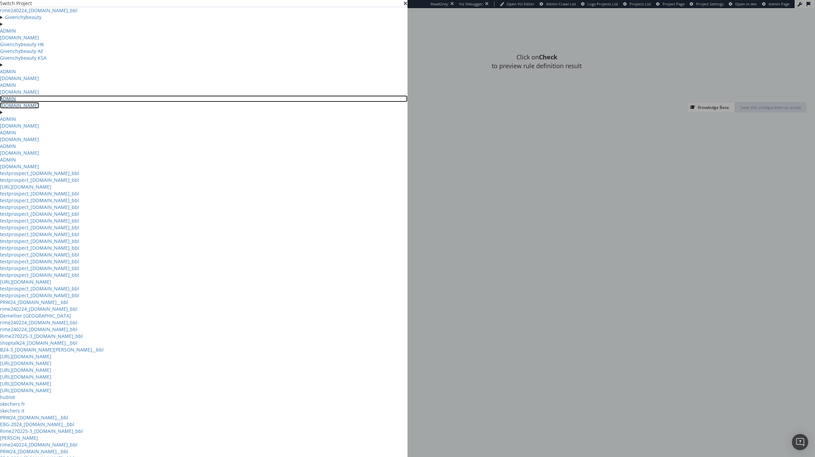
click at [237, 109] on link "ADMIN [DOMAIN_NAME]" at bounding box center [203, 101] width 407 height 13
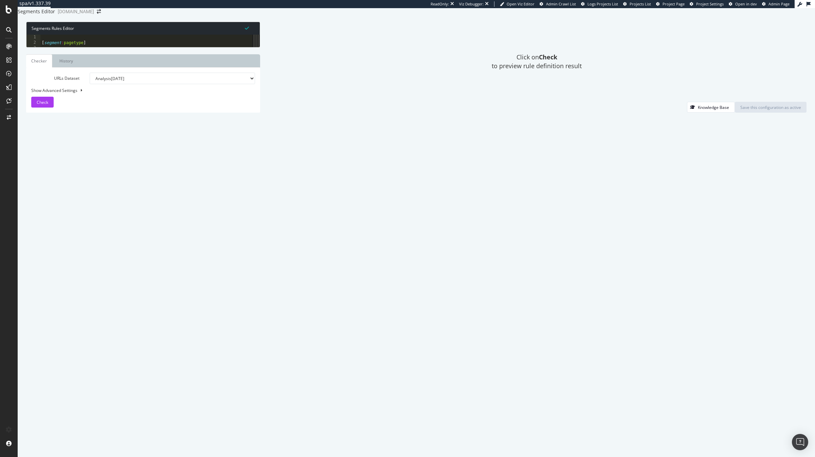
click at [210, 217] on div "[ segment : pagetype ] @ home path / @ unknown path /*" at bounding box center [146, 209] width 212 height 348
paste textarea "#--- End of Static_Resources segment ---#"
click at [108, 209] on div "@ Other url rx\:? @ Clean path /* #--- End of URL_Parameters segment ---# [ seg…" at bounding box center [147, 208] width 210 height 348
type textarea "@Other"
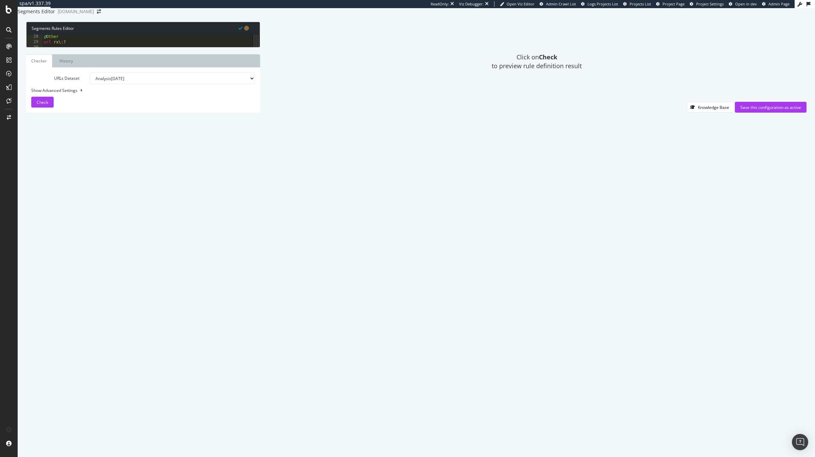
scroll to position [0, 0]
type textarea "@Mobile"
type textarea "host www.i-run.ie"
click at [750, 110] on div "Save this configuration as active" at bounding box center [770, 108] width 61 height 6
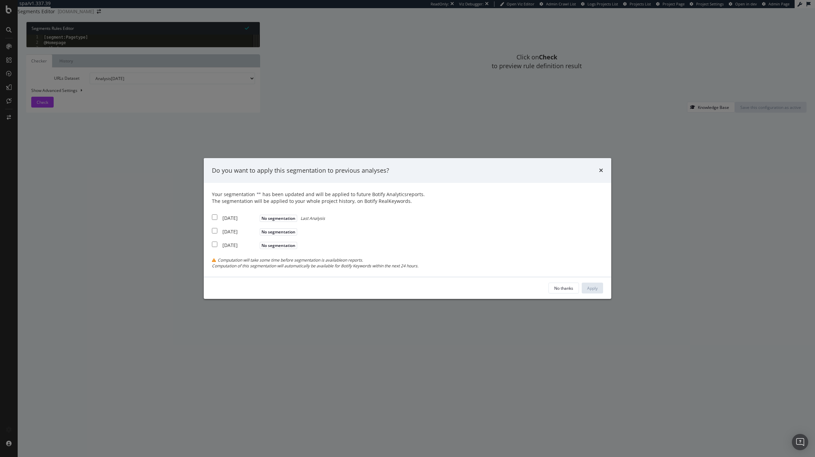
click at [299, 227] on div "2025 Sep. 12th No segmentation" at bounding box center [255, 231] width 87 height 8
checkbox input "true"
click at [258, 216] on div "[DATE]" at bounding box center [240, 218] width 36 height 7
checkbox input "true"
click at [299, 249] on div "Your segmentation " " has been updated and will be applied to future Botify Ana…" at bounding box center [407, 230] width 391 height 78
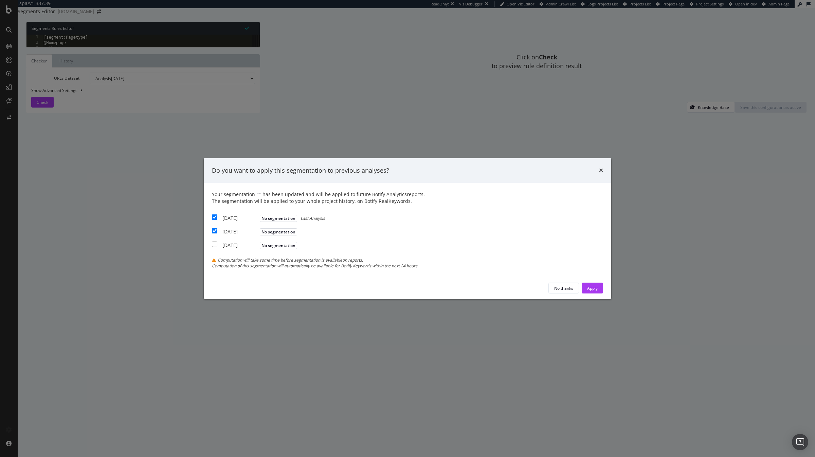
click at [258, 247] on div "[DATE]" at bounding box center [240, 245] width 36 height 7
checkbox input "true"
click at [587, 289] on div "Apply" at bounding box center [592, 288] width 11 height 6
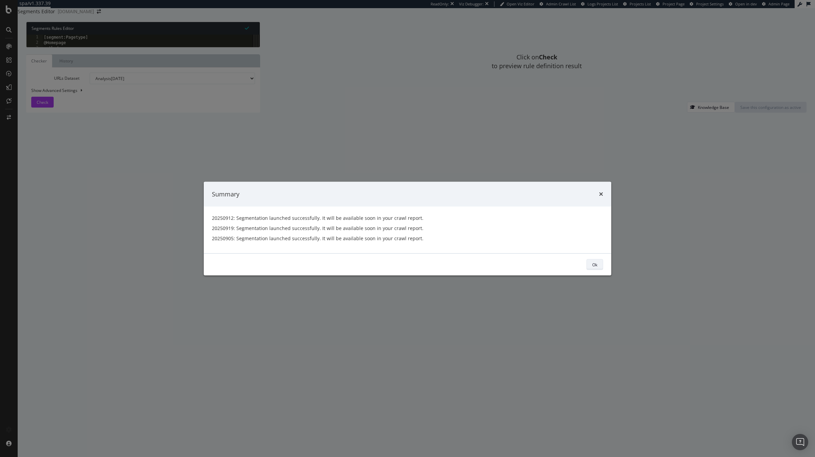
click at [592, 265] on div "Ok" at bounding box center [594, 265] width 5 height 6
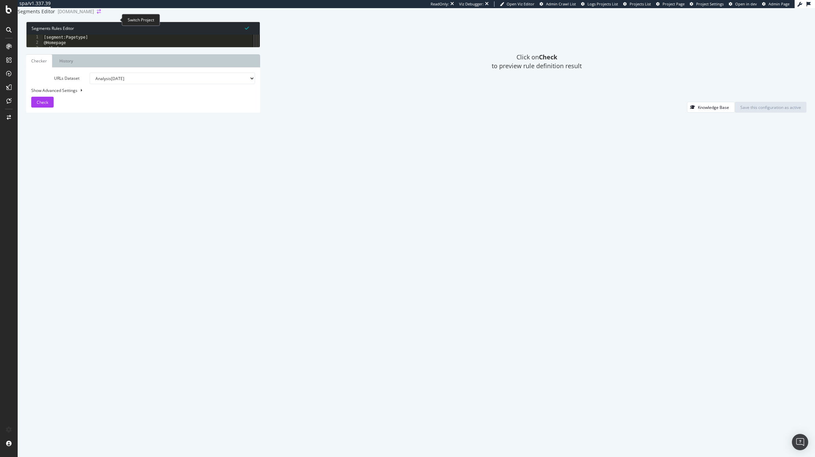
click at [101, 14] on icon "arrow-right-arrow-left" at bounding box center [99, 11] width 4 height 5
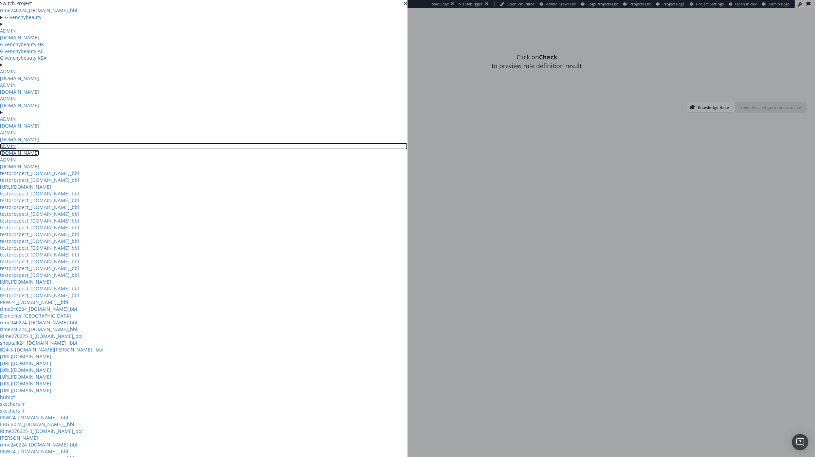
click at [234, 156] on link "ADMIN [DOMAIN_NAME]" at bounding box center [203, 149] width 407 height 13
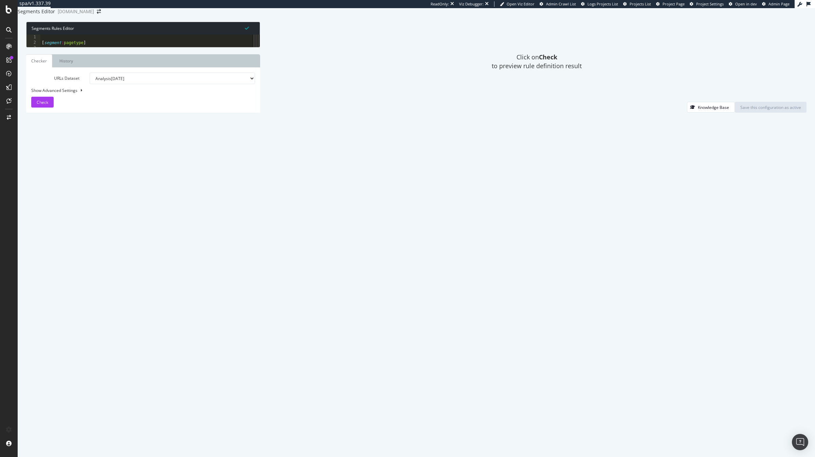
click at [179, 238] on div "[ segment : pagetype ] @ home path / @ unknown path /*" at bounding box center [146, 209] width 212 height 348
paste textarea "#--- End of Static_Resources segment ---#"
click at [106, 307] on div "[ segment : Universe ] @ Home path / @ Other path /* #---- End of Universe Segm…" at bounding box center [147, 204] width 210 height 348
type textarea "@Other"
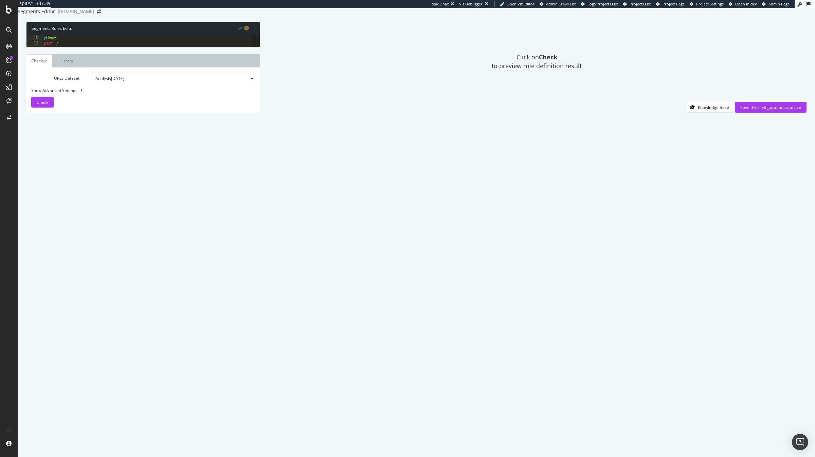
scroll to position [0, 1]
type textarea "@Mobile"
type textarea "host [DOMAIN_NAME]"
click at [752, 110] on div "Save this configuration as active" at bounding box center [770, 108] width 61 height 6
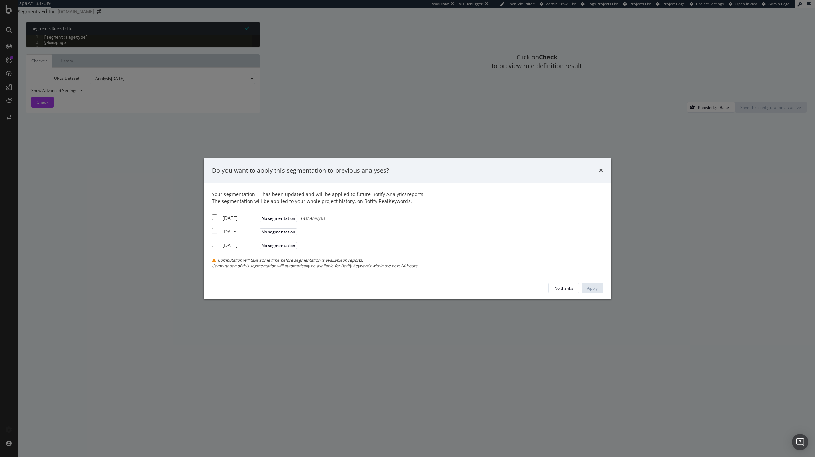
click at [258, 221] on div "[DATE]" at bounding box center [240, 218] width 36 height 7
checkbox input "true"
click at [258, 231] on div "[DATE]" at bounding box center [240, 231] width 36 height 7
checkbox input "true"
click at [258, 242] on div "[DATE]" at bounding box center [240, 245] width 36 height 7
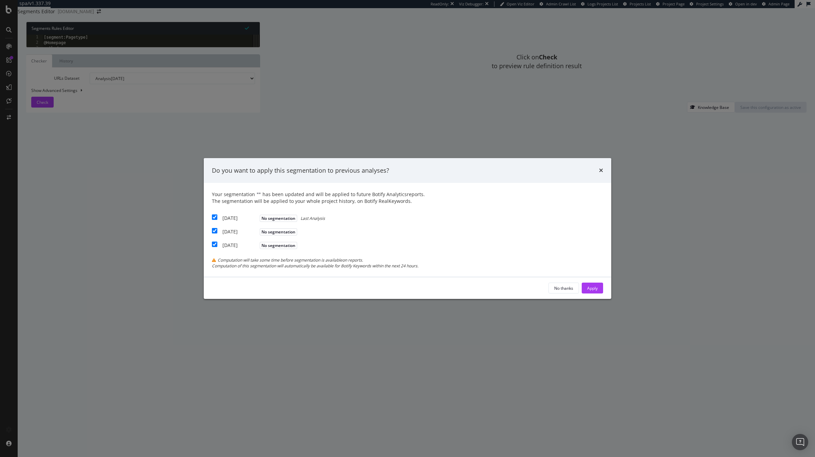
checkbox input "true"
click at [587, 289] on div "Apply" at bounding box center [592, 288] width 11 height 6
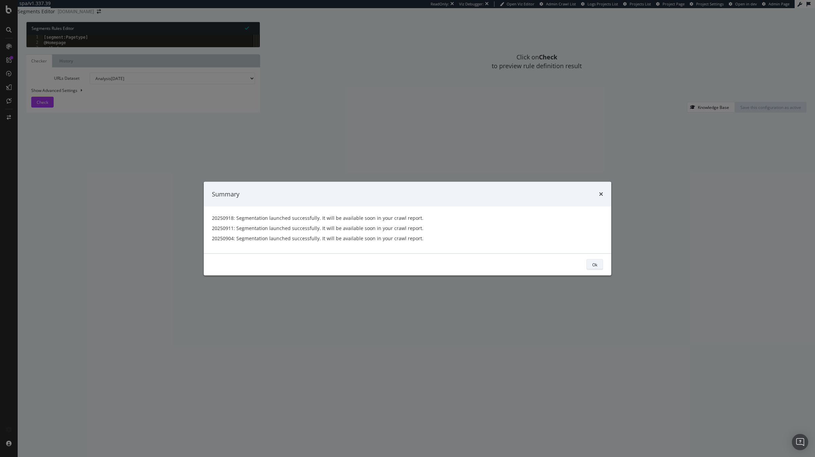
click at [592, 264] on div "Ok" at bounding box center [594, 265] width 5 height 6
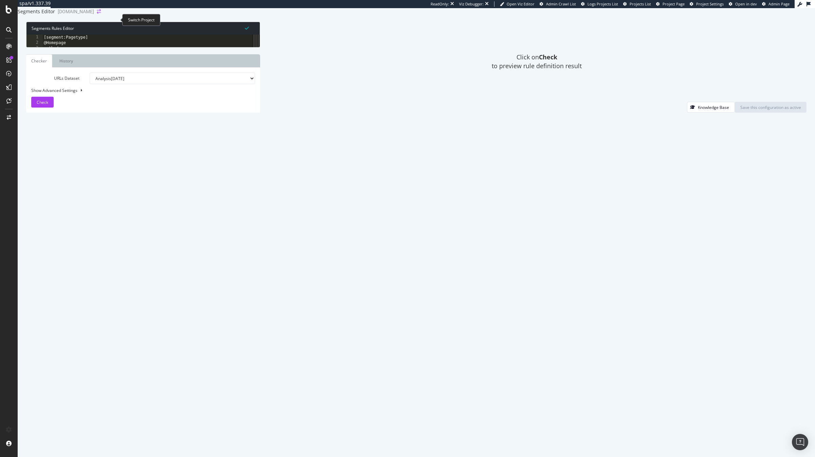
click at [101, 14] on icon "arrow-right-arrow-left" at bounding box center [99, 11] width 4 height 5
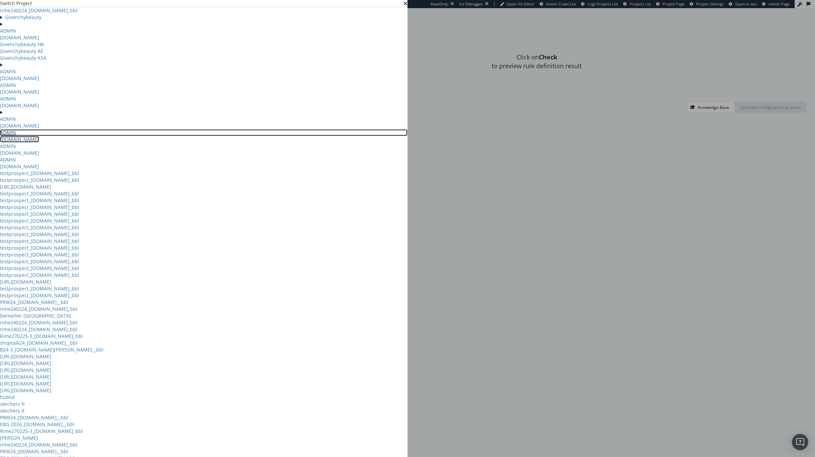
click at [238, 143] on link "ADMIN [DOMAIN_NAME]" at bounding box center [203, 135] width 407 height 13
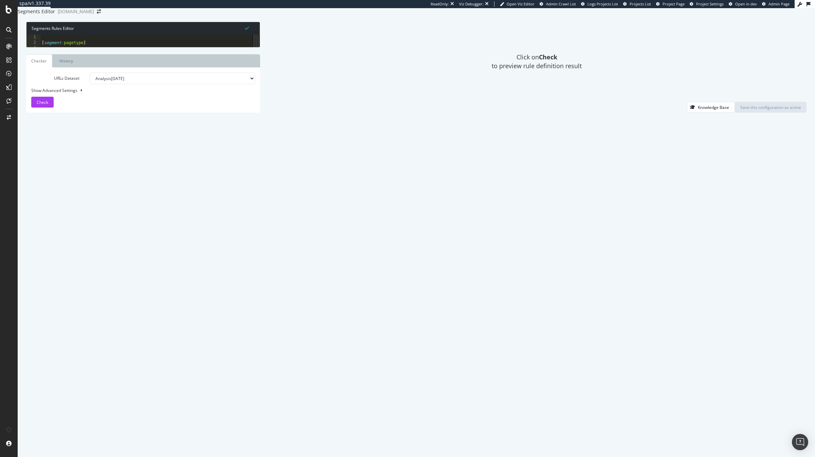
click at [207, 238] on div "[ segment : pagetype ] @ home path / @ unknown path /*" at bounding box center [146, 209] width 212 height 348
paste textarea "#--- End of Static_Resources segment ---#"
click at [114, 149] on div "@ HTTP protocol http flag warning @ ~Unknown path /* flag warning #--- End of U…" at bounding box center [148, 208] width 207 height 348
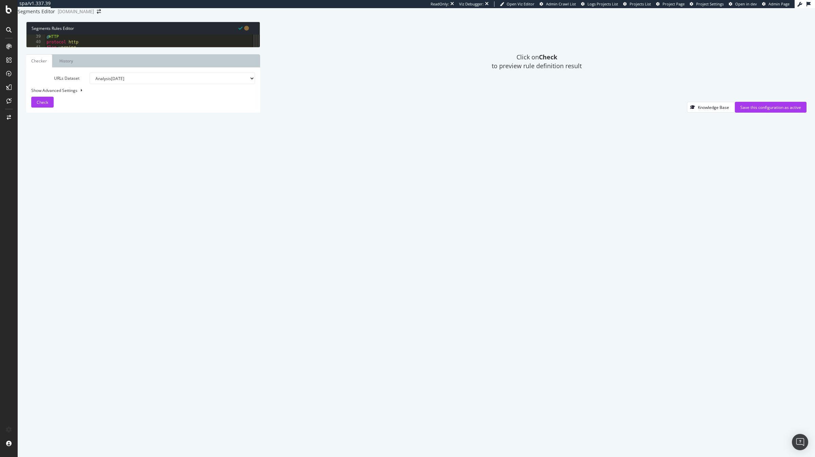
type textarea "@Other"
type textarea "@Mobile"
type textarea "host www.i-run.pt"
click at [769, 110] on div "Save this configuration as active" at bounding box center [770, 108] width 61 height 6
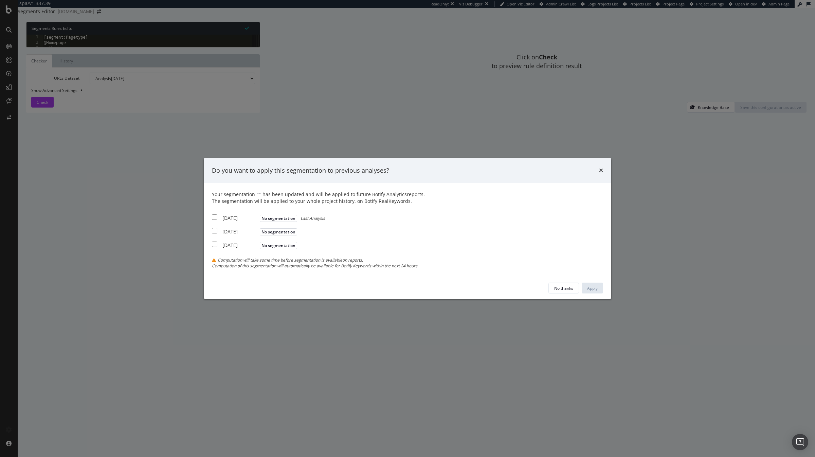
click at [258, 220] on div "[DATE]" at bounding box center [240, 218] width 36 height 7
checkbox input "true"
click at [258, 233] on div "[DATE]" at bounding box center [240, 231] width 36 height 7
checkbox input "true"
click at [258, 243] on div "[DATE]" at bounding box center [240, 245] width 36 height 7
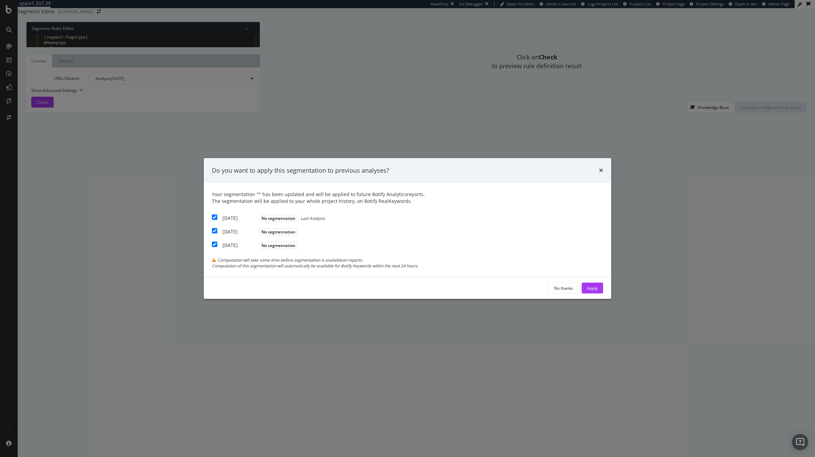
checkbox input "true"
click at [587, 289] on div "Apply" at bounding box center [592, 288] width 11 height 6
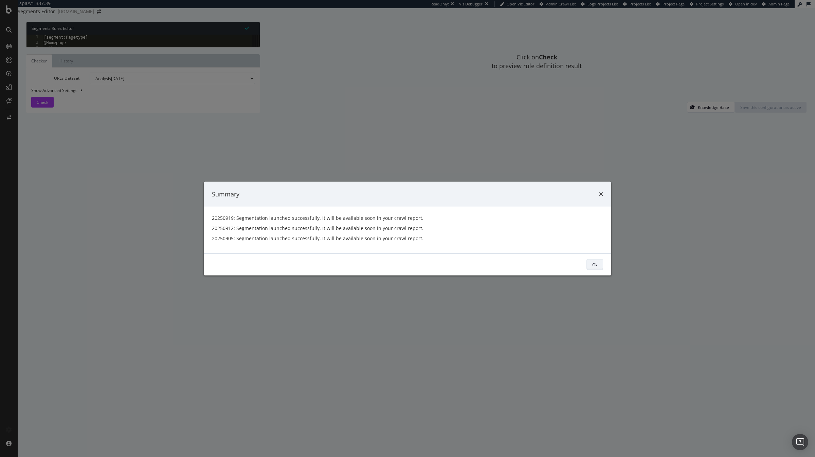
click at [586, 265] on button "Ok" at bounding box center [594, 264] width 17 height 11
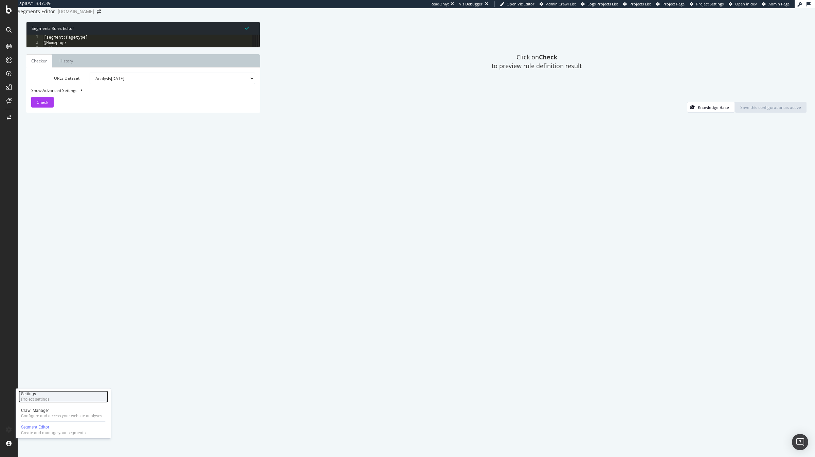
click at [55, 400] on div "Settings Project settings" at bounding box center [63, 397] width 90 height 12
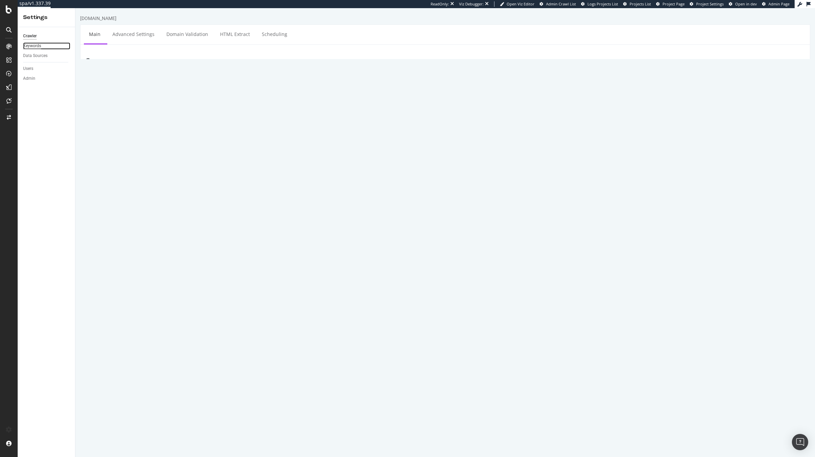
click at [39, 47] on div "Keywords" at bounding box center [32, 45] width 18 height 7
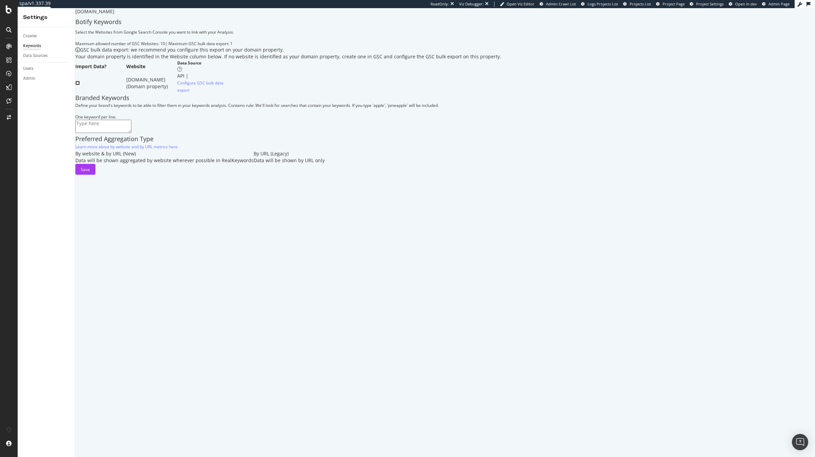
click at [80, 85] on input "checkbox" at bounding box center [77, 83] width 4 height 4
click at [131, 133] on textarea at bounding box center [103, 126] width 56 height 13
paste textarea "i-run i run irun [DOMAIN_NAME] [DOMAIN_NAME]"
click at [131, 133] on textarea "i-run i run irun i-run.de irun.pt" at bounding box center [103, 126] width 56 height 13
type textarea "i-run i run irun i-run.pt irun.pt"
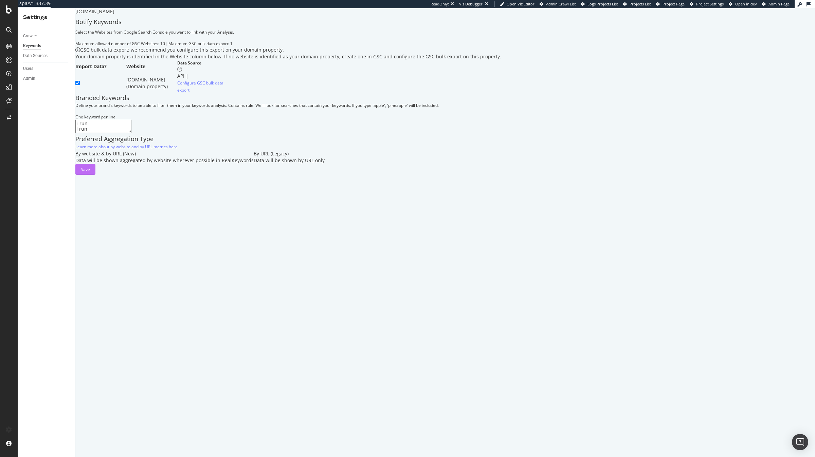
click at [95, 175] on button "Save" at bounding box center [85, 169] width 20 height 11
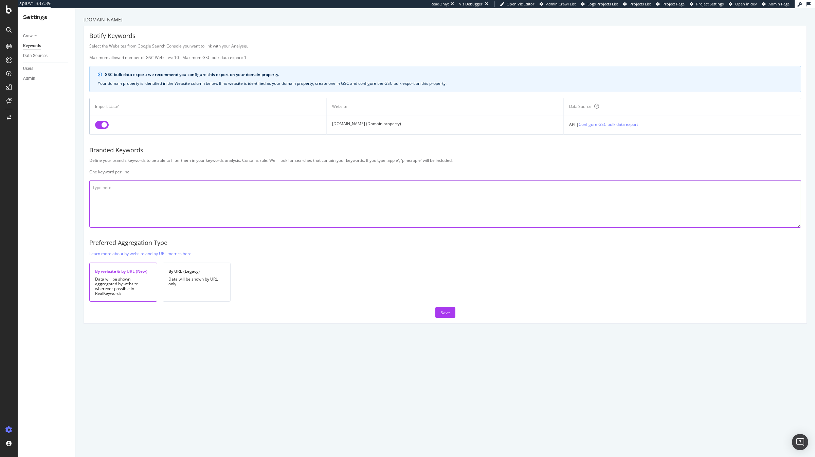
click at [218, 216] on textarea at bounding box center [445, 204] width 712 height 48
paste textarea "i-run i run irun [DOMAIN_NAME] [DOMAIN_NAME]"
type textarea "i-run i run irun [DOMAIN_NAME] [DOMAIN_NAME]"
click at [447, 313] on div "Save" at bounding box center [445, 313] width 9 height 6
click at [101, 125] on input "checkbox" at bounding box center [102, 125] width 14 height 8
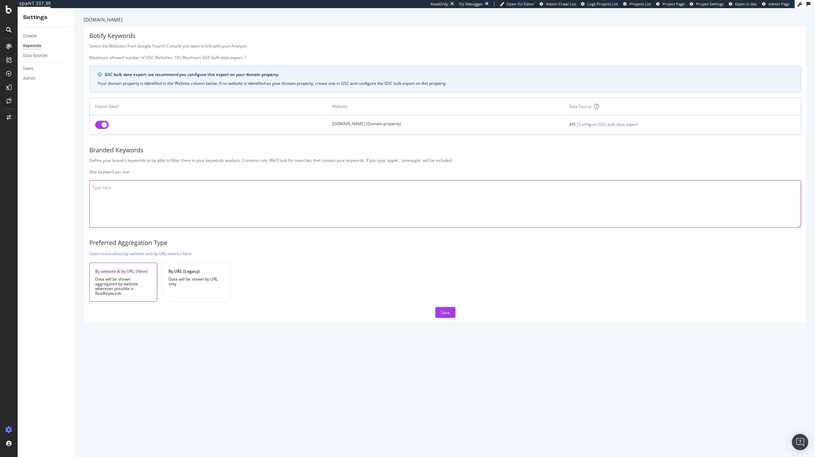
click at [142, 202] on textarea at bounding box center [445, 204] width 712 height 48
paste textarea "i-run i run irun [DOMAIN_NAME] [DOMAIN_NAME]"
type textarea "i-run i run irun [DOMAIN_NAME] [DOMAIN_NAME]"
click at [453, 316] on button "Save" at bounding box center [445, 312] width 20 height 11
click at [38, 432] on div "Create and manage your segments" at bounding box center [53, 432] width 64 height 5
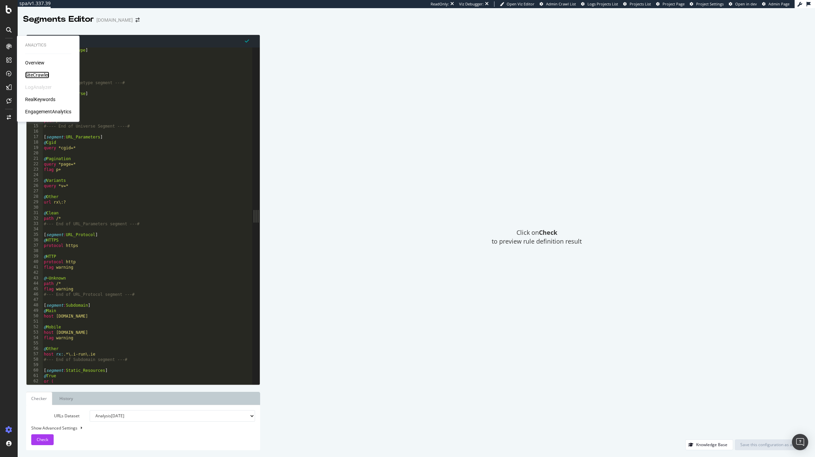
click at [35, 74] on div "SiteCrawler" at bounding box center [37, 75] width 24 height 7
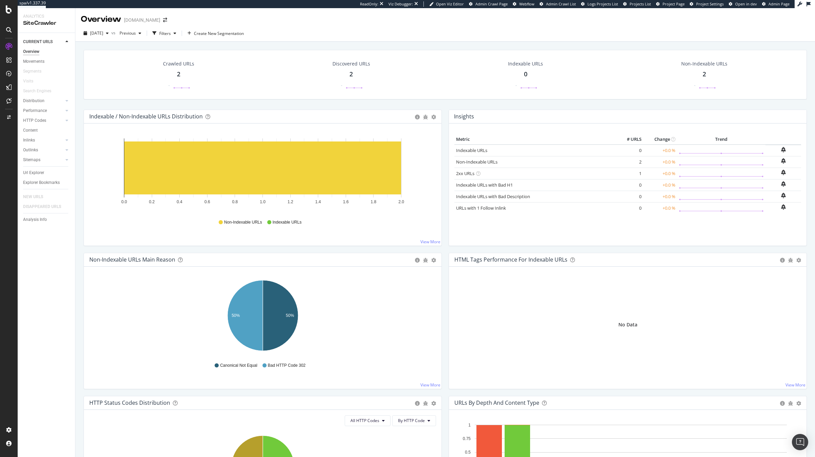
click at [160, 19] on span at bounding box center [165, 20] width 10 height 5
click at [163, 19] on icon "arrow-right-arrow-left" at bounding box center [165, 20] width 4 height 5
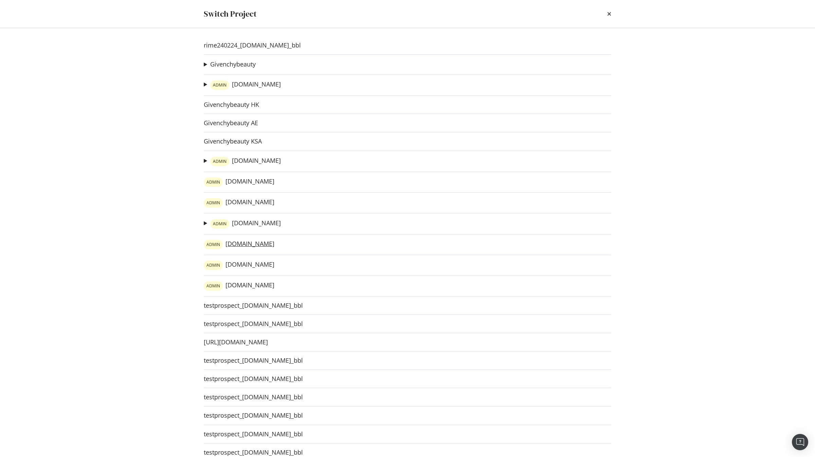
click at [241, 246] on link "ADMIN [DOMAIN_NAME]" at bounding box center [239, 245] width 71 height 10
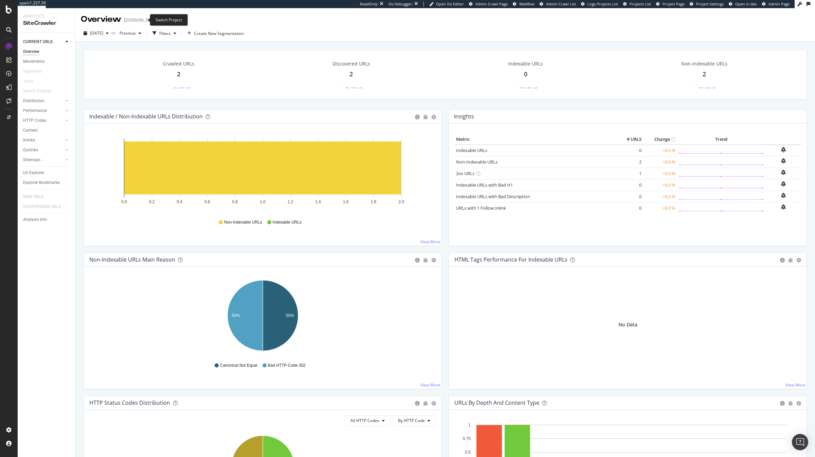
click at [163, 21] on icon "arrow-right-arrow-left" at bounding box center [165, 20] width 4 height 5
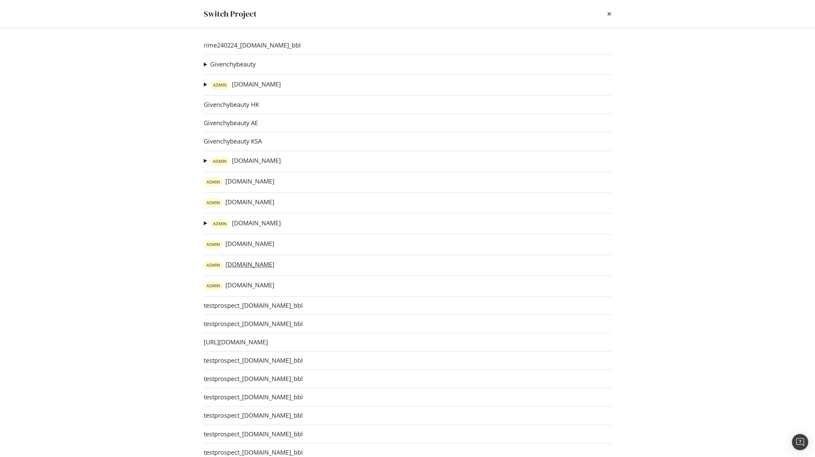
click at [230, 263] on link "ADMIN [DOMAIN_NAME]" at bounding box center [239, 266] width 71 height 10
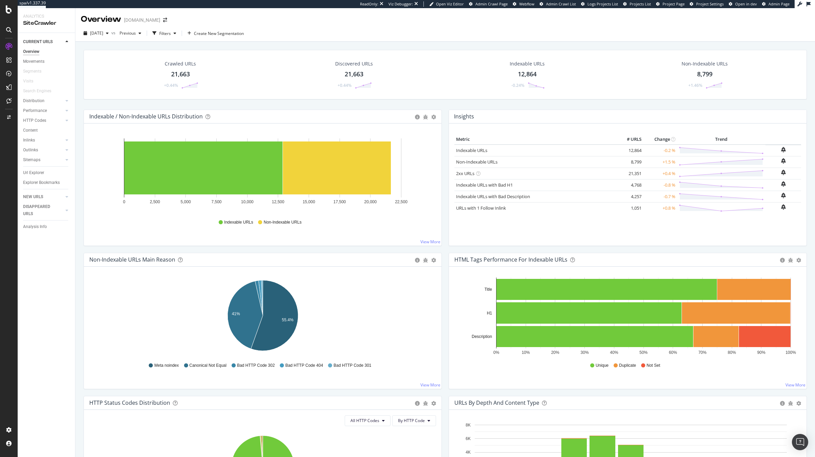
click at [239, 78] on div "Crawled URLs 21,663 +0.44%" at bounding box center [180, 74] width 172 height 35
click at [163, 19] on icon "arrow-right-arrow-left" at bounding box center [165, 20] width 4 height 5
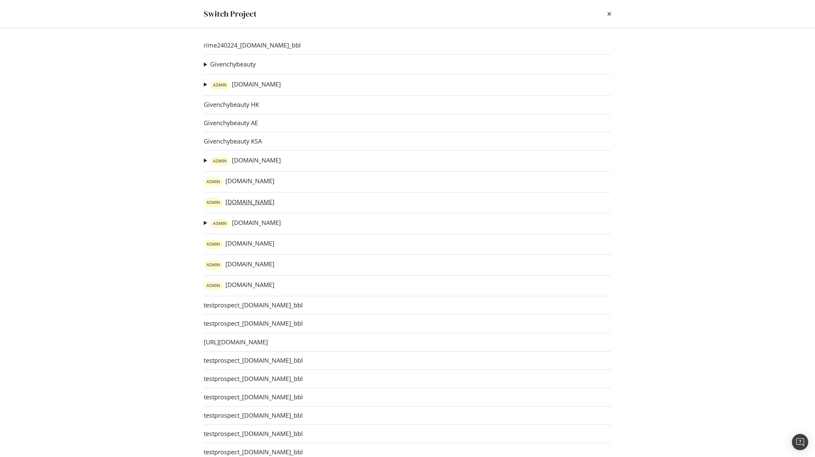
click at [227, 200] on link "ADMIN [DOMAIN_NAME]" at bounding box center [239, 203] width 71 height 10
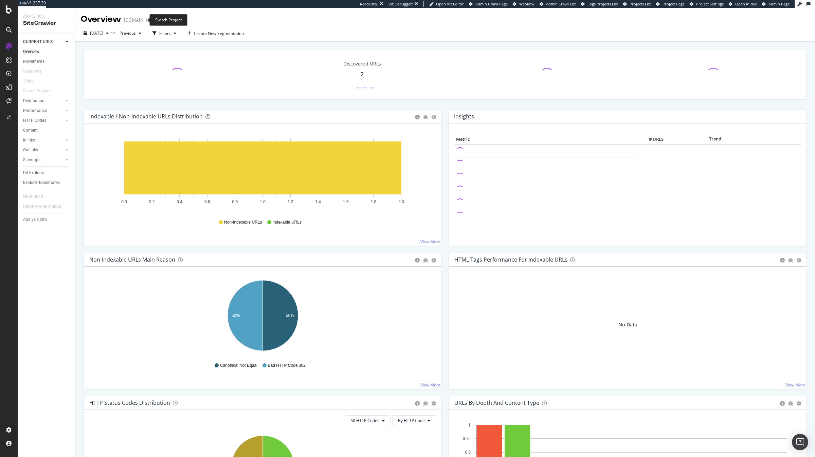
click at [160, 20] on span at bounding box center [165, 20] width 10 height 5
click at [163, 21] on icon "arrow-right-arrow-left" at bounding box center [165, 20] width 4 height 5
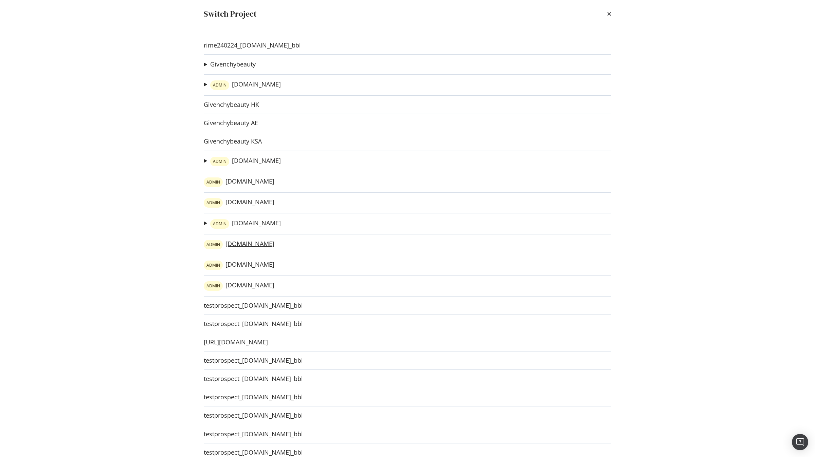
click at [232, 244] on link "ADMIN [DOMAIN_NAME]" at bounding box center [239, 245] width 71 height 10
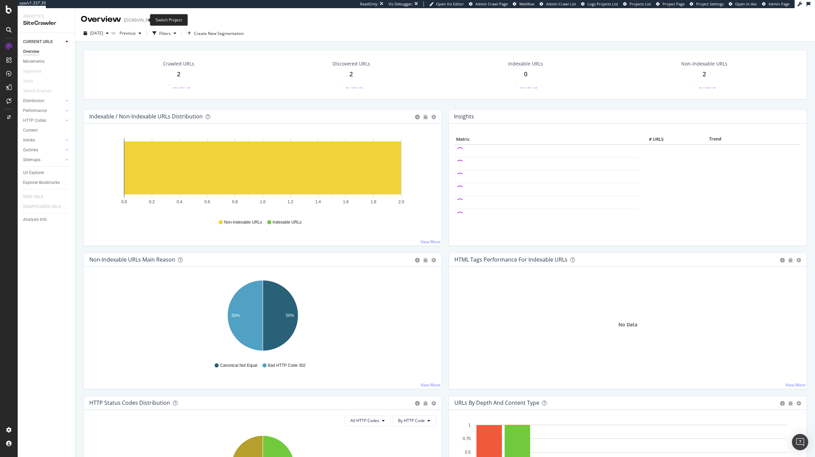
click at [163, 20] on icon "arrow-right-arrow-left" at bounding box center [165, 20] width 4 height 5
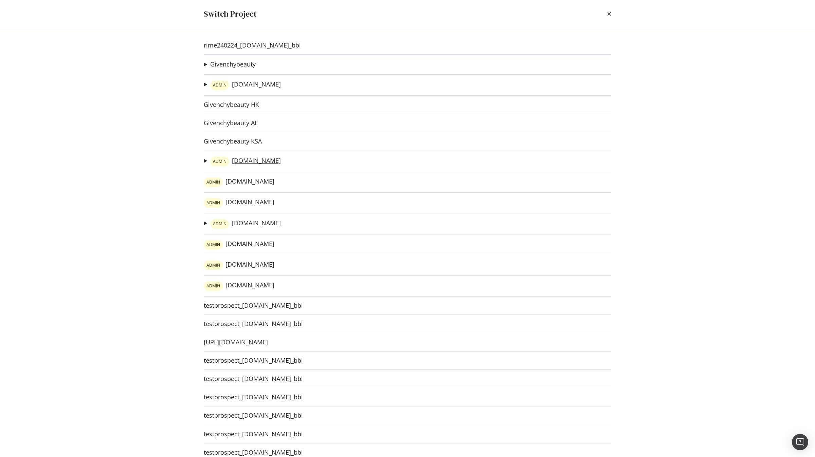
click at [237, 161] on link "ADMIN [DOMAIN_NAME]" at bounding box center [245, 162] width 71 height 10
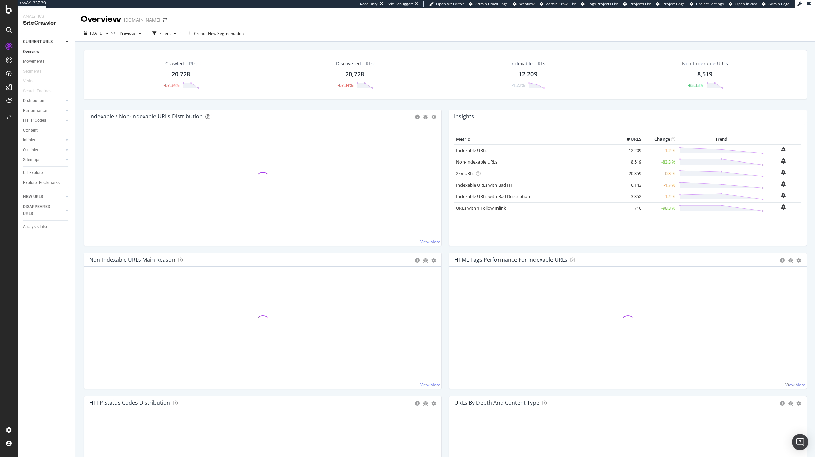
click at [185, 62] on div "Crawled URLs" at bounding box center [180, 63] width 31 height 7
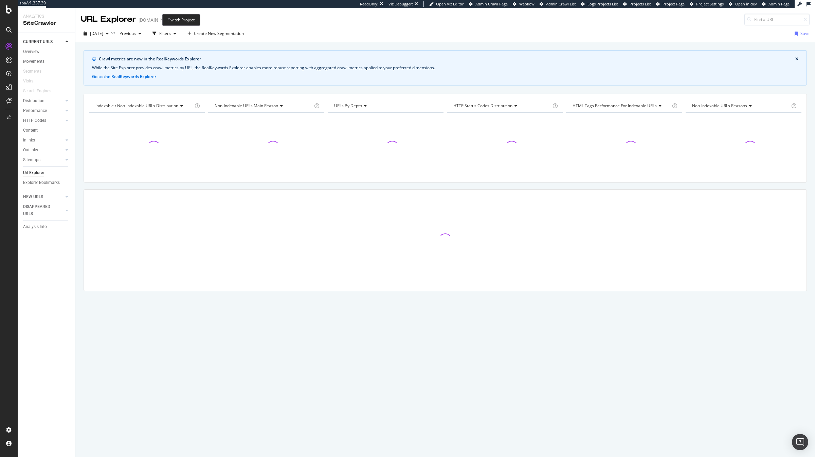
click at [178, 19] on icon "arrow-right-arrow-left" at bounding box center [180, 20] width 4 height 5
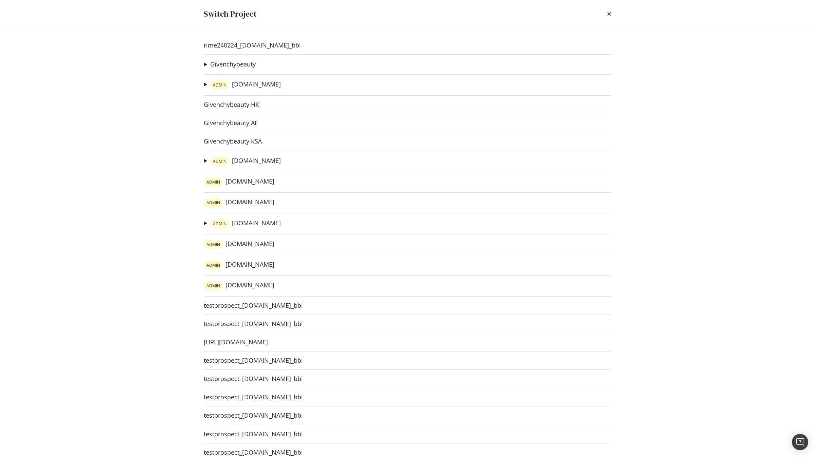
click at [606, 13] on div "Switch Project" at bounding box center [407, 14] width 407 height 12
click at [609, 13] on icon "times" at bounding box center [609, 13] width 4 height 5
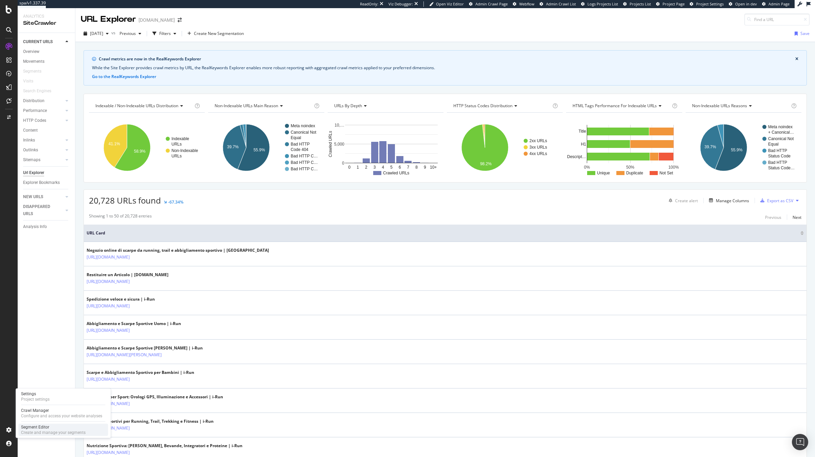
click at [36, 433] on div "Create and manage your segments" at bounding box center [53, 432] width 64 height 5
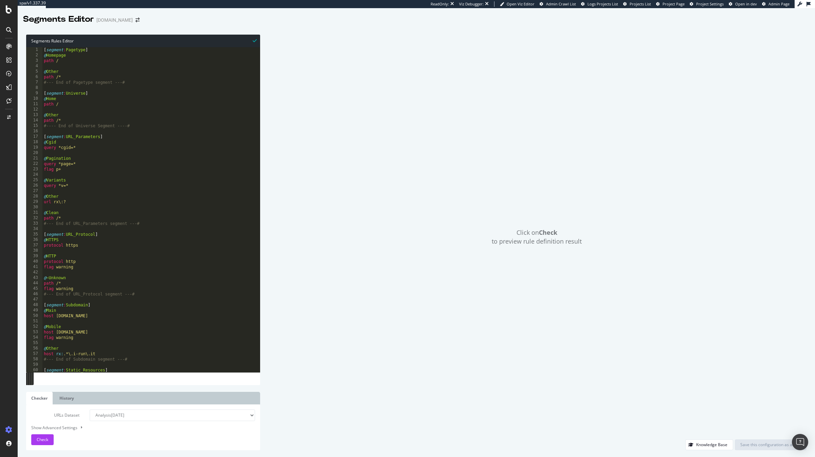
click at [77, 66] on div "[ segment : Pagetype ] @ Homepage path / @ Other path /* #--- End of Pagetype s…" at bounding box center [151, 215] width 218 height 336
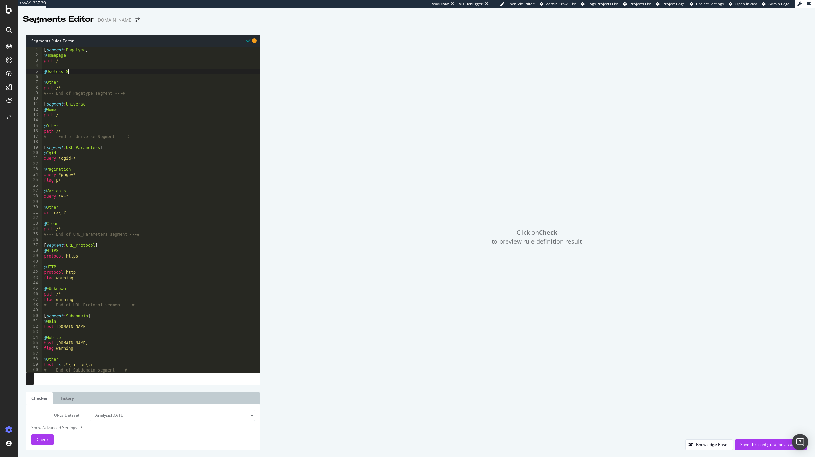
scroll to position [0, 2]
type textarea "@Useless-SEO"
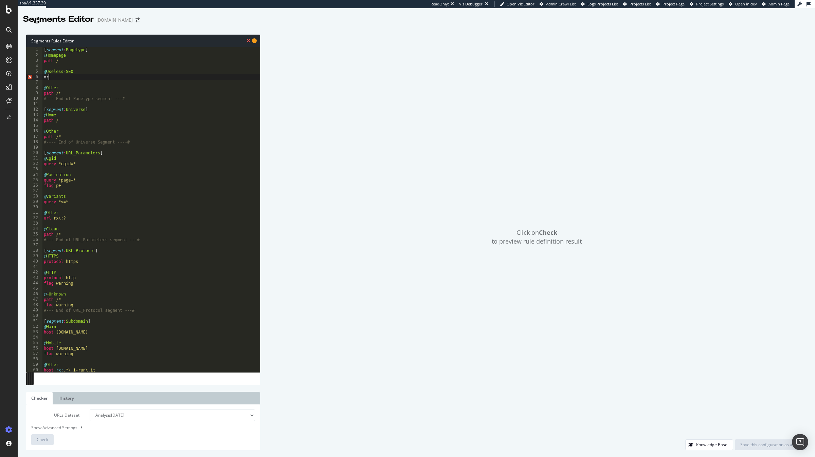
type textarea "or ("
type textarea ")"
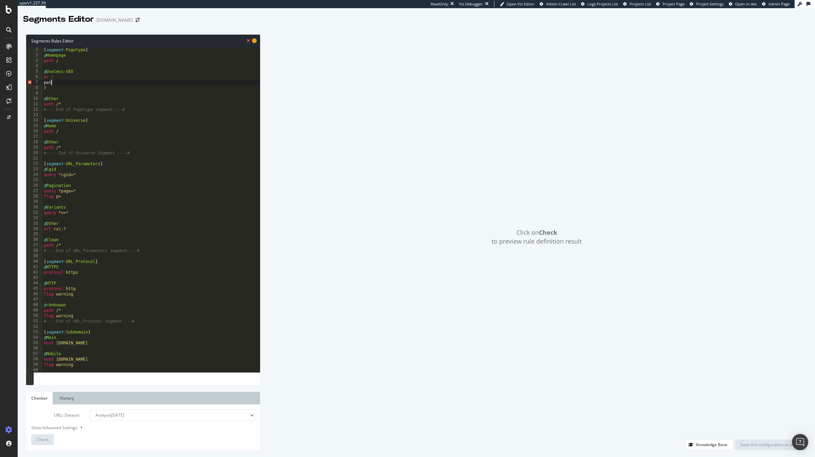
scroll to position [0, 0]
paste textarea "/informazioni-utili/"
click at [81, 71] on div "[ segment : Pagetype ] @ Homepage path / @ Useless-SEO or ( path */informazioni…" at bounding box center [151, 215] width 218 height 336
paste textarea "SEO-Useless/Pages-Aide"
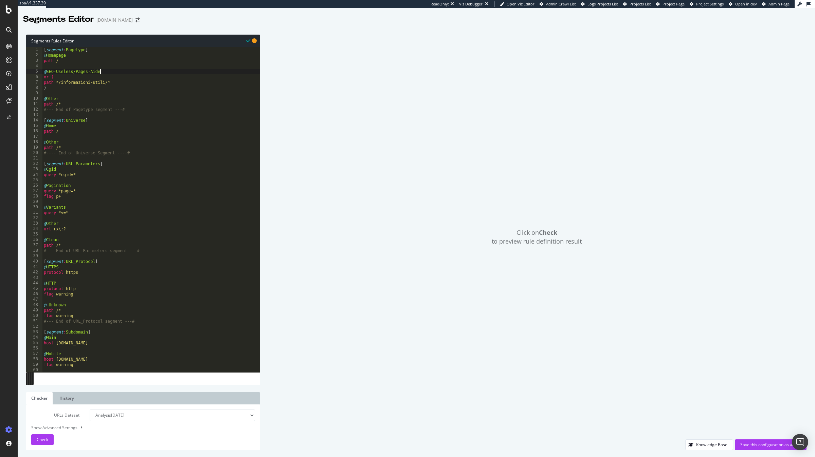
click at [104, 89] on div "[ segment : Pagetype ] @ Homepage path / @ SEO-Useless/Pages-Aide or ( path */i…" at bounding box center [151, 215] width 218 height 336
type textarea ")"
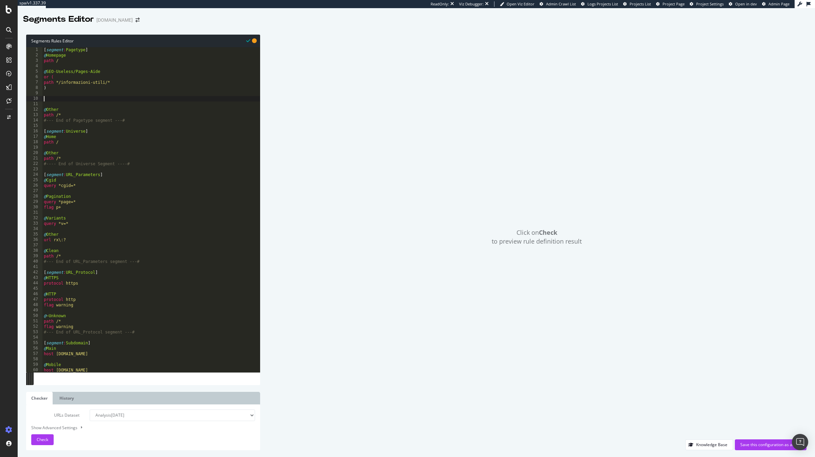
paste textarea "@SEO-Useless/Pages-Aide"
type textarea "@SEO-Useless/Autre"
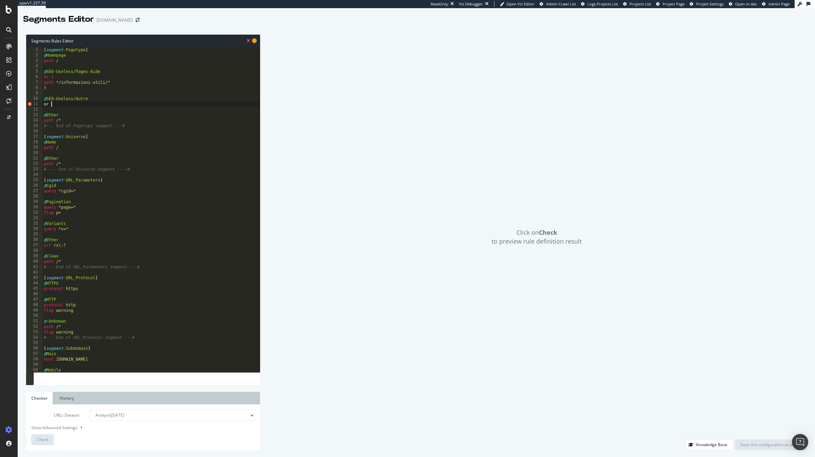
type textarea "or ("
type textarea "@SEO-Useless/Autre"
type textarea ")"
type textarea "or ("
type textarea "path */informazioni-utili/*"
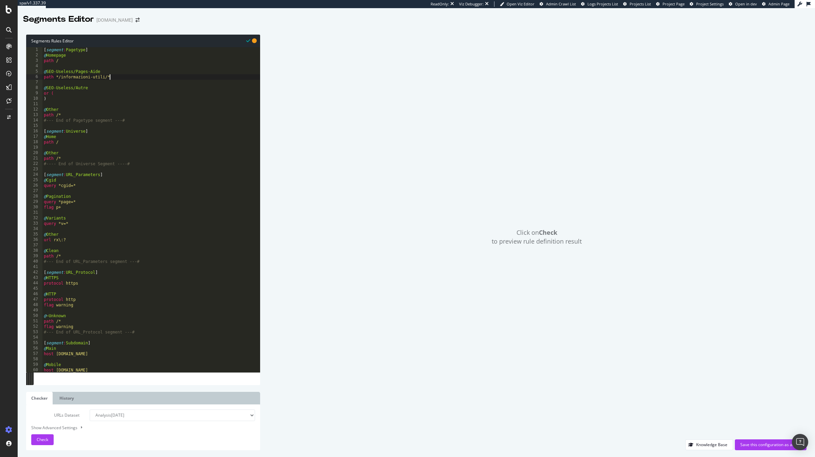
click at [84, 96] on div "[ segment : Pagetype ] @ Homepage path / @ SEO-Useless/Pages-Aide path */inform…" at bounding box center [151, 215] width 218 height 336
type textarea ")"
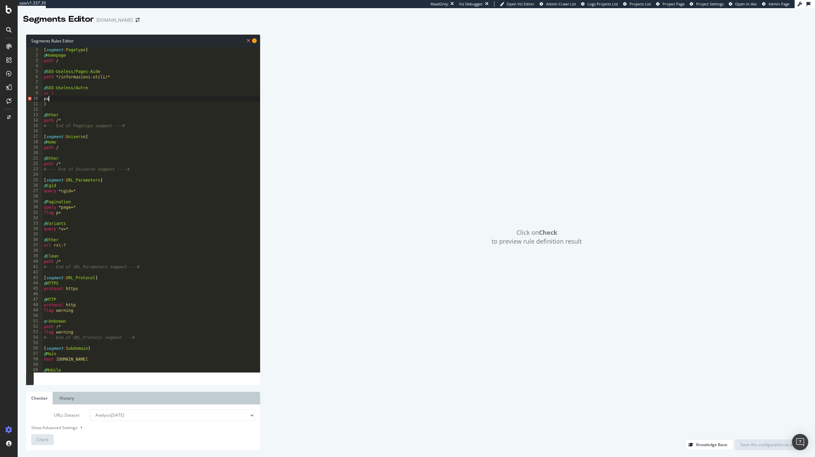
type textarea "path"
click at [85, 98] on div "[ segment : Pagetype ] @ Homepage path / @ SEO-Useless/Pages-Aide path */inform…" at bounding box center [151, 215] width 218 height 336
click at [97, 88] on div "[ segment : Pagetype ] @ Homepage path / @ SEO-Useless/Pages-Aide path */inform…" at bounding box center [151, 215] width 218 height 336
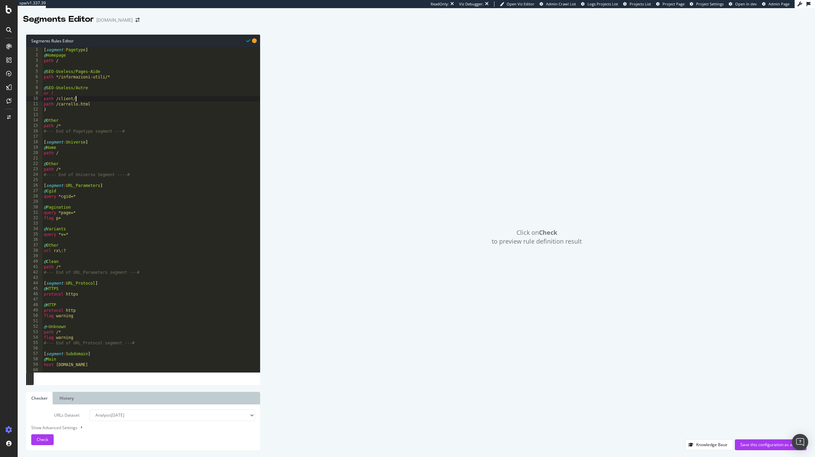
type textarea "@SEO-Useless/Autre"
click at [92, 68] on div "[ segment : Pagetype ] @ Homepage path / @ SEO-Useless/Pages-Aide path */inform…" at bounding box center [151, 215] width 218 height 336
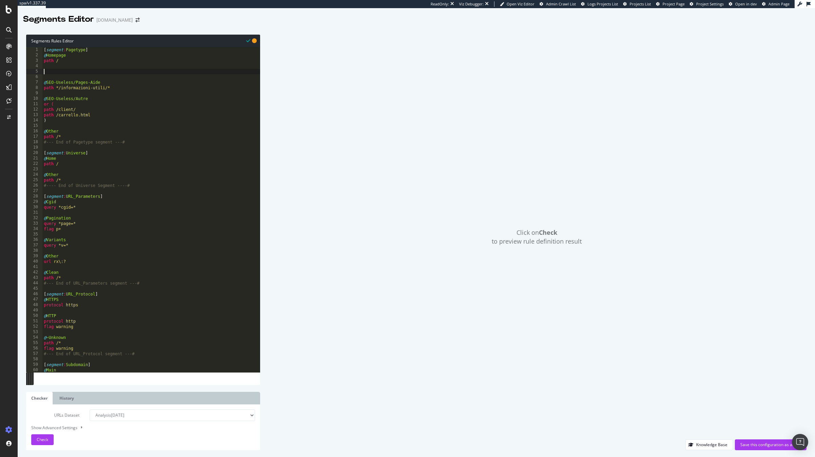
paste textarea "@SEO-Useless/Autre"
type textarea "@SEO-Useless/Entreprise"
click at [97, 66] on div "[ segment : Pagetype ] @ Homepage path / @ SEO-Useless/Entreprise @ SEO-Useless…" at bounding box center [151, 215] width 218 height 336
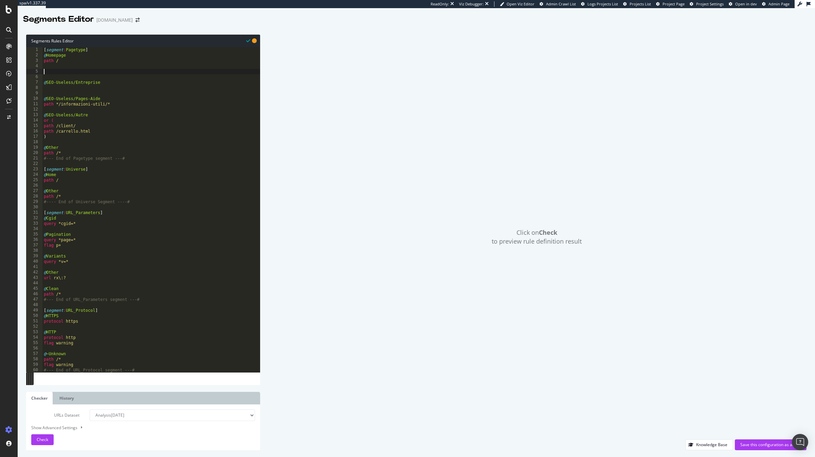
paste textarea "@SEO-Useless/Autre"
type textarea "@SEO-Useless/Inscription"
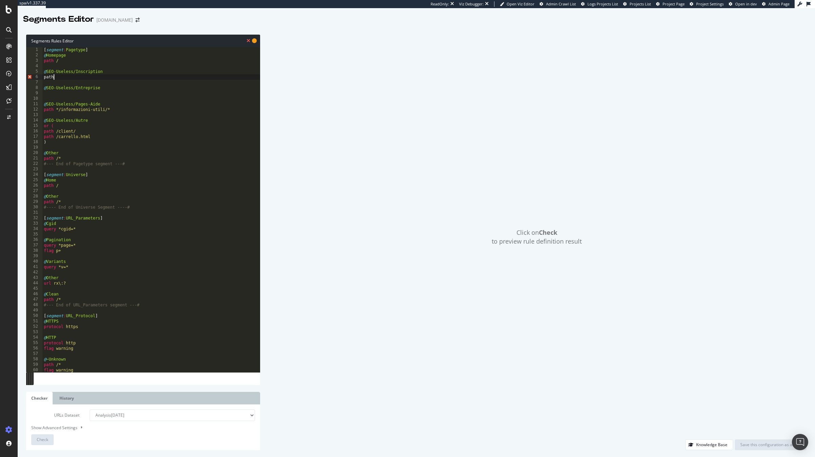
type textarea "path"
click at [70, 94] on div "[ segment : Pagetype ] @ Homepage path / @ SEO-Useless/Inscription path @ SEO-U…" at bounding box center [151, 215] width 218 height 336
click at [79, 78] on div "[ segment : Pagetype ] @ Homepage path / @ SEO-Useless/Inscription path @ SEO-U…" at bounding box center [151, 215] width 218 height 336
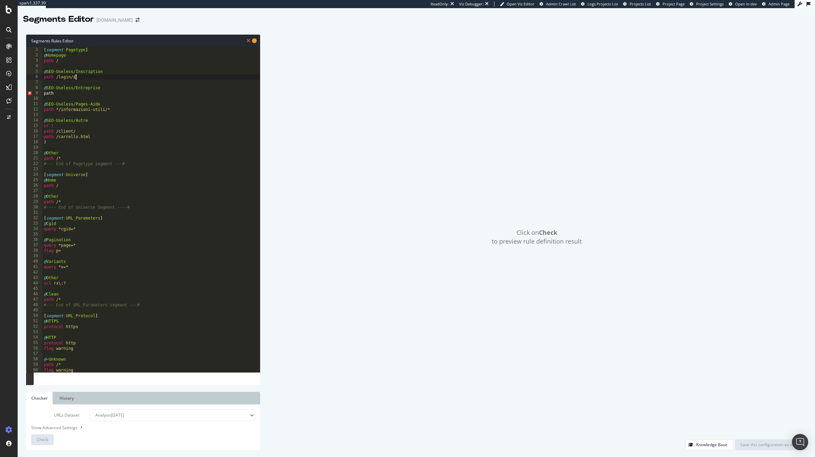
scroll to position [0, 2]
click at [69, 93] on div "[ segment : Pagetype ] @ Homepage path / @ SEO-Useless/Inscription path /login/…" at bounding box center [151, 215] width 218 height 336
paste textarea "chi-siamo"
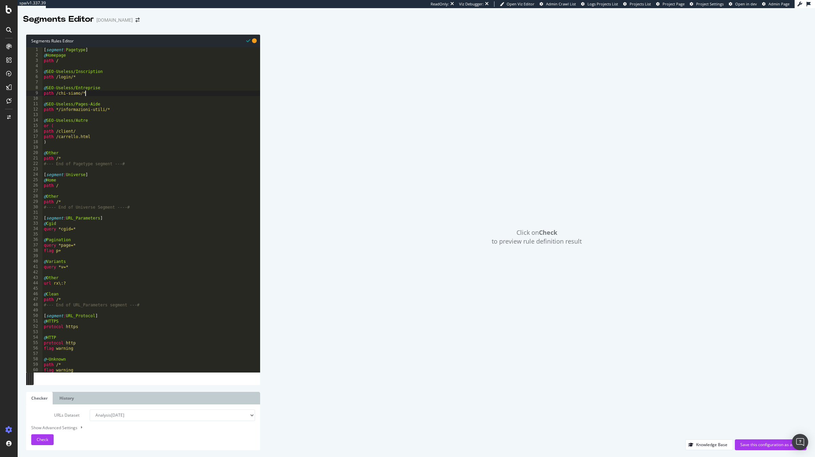
click at [58, 111] on div "[ segment : Pagetype ] @ Homepage path / @ SEO-Useless/Inscription path /login/…" at bounding box center [151, 215] width 218 height 336
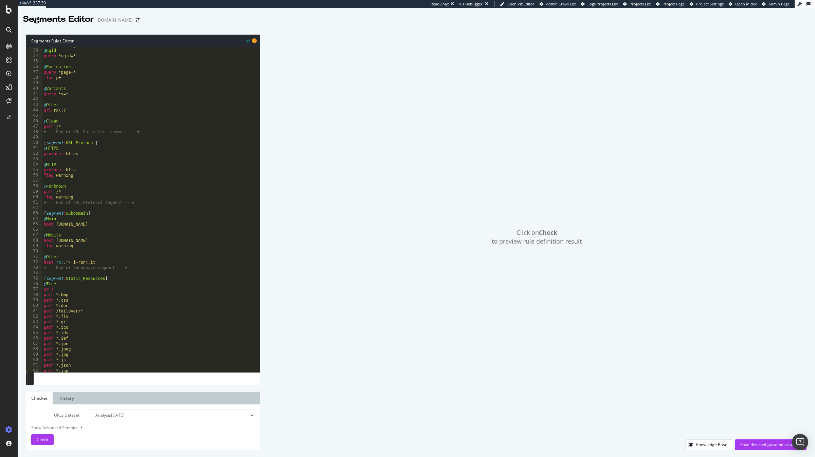
scroll to position [173, 0]
click at [75, 112] on div "[ segment : URL_Parameters ] @ Cgid query *cgid=* @ Pagination query *page=* fl…" at bounding box center [151, 210] width 218 height 336
click at [70, 129] on div "[ segment : URL_Parameters ] @ Cgid query *cgid=* @ Pagination query *page=* fl…" at bounding box center [151, 210] width 218 height 336
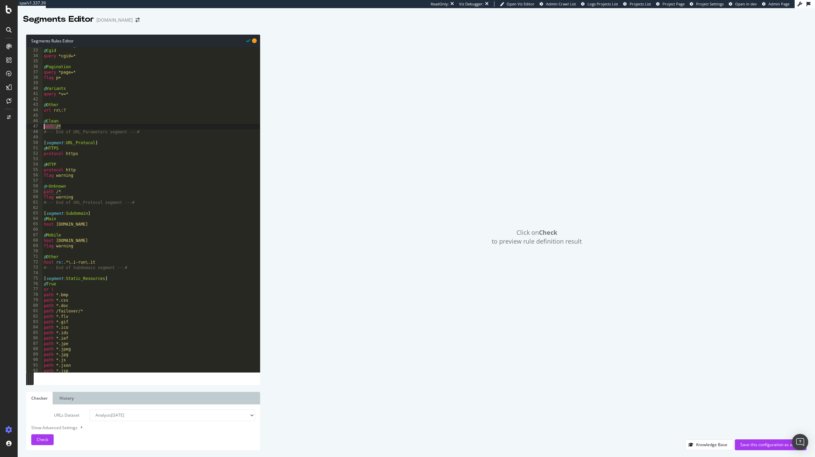
paste textarea "url rx\:?"
click at [61, 111] on div "[ segment : URL_Parameters ] @ Cgid query *cgid=* @ Pagination query *page=* fl…" at bounding box center [151, 210] width 218 height 336
click at [77, 126] on div "[ segment : URL_Parameters ] @ Cgid query *cgid=* @ Pagination query *page=* fl…" at bounding box center [151, 210] width 218 height 336
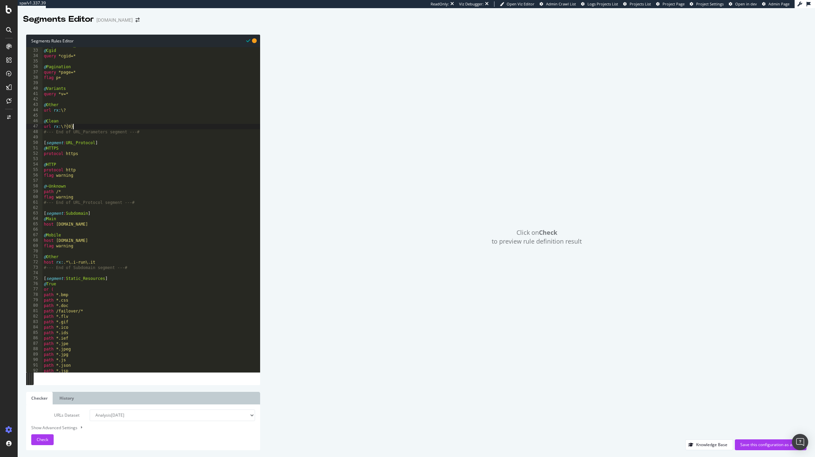
click at [88, 127] on div "[ segment : URL_Parameters ] @ Cgid query *cgid=* @ Pagination query *page=* fl…" at bounding box center [151, 210] width 218 height 336
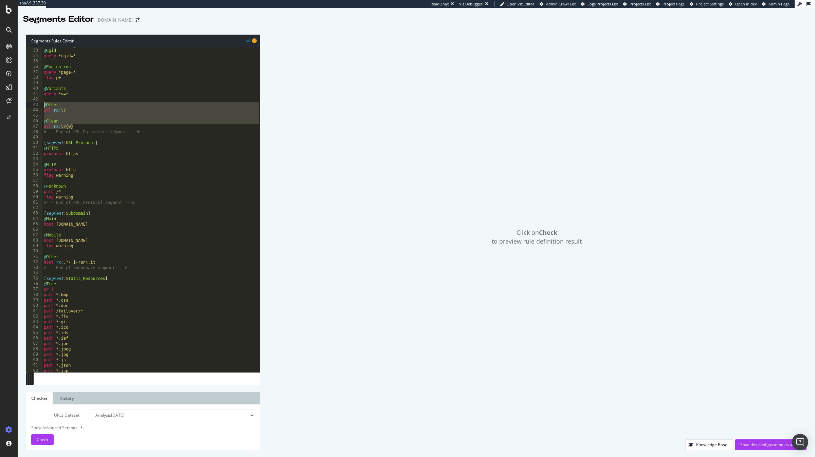
drag, startPoint x: 88, startPoint y: 127, endPoint x: 41, endPoint y: 107, distance: 51.7
click at [41, 107] on div "url rx:\?{0} 32 33 34 35 36 37 38 39 40 41 42 43 44 45 46 47 48 49 50 51 52 53 …" at bounding box center [143, 209] width 234 height 325
type textarea "@Other url rx:\?"
click at [749, 442] on div "Save this configuration as active" at bounding box center [770, 445] width 61 height 6
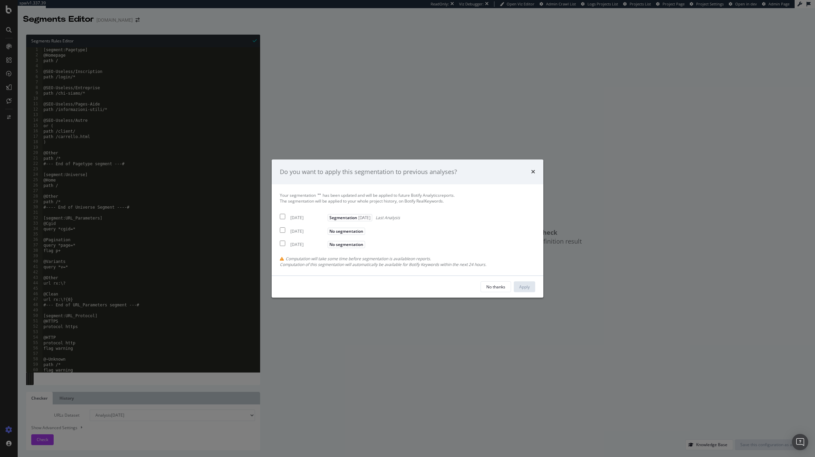
click at [291, 215] on div "[DATE]" at bounding box center [308, 218] width 36 height 6
checkbox input "true"
click at [292, 232] on div "[DATE]" at bounding box center [308, 231] width 36 height 6
checkbox input "true"
click at [292, 245] on div "[DATE]" at bounding box center [308, 245] width 36 height 6
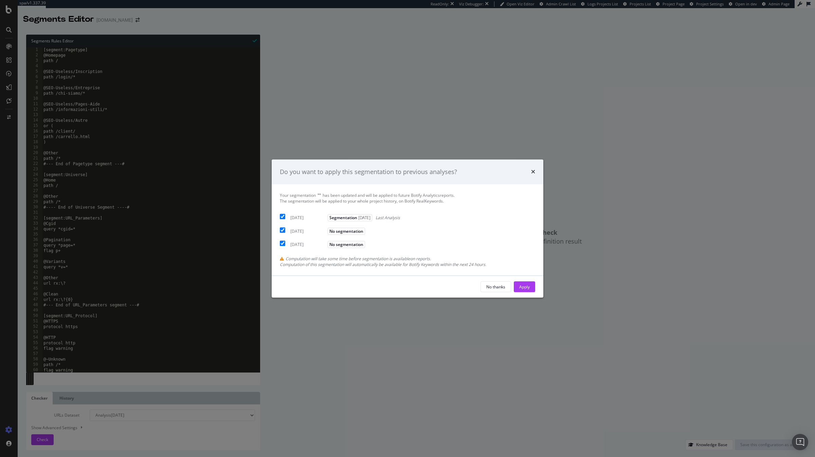
checkbox input "true"
click at [534, 290] on button "Apply" at bounding box center [524, 286] width 21 height 11
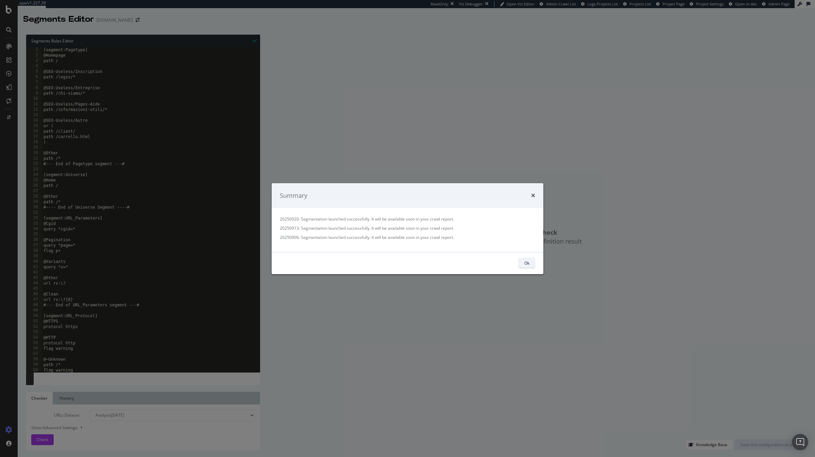
click at [528, 261] on div "Ok" at bounding box center [526, 263] width 5 height 6
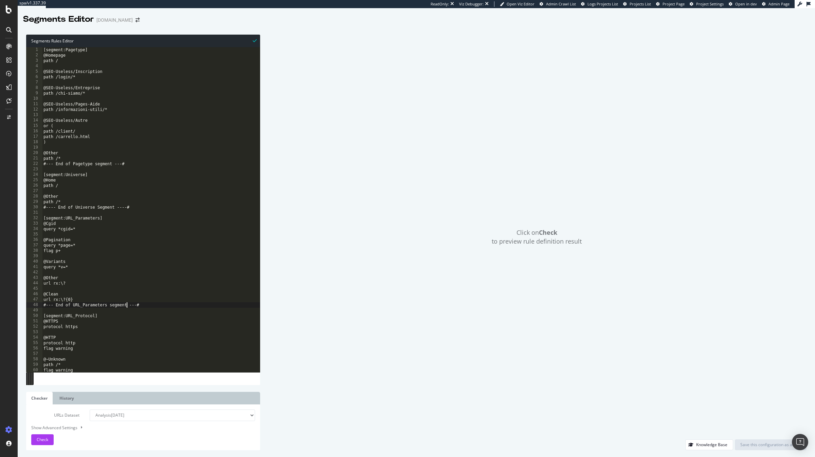
click at [126, 304] on div "[segment:Pagetype] @Homepage path / @SEO-Useless/Inscription path /login/* @SEO…" at bounding box center [151, 215] width 218 height 336
click at [155, 307] on div "[segment:Pagetype] @Homepage path / @SEO-Useless/Inscription path /login/* @SEO…" at bounding box center [151, 215] width 218 height 336
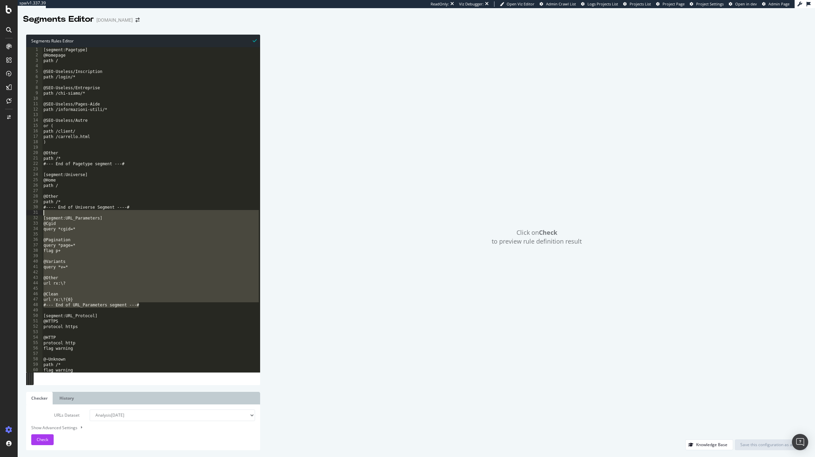
drag, startPoint x: 155, startPoint y: 307, endPoint x: 24, endPoint y: 215, distance: 160.1
click at [24, 215] on div "Segments Rules Editor #--- End of URL_Parameters segment ---# 1 2 3 4 5 6 7 8 9…" at bounding box center [416, 242] width 797 height 429
click at [24, 215] on div "Segments Rules Editor [segment:URL_Parameters] 1 2 3 4 5 6 7 8 9 10 11 12 13 14…" at bounding box center [416, 242] width 797 height 429
click at [148, 306] on div "[segment:Pagetype] @Homepage path / @SEO-Useless/Inscription path /login/* @SEO…" at bounding box center [151, 215] width 218 height 336
drag, startPoint x: 148, startPoint y: 306, endPoint x: 38, endPoint y: 218, distance: 140.6
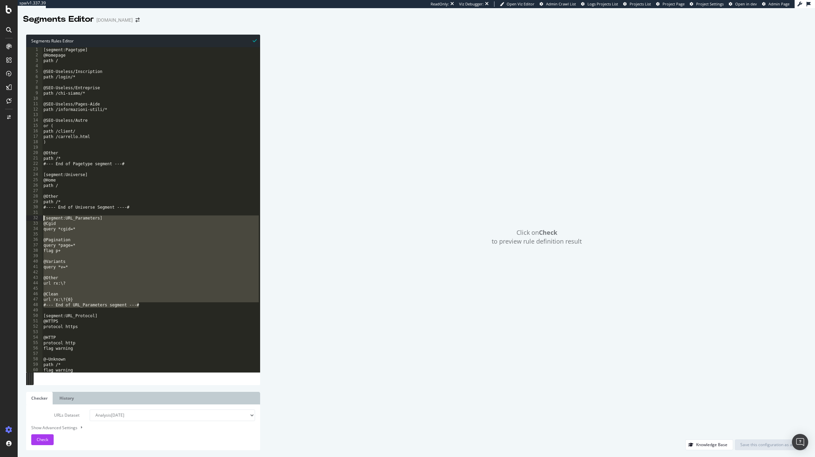
click at [38, 218] on div "#--- End of URL_Parameters segment ---# 1 2 3 4 5 6 7 8 9 10 11 12 13 14 15 16 …" at bounding box center [143, 209] width 234 height 325
click at [155, 196] on div "[segment:Pagetype] @Homepage path / @SEO-Useless/Inscription path /login/* @SEO…" at bounding box center [151, 215] width 218 height 336
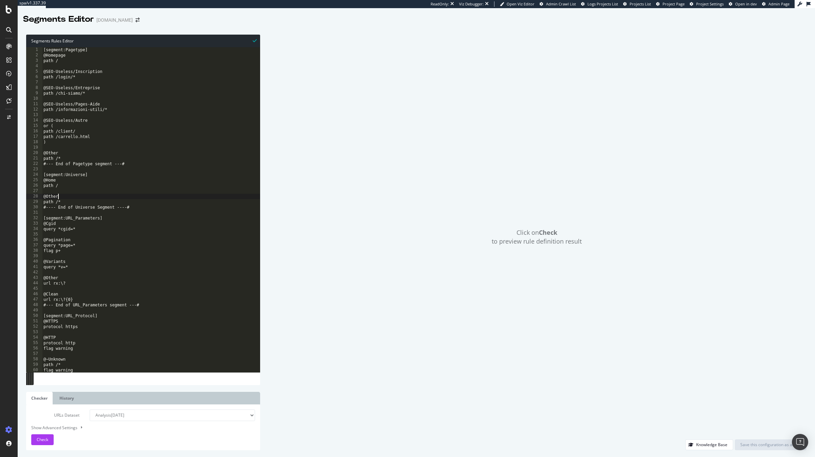
click at [162, 315] on div "[segment:Pagetype] @Homepage path / @SEO-Useless/Inscription path /login/* @SEO…" at bounding box center [151, 215] width 218 height 336
type textarea ") #--- End of Static_Resources segment ---#"
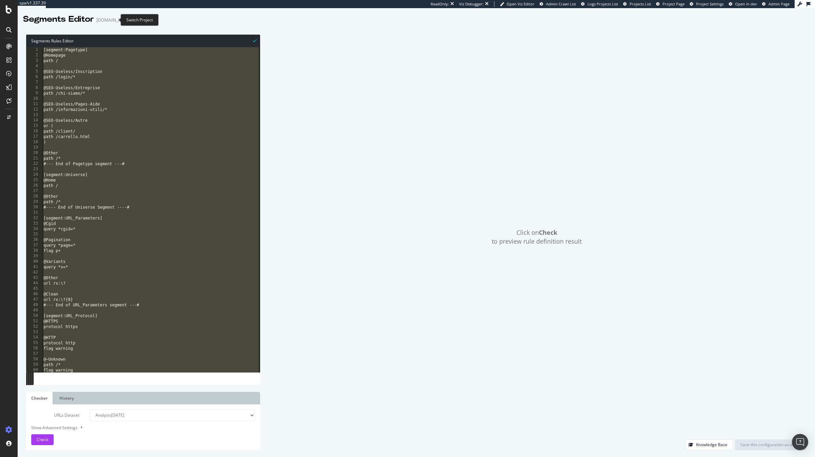
click at [135, 22] on icon "arrow-right-arrow-left" at bounding box center [137, 20] width 4 height 5
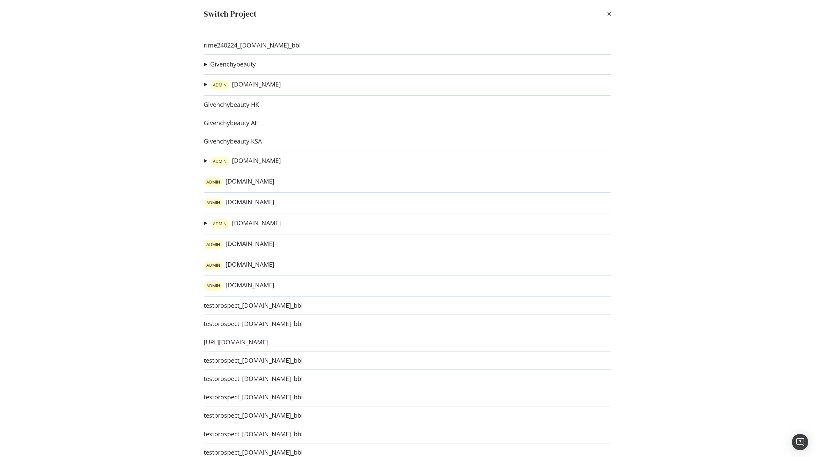
click at [232, 264] on link "ADMIN [DOMAIN_NAME]" at bounding box center [239, 266] width 71 height 10
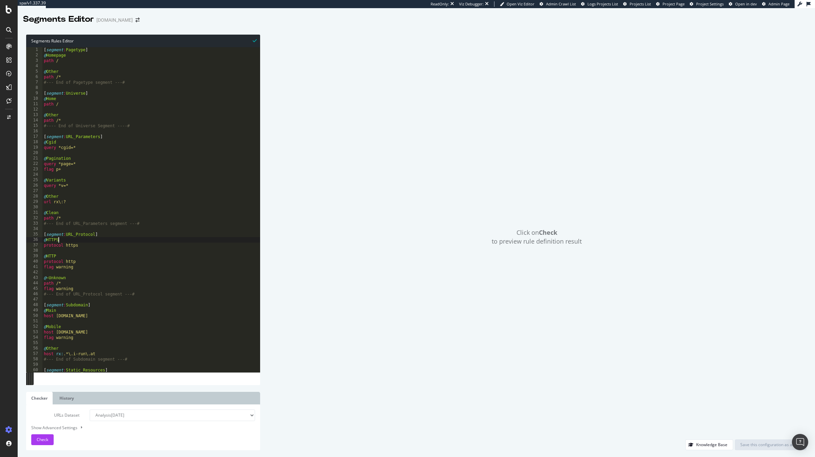
click at [173, 238] on div "[ segment : Pagetype ] @ Homepage path / @ Other path /* #--- End of Pagetype s…" at bounding box center [151, 215] width 218 height 336
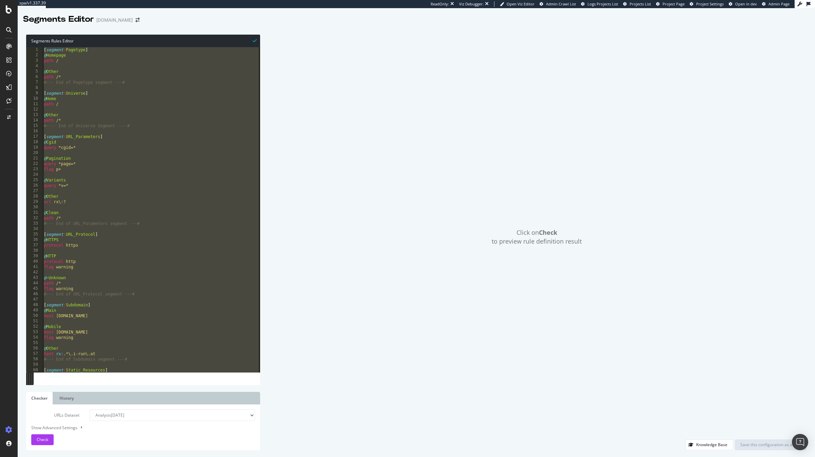
paste textarea "Cursor at row 151"
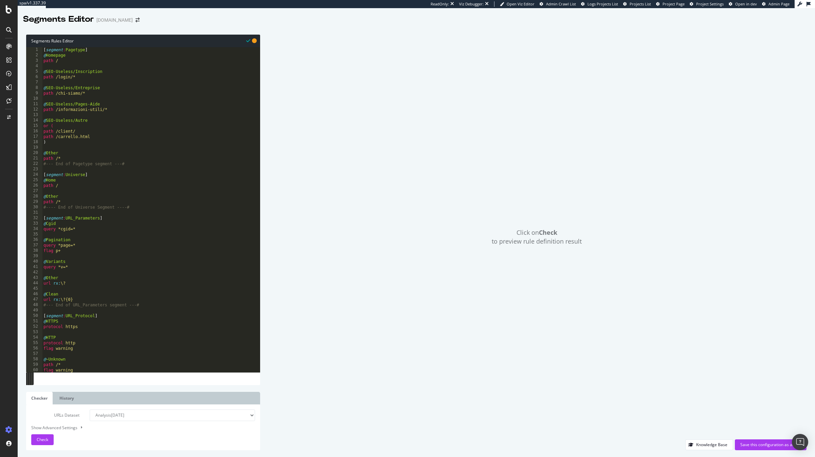
click at [55, 144] on div "[ segment : Pagetype ] @ Homepage path / @ SEO-Useless/Inscription path /login/…" at bounding box center [151, 215] width 218 height 336
click at [44, 73] on div "[ segment : Pagetype ] @ Homepage path / @ SEO-Useless/Inscription path /login/…" at bounding box center [151, 215] width 218 height 336
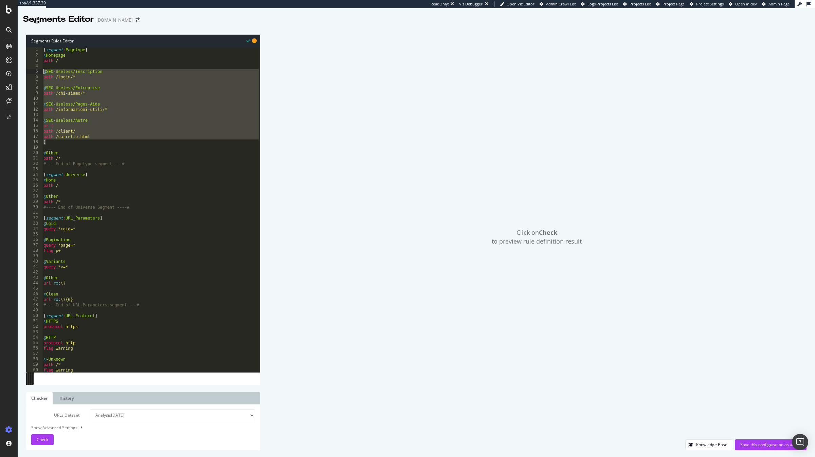
paste textarea ")"
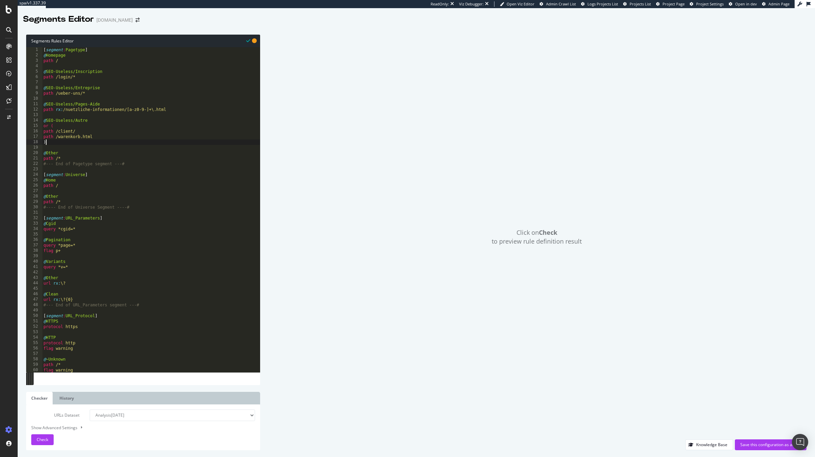
click at [126, 110] on div "[ segment : Pagetype ] @ Homepage path / @ SEO-Useless/Inscription path /login/…" at bounding box center [151, 215] width 218 height 336
click at [64, 110] on div "[ segment : Pagetype ] @ Homepage path / @ SEO-Useless/Inscription path /login/…" at bounding box center [151, 215] width 218 height 336
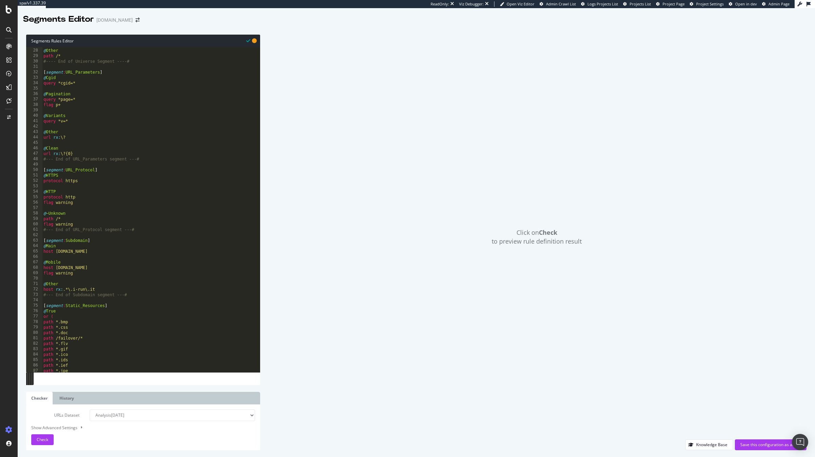
scroll to position [146, 0]
click at [84, 252] on div "@ Other path /* #---- End of Universe Segment ----# [ segment : URL_Parameters …" at bounding box center [151, 210] width 218 height 336
type textarea "host [DOMAIN_NAME]"
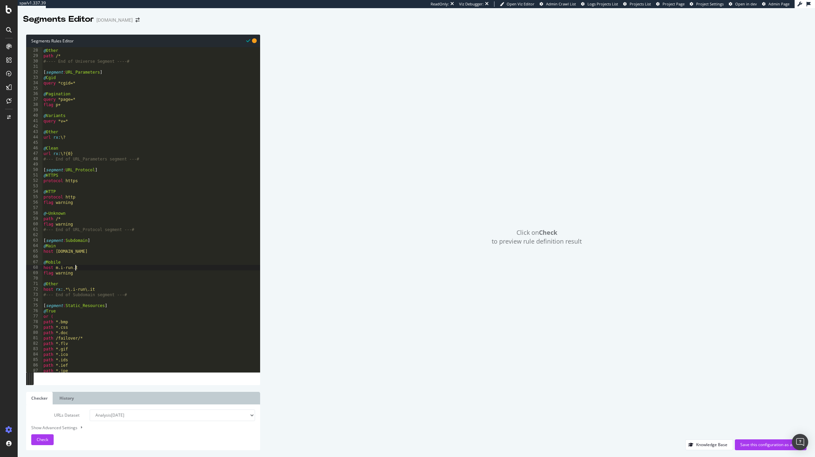
type textarea "flag warning"
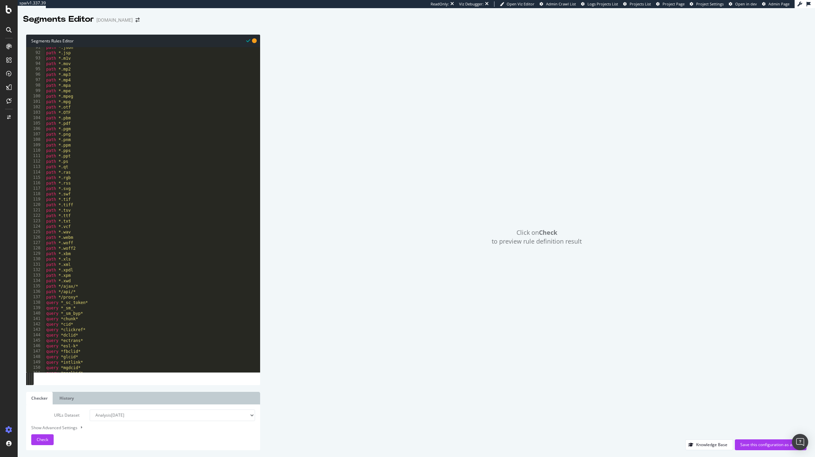
scroll to position [498, 0]
type textarea "host rx:.*\.i-run\.at"
click at [743, 439] on div "Click on Check to preview rule definition result" at bounding box center [536, 237] width 539 height 405
click at [743, 442] on div "Save this configuration as active" at bounding box center [770, 445] width 61 height 10
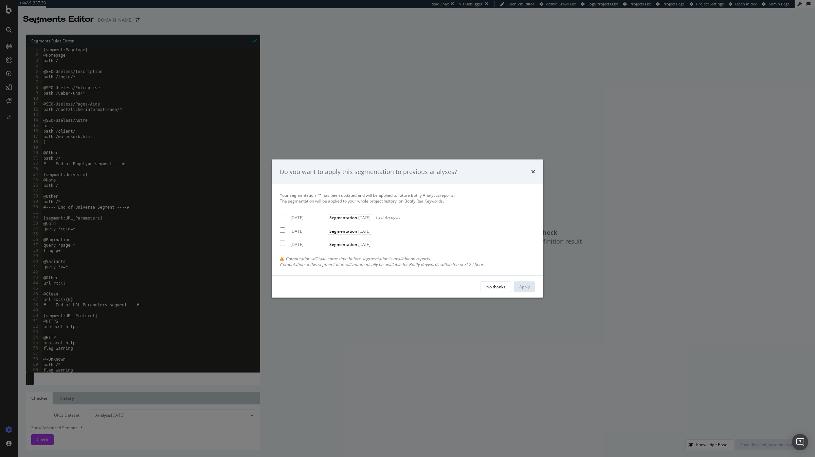
click at [302, 221] on div "[DATE]" at bounding box center [308, 218] width 36 height 6
checkbox input "true"
click at [302, 234] on div "[DATE]" at bounding box center [308, 231] width 36 height 6
checkbox input "true"
click at [301, 248] on div "Your segmentation " " has been updated and will be applied to future Botify Ana…" at bounding box center [407, 229] width 255 height 75
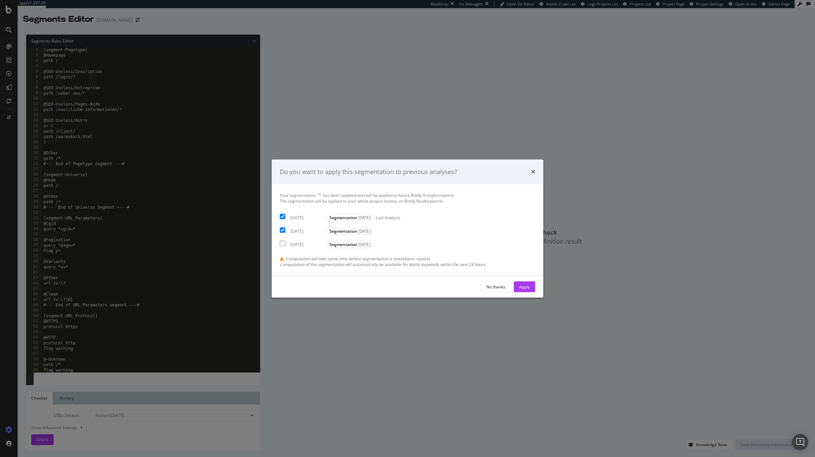
click at [308, 240] on div "[DATE] Segmentation [DATE]" at bounding box center [327, 243] width 94 height 8
checkbox input "true"
click at [529, 287] on div "Apply" at bounding box center [524, 287] width 11 height 6
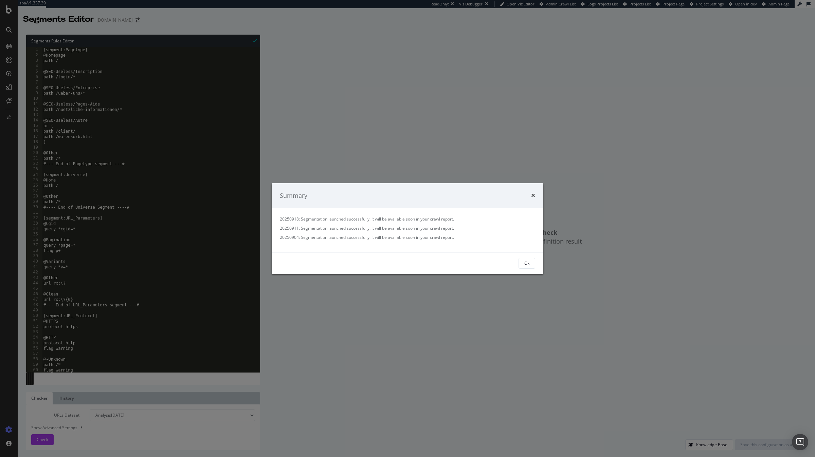
click at [529, 271] on div "Ok" at bounding box center [408, 264] width 272 height 22
click at [528, 262] on div "Ok" at bounding box center [526, 263] width 5 height 6
